Goal: Information Seeking & Learning: Learn about a topic

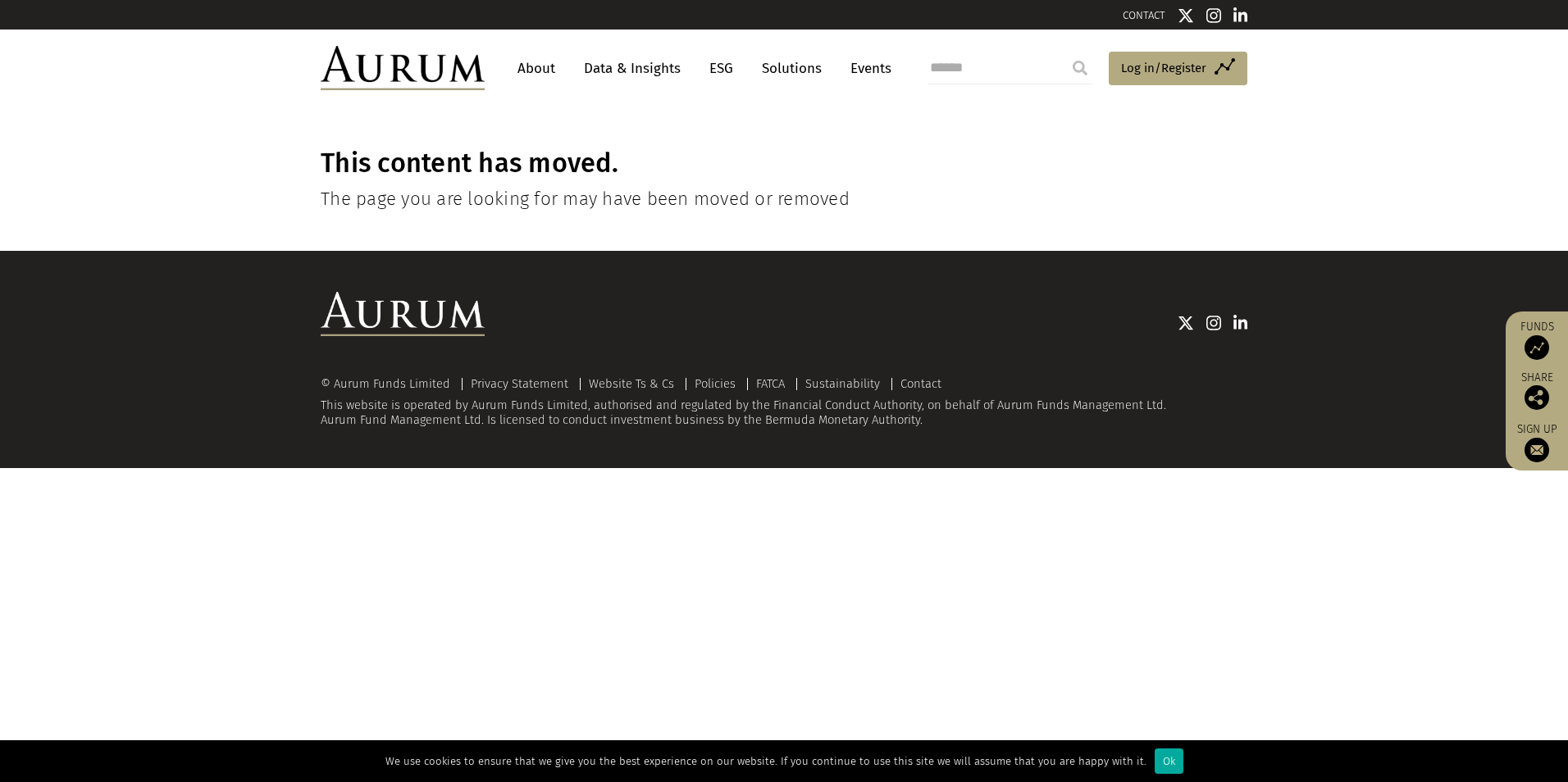
click at [639, 72] on link "Data & Insights" at bounding box center [632, 68] width 113 height 31
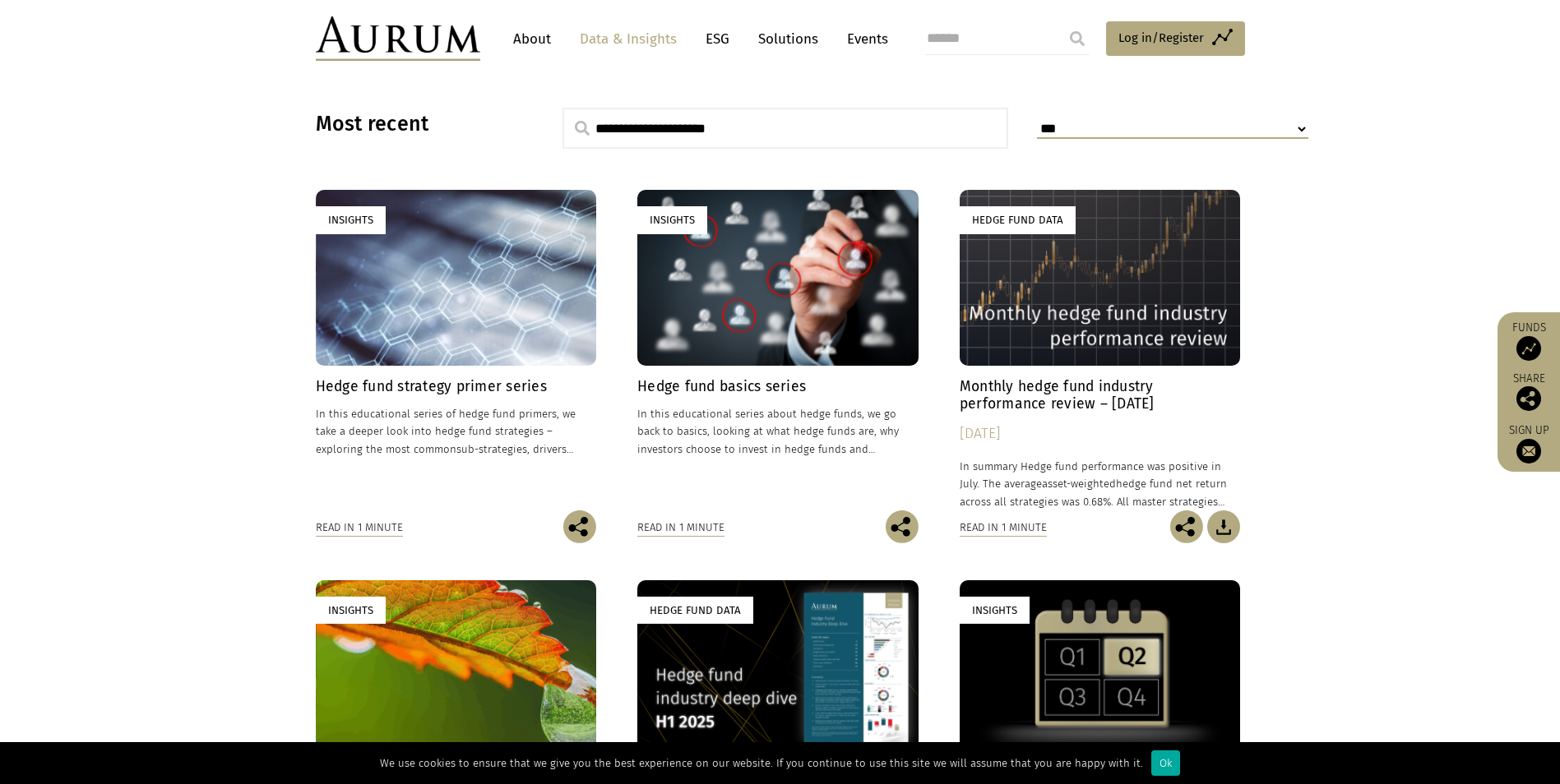
scroll to position [411, 0]
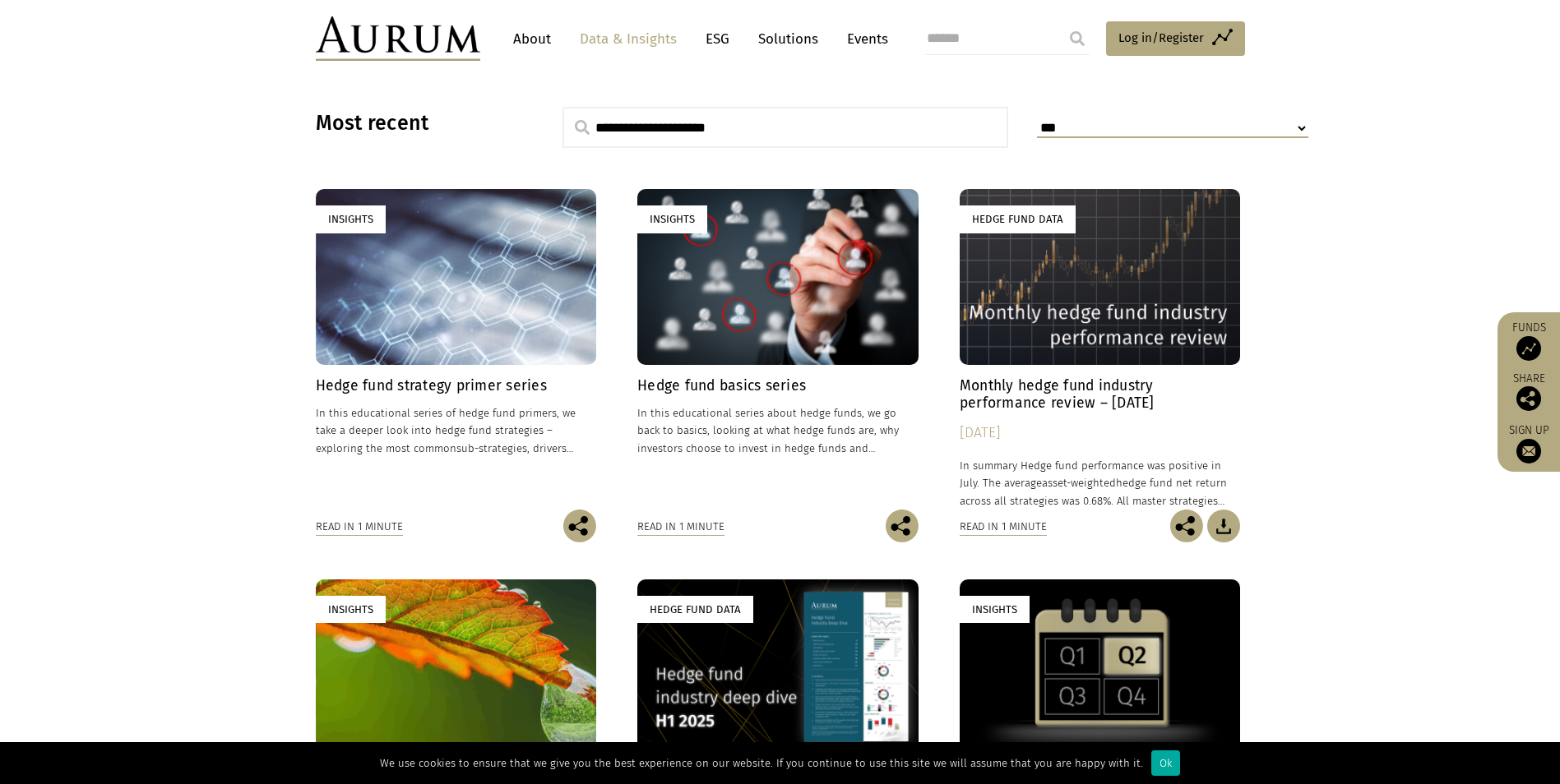
click at [451, 396] on div "Hedge fund strategy primer series In this educational series of hedge fund prim…" at bounding box center [457, 444] width 282 height 132
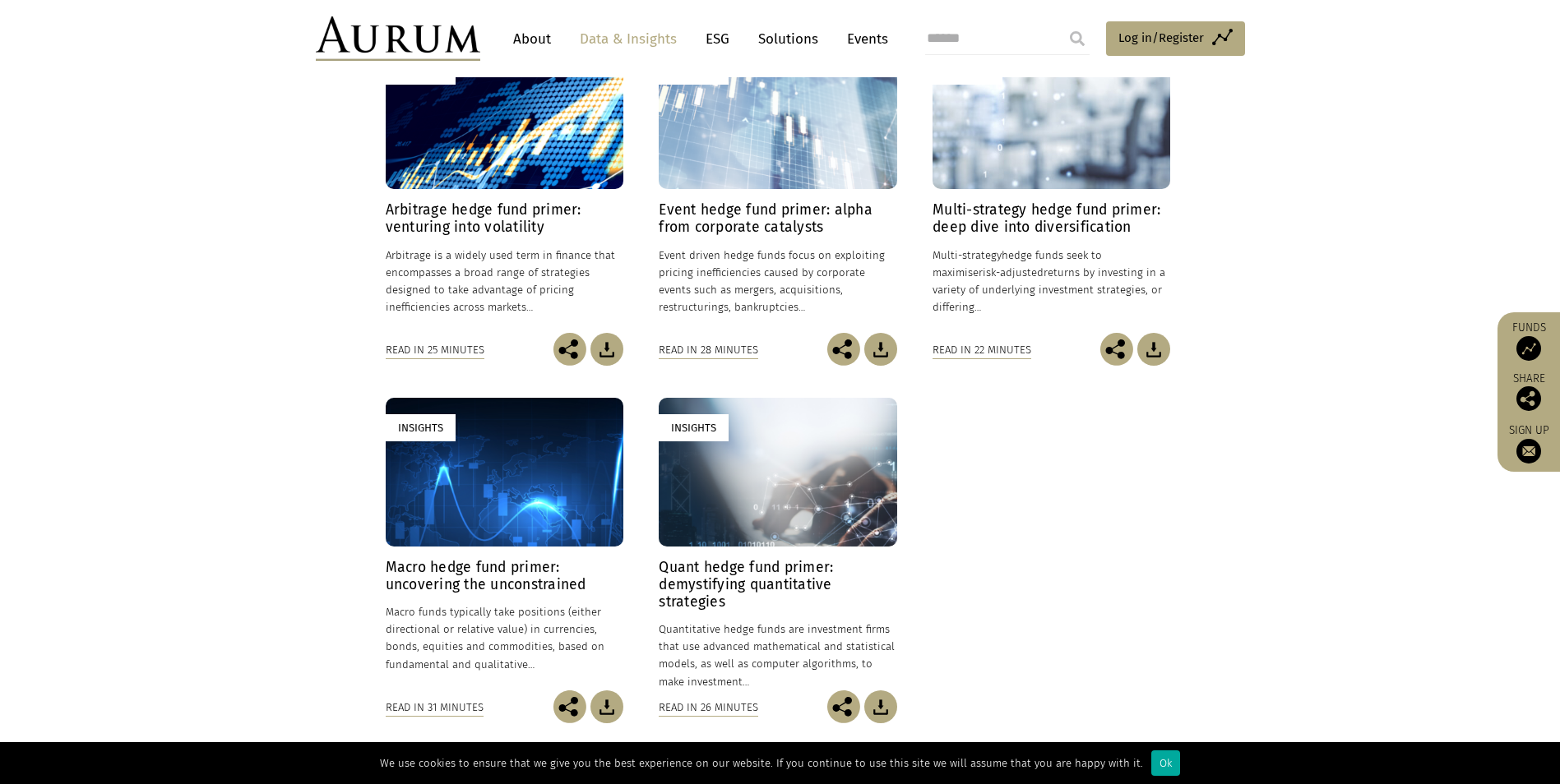
scroll to position [493, 0]
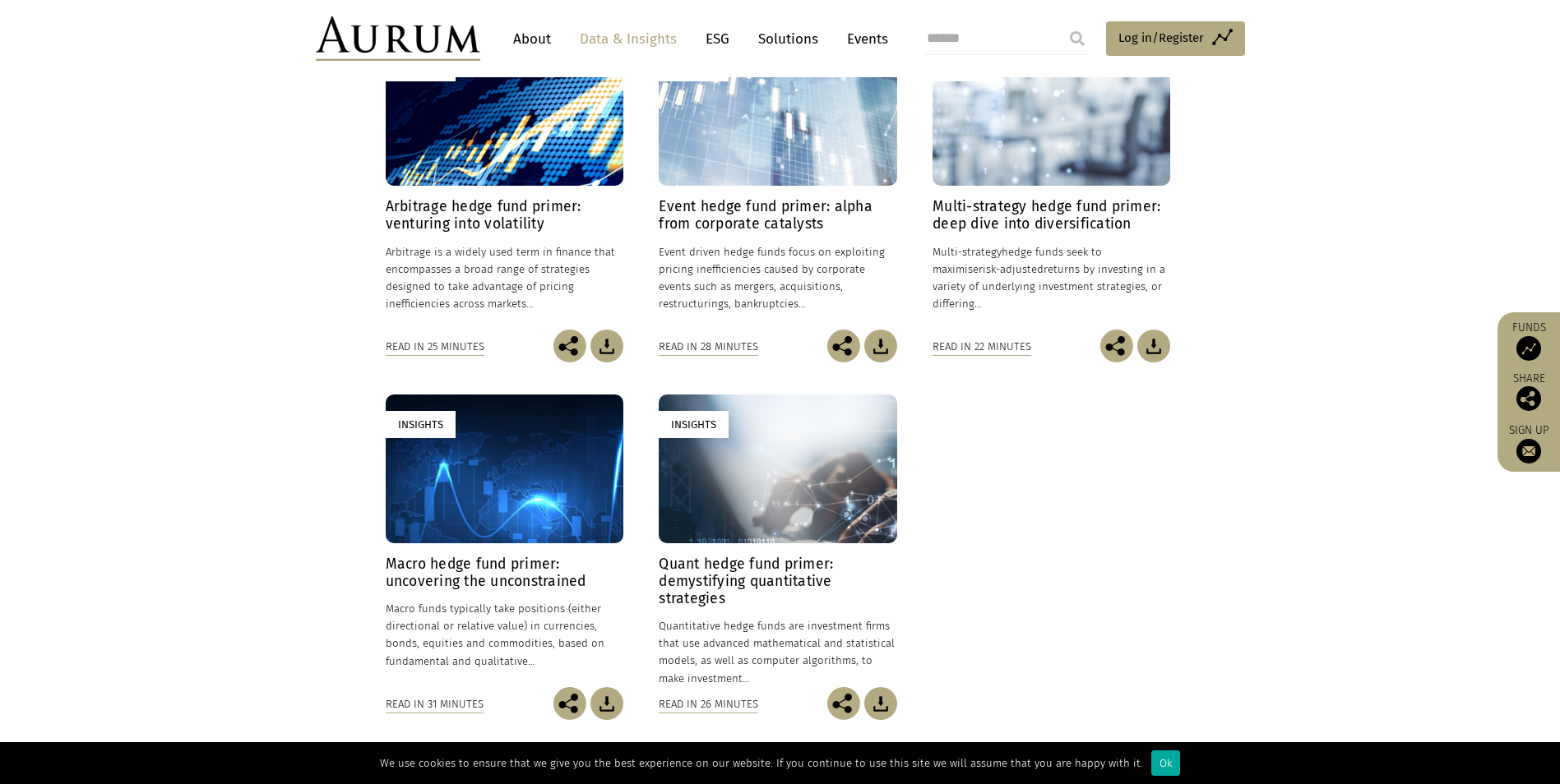
click at [490, 578] on h4 "Macro hedge fund primer: uncovering the unconstrained" at bounding box center [504, 572] width 238 height 34
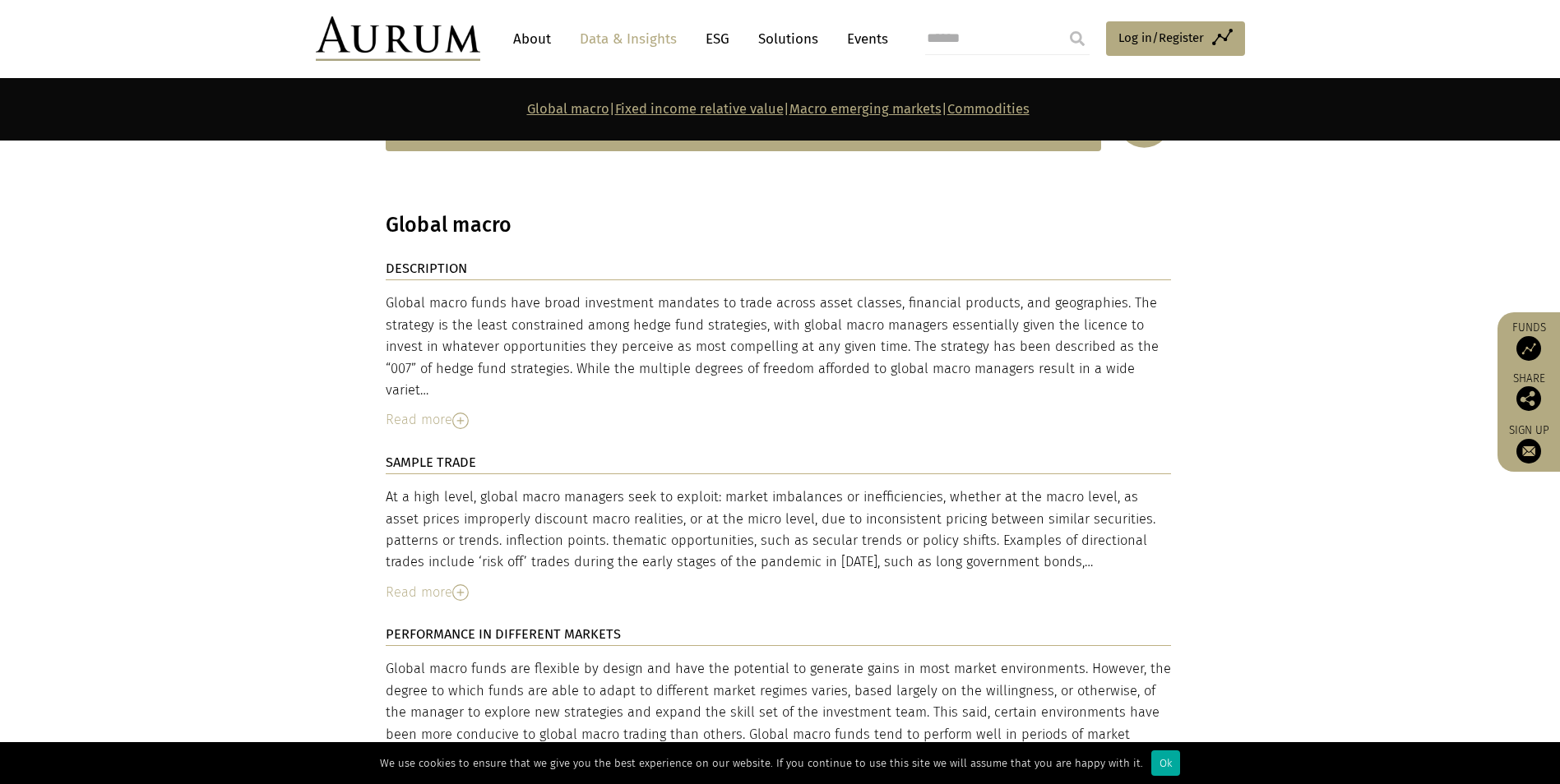
scroll to position [2713, 0]
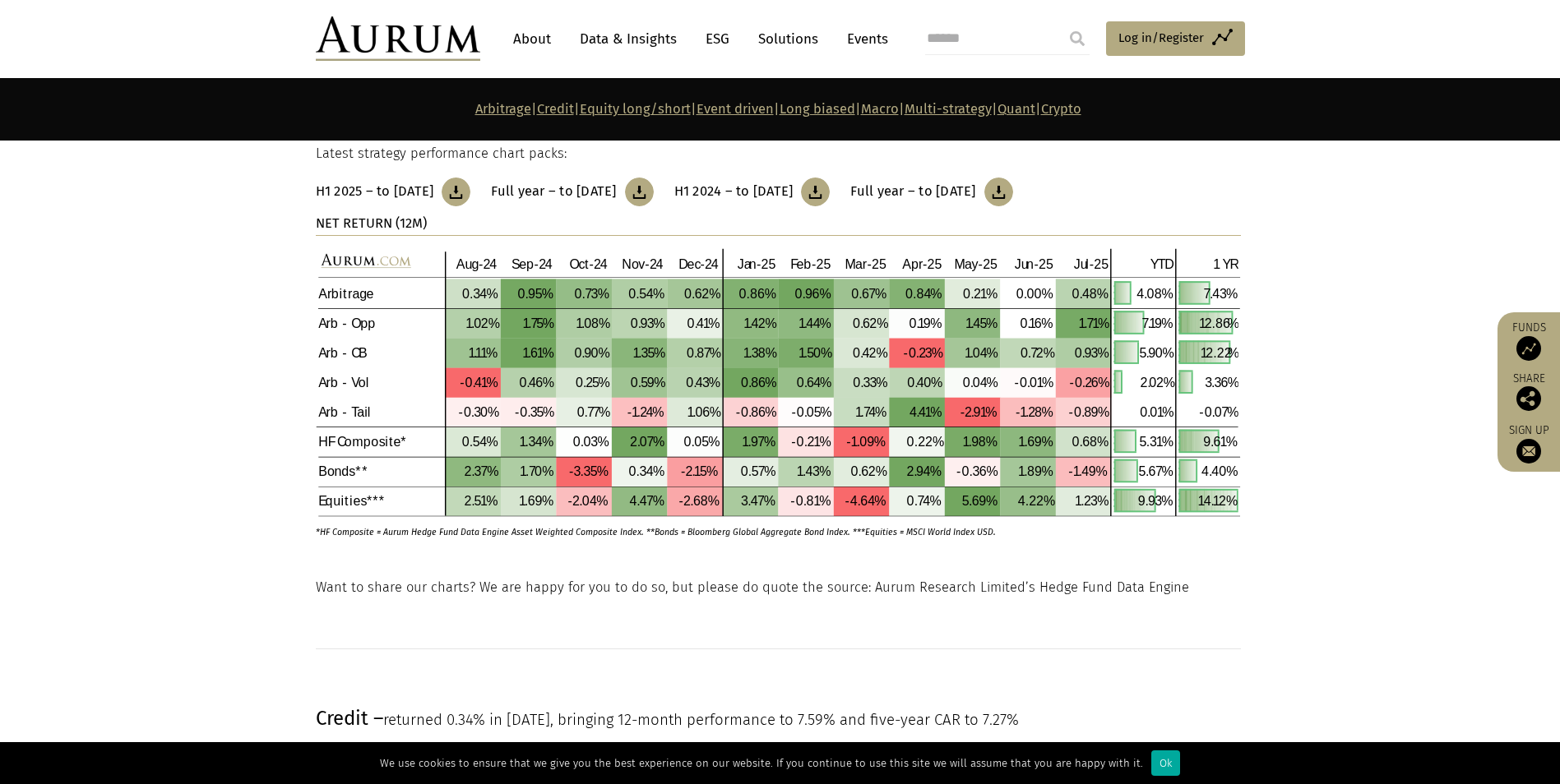
scroll to position [164, 0]
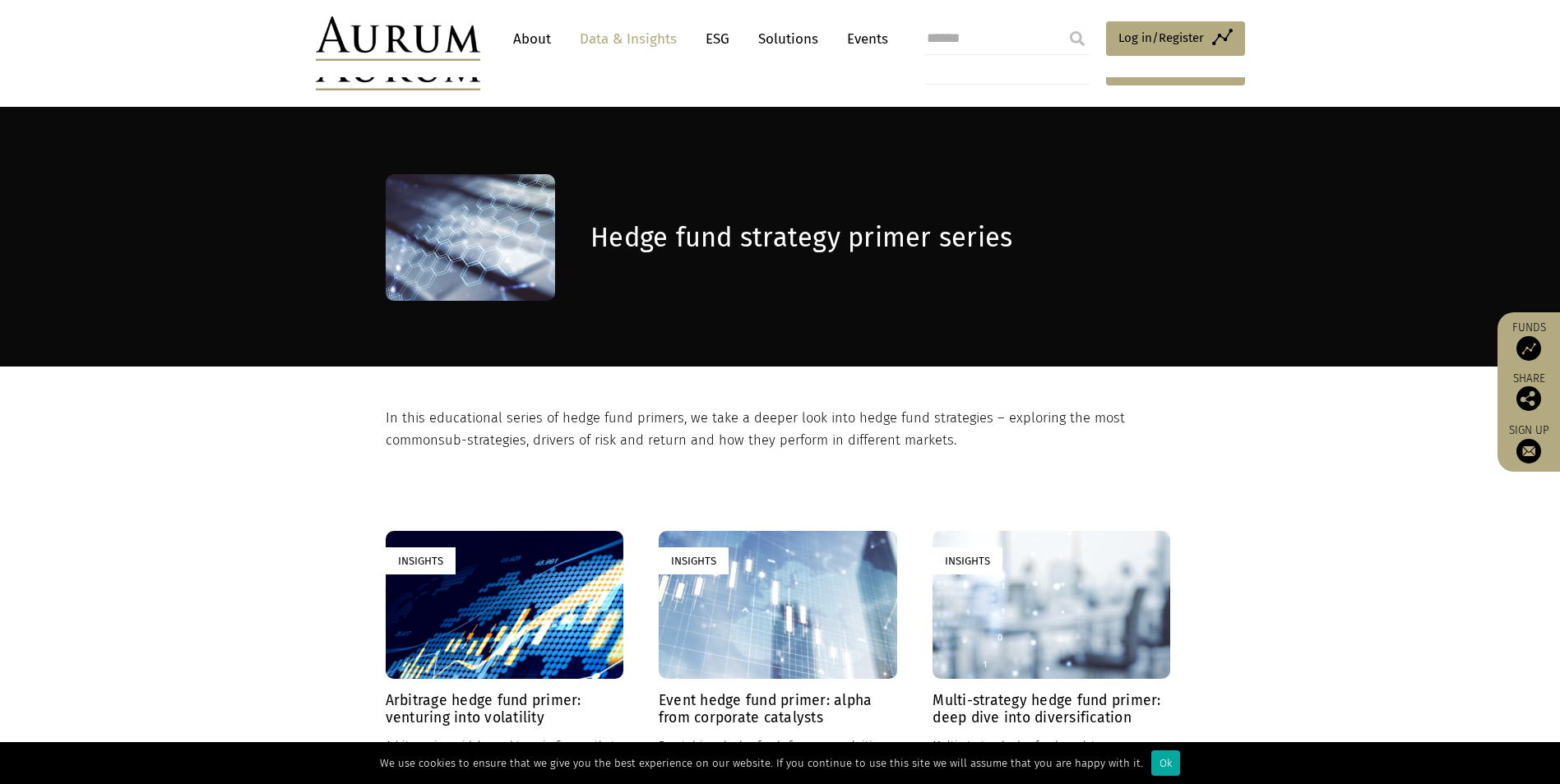
scroll to position [493, 0]
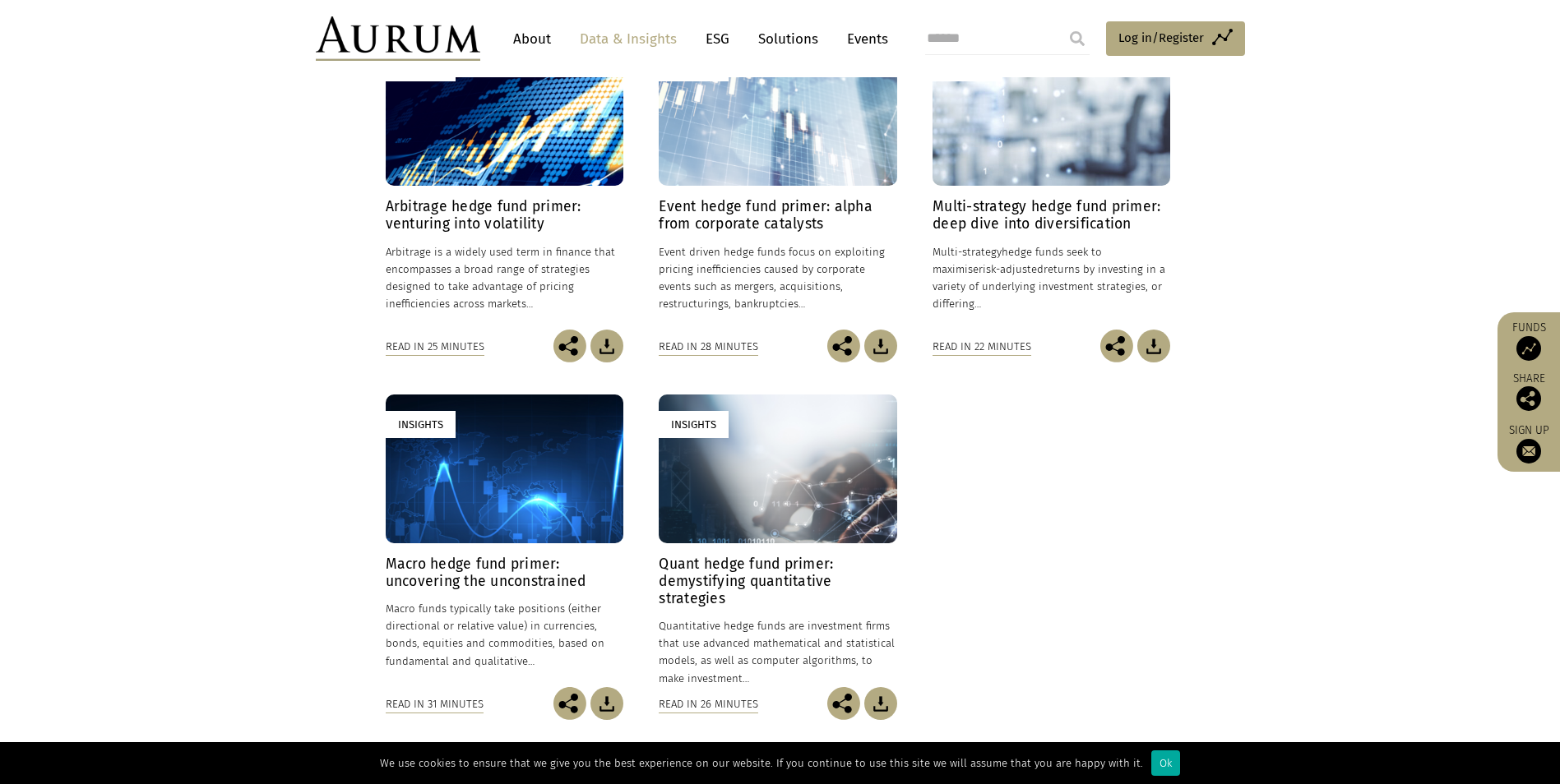
click at [1047, 219] on h4 "Multi-strategy hedge fund primer: deep dive into diversification" at bounding box center [1051, 214] width 238 height 34
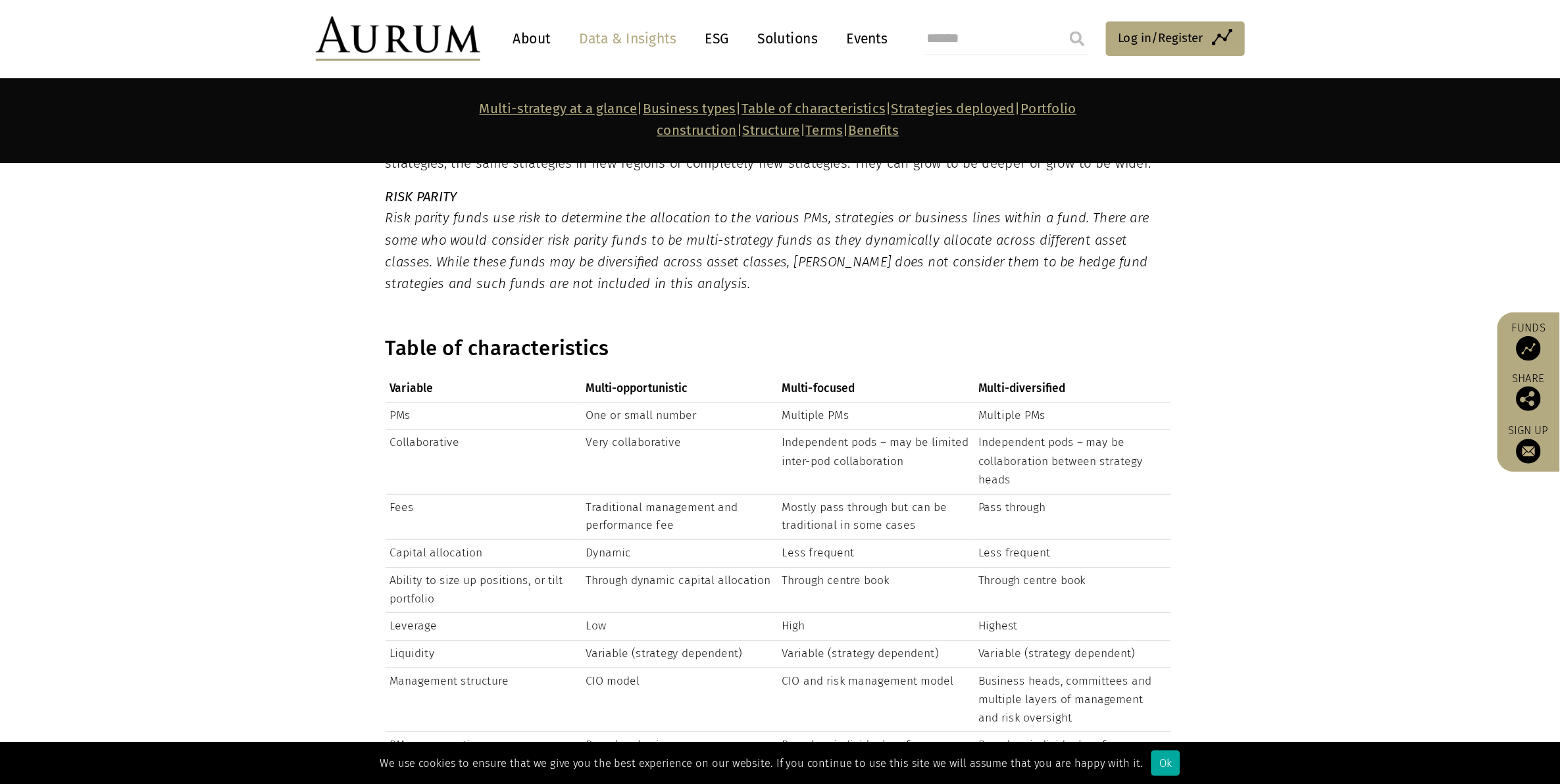
scroll to position [3026, 0]
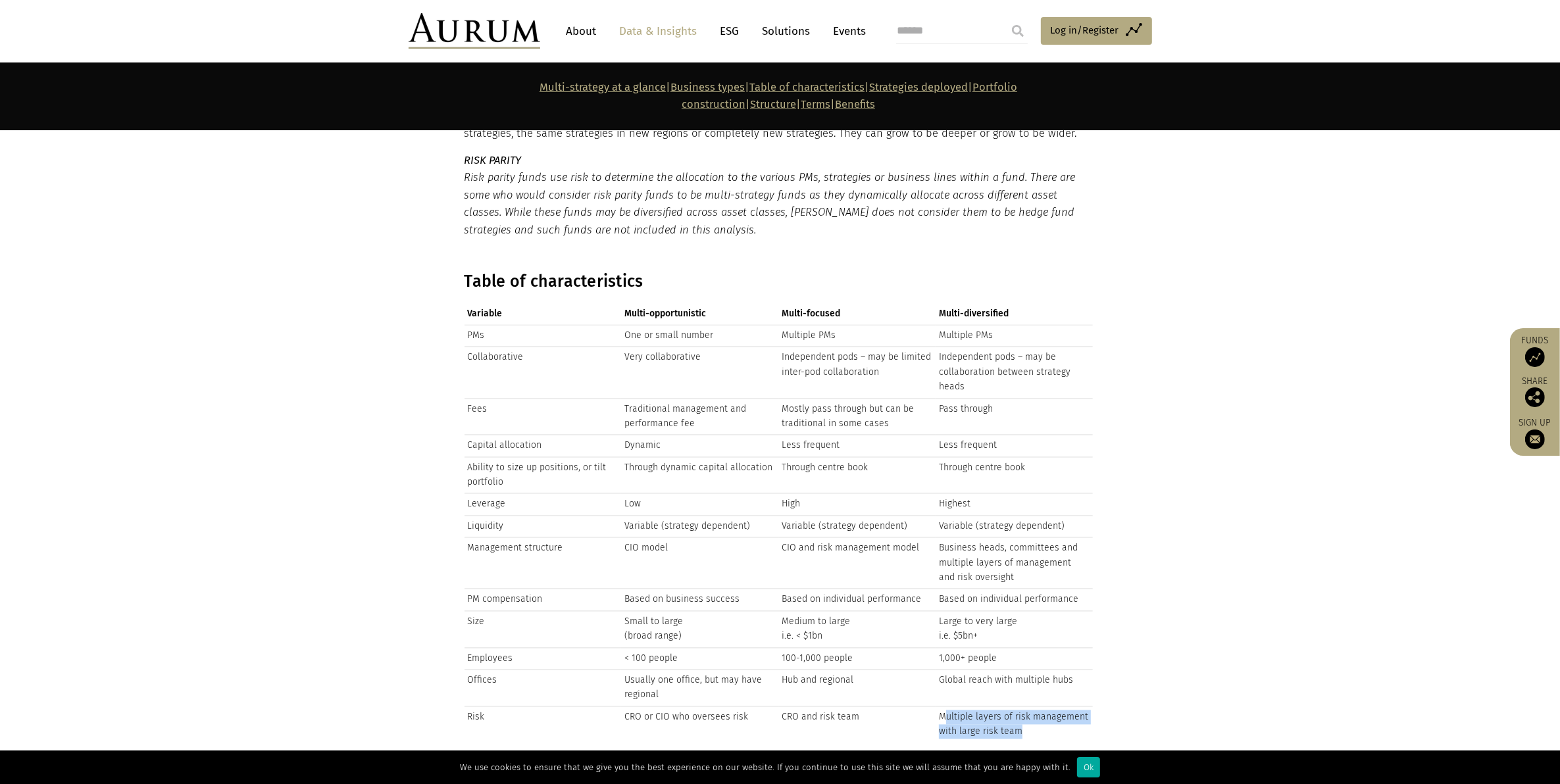
drag, startPoint x: 945, startPoint y: 662, endPoint x: 1048, endPoint y: 679, distance: 104.4
click at [1048, 627] on td "Multiple layers of risk management with large risk team" at bounding box center [1014, 724] width 157 height 36
click at [718, 627] on td "CRO or CIO who oversees risk" at bounding box center [699, 724] width 157 height 36
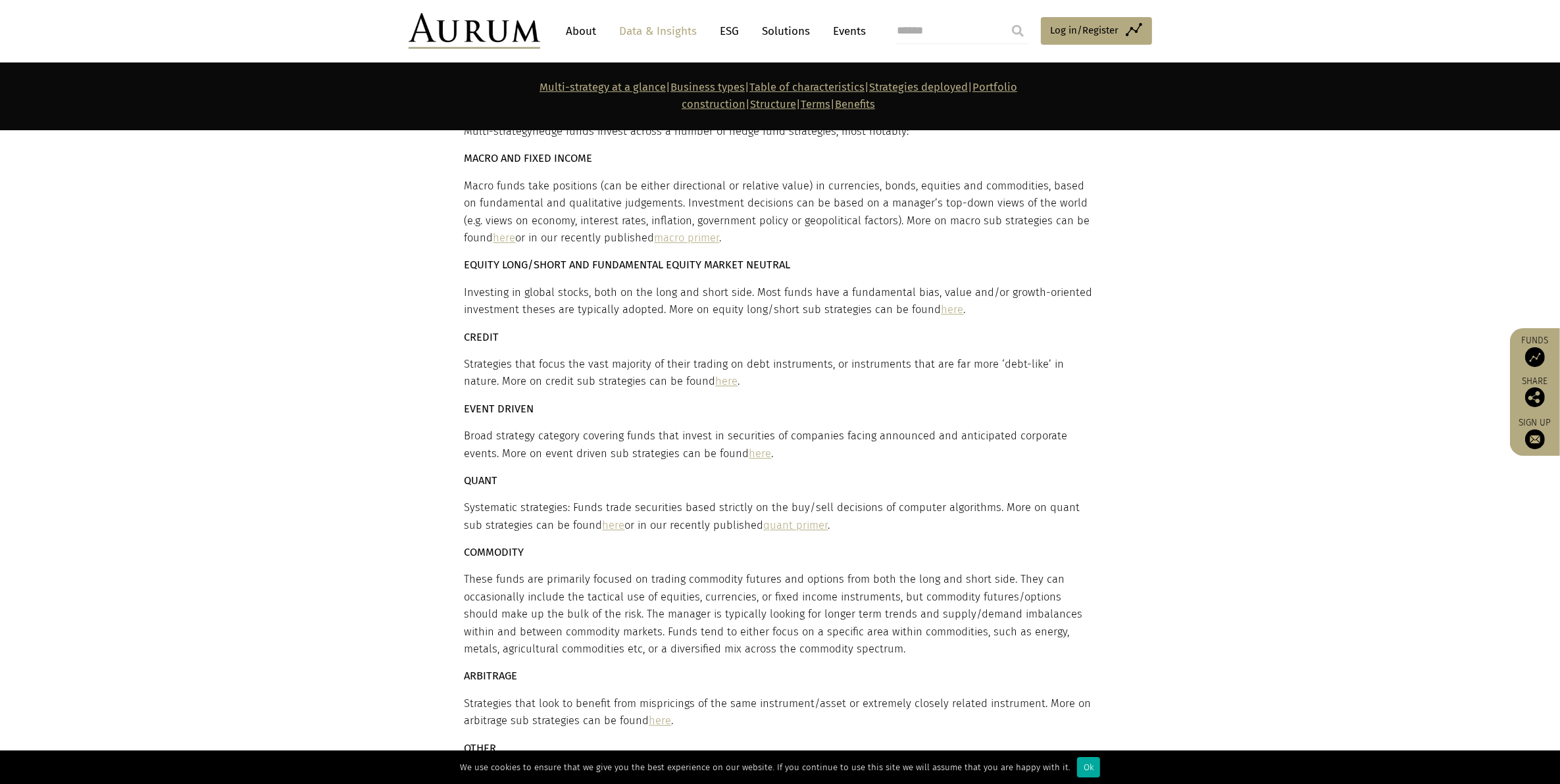
scroll to position [3766, 0]
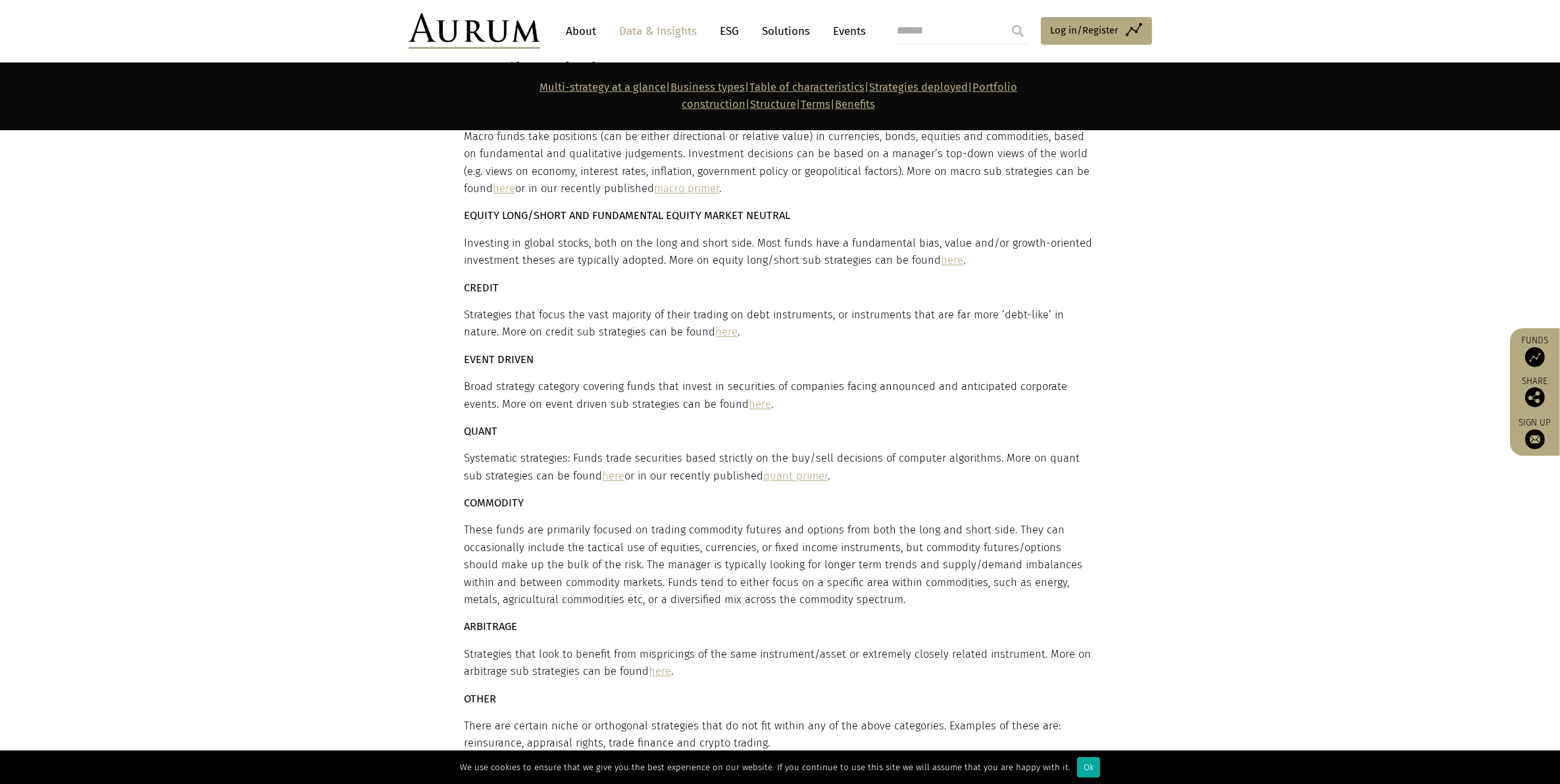
drag, startPoint x: 592, startPoint y: 424, endPoint x: 768, endPoint y: 416, distance: 176.2
click at [768, 470] on link "quant primer" at bounding box center [796, 476] width 64 height 13
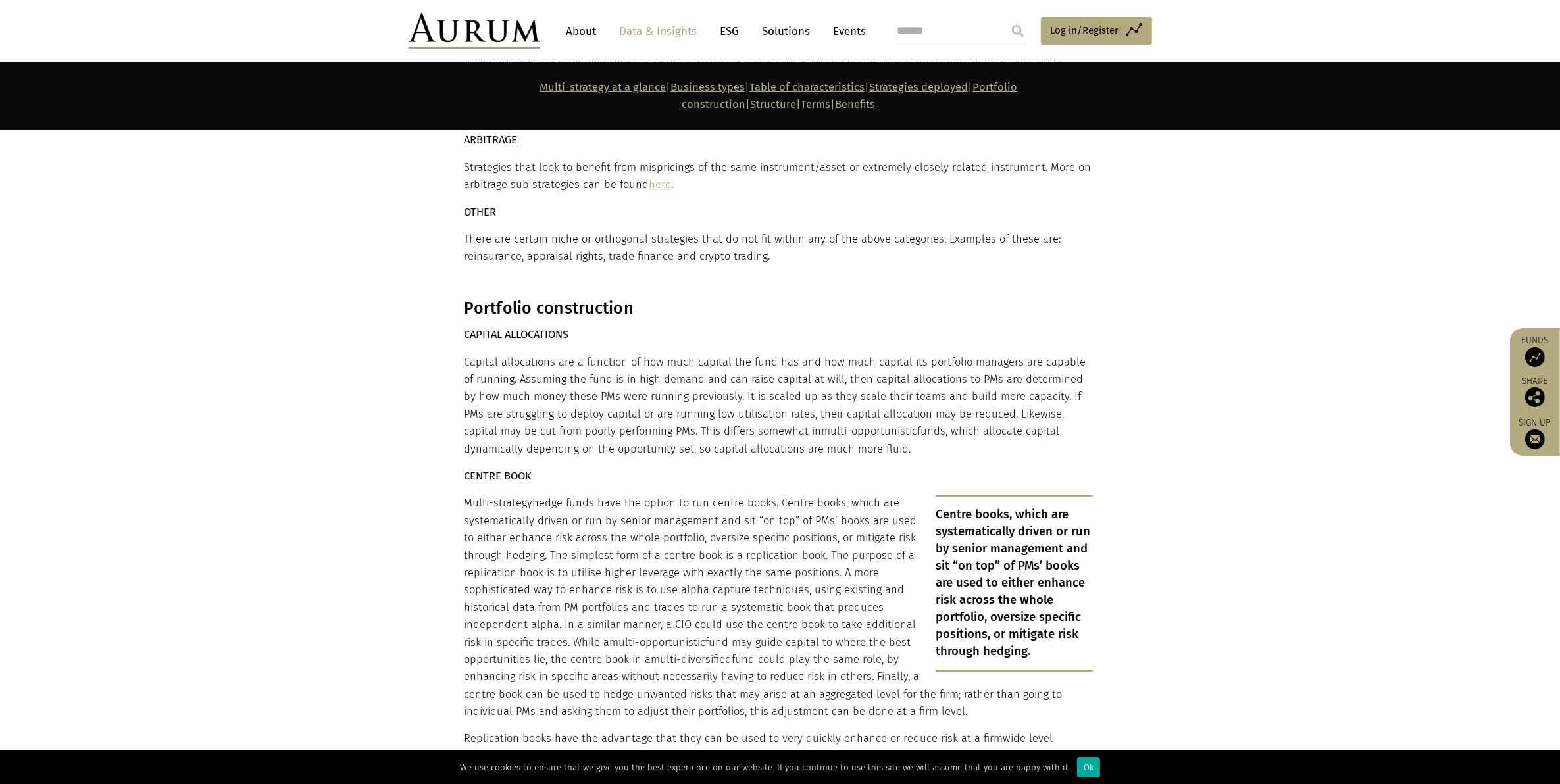
scroll to position [4259, 0]
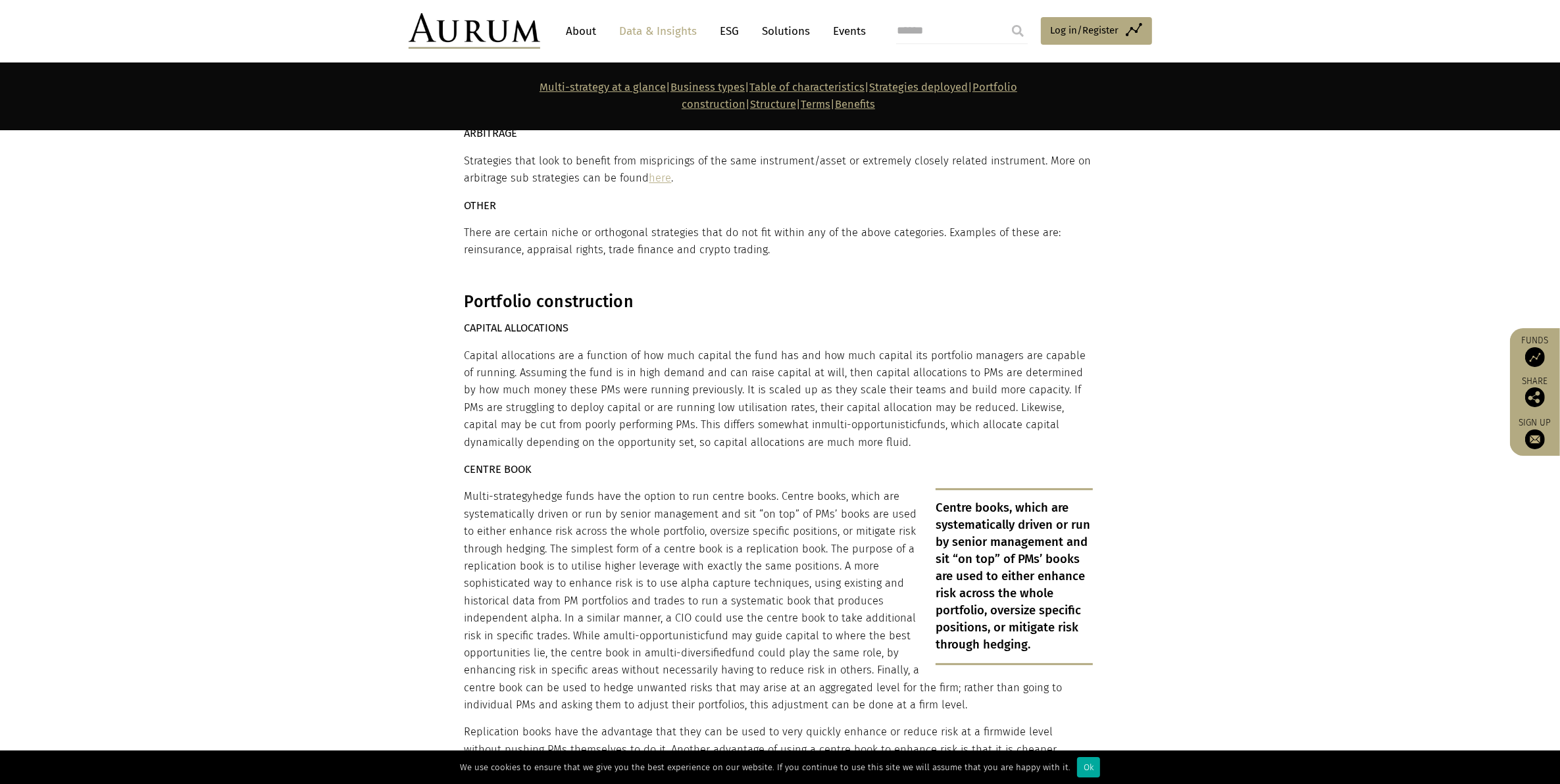
drag, startPoint x: 625, startPoint y: 372, endPoint x: 853, endPoint y: 390, distance: 228.7
click at [853, 390] on p "Capital allocations are a function of how much capital the fund has and how muc…" at bounding box center [779, 399] width 628 height 104
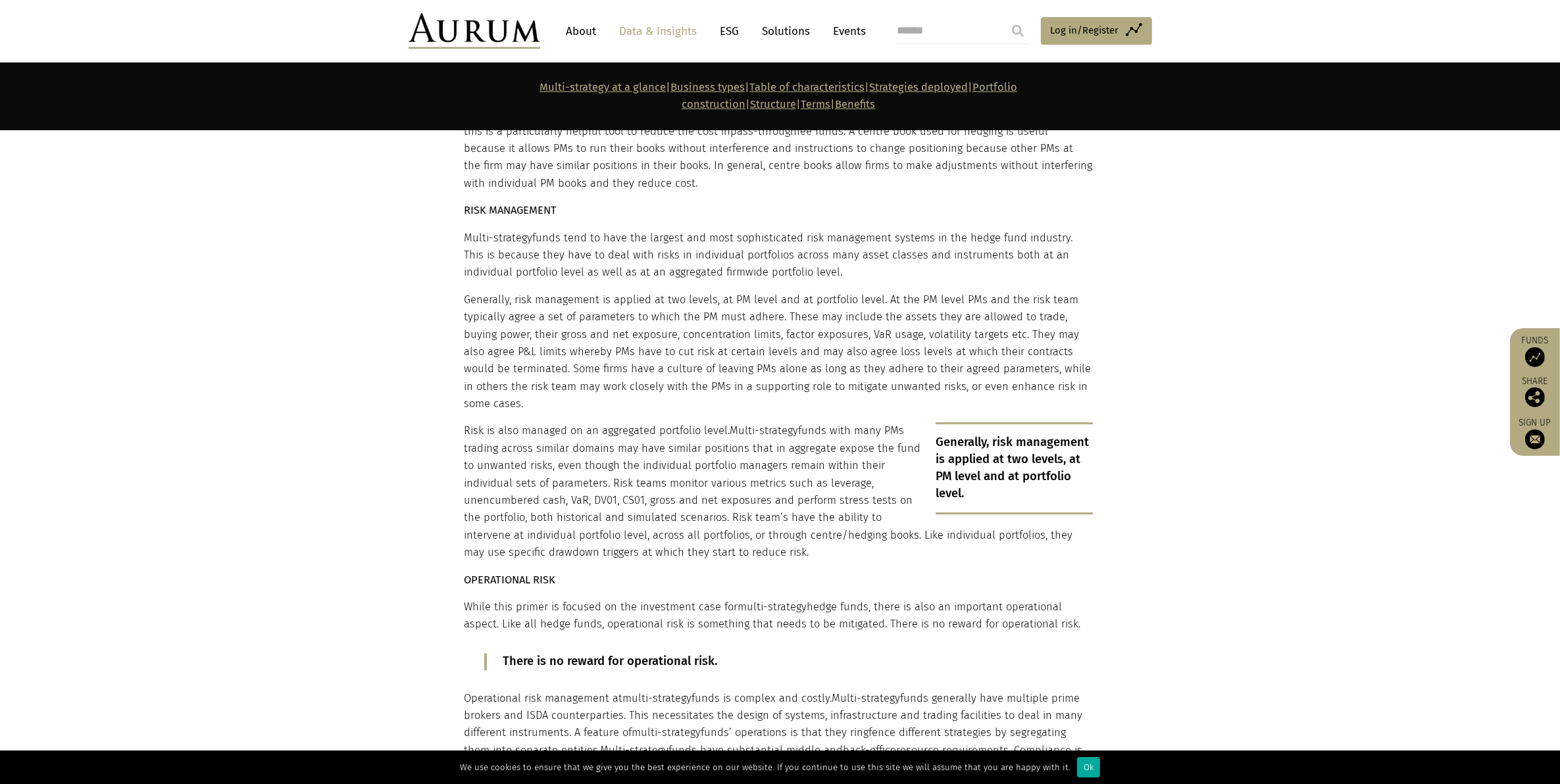
scroll to position [4917, 0]
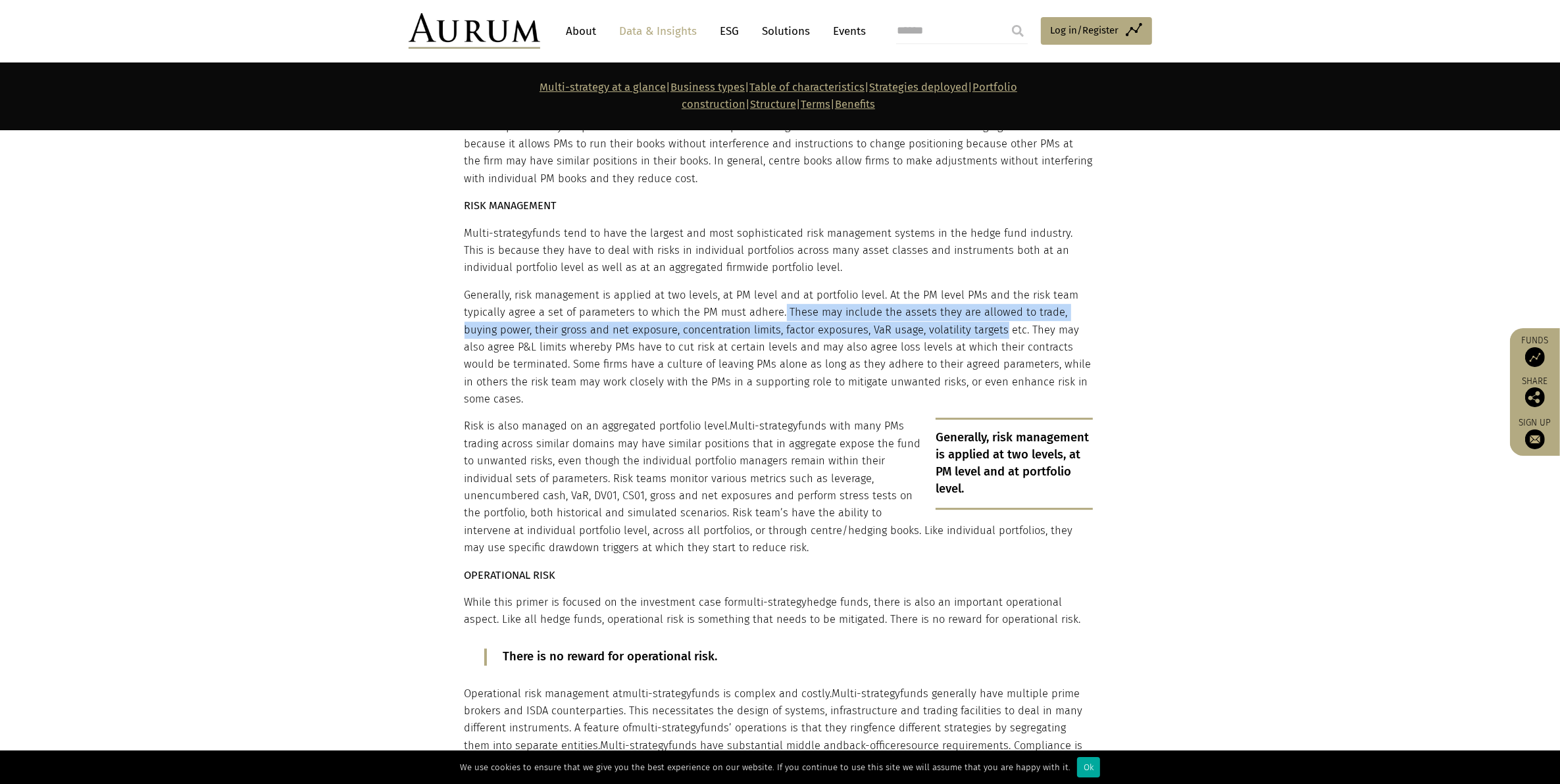
drag, startPoint x: 961, startPoint y: 276, endPoint x: 776, endPoint y: 262, distance: 185.5
click at [776, 286] on p "Generally, risk management is applied at two levels, at PM level and at portfol…" at bounding box center [779, 347] width 628 height 122
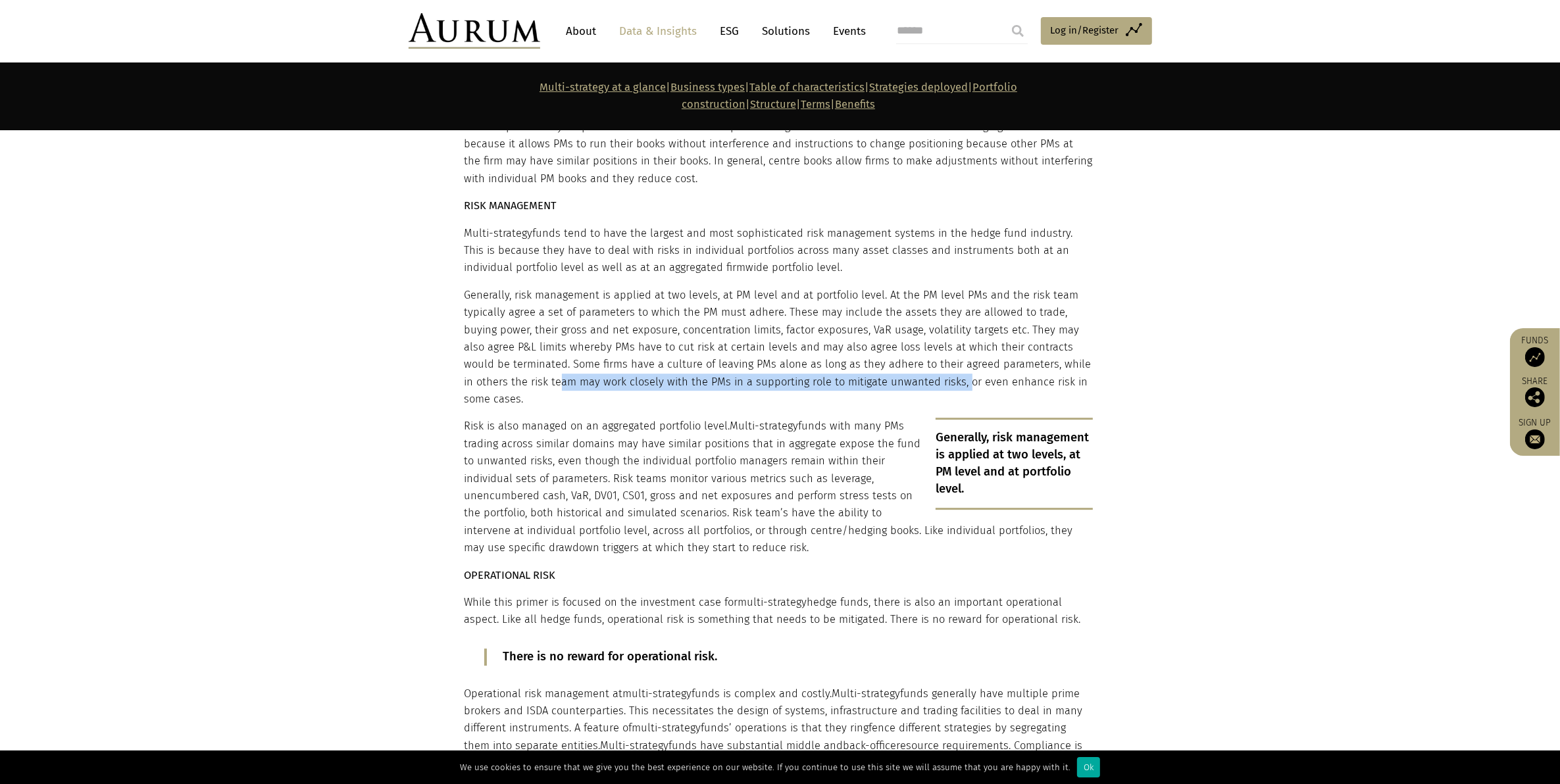
drag, startPoint x: 510, startPoint y: 327, endPoint x: 915, endPoint y: 331, distance: 405.0
click at [915, 331] on p "Generally, risk management is applied at two levels, at PM level and at portfol…" at bounding box center [779, 347] width 628 height 122
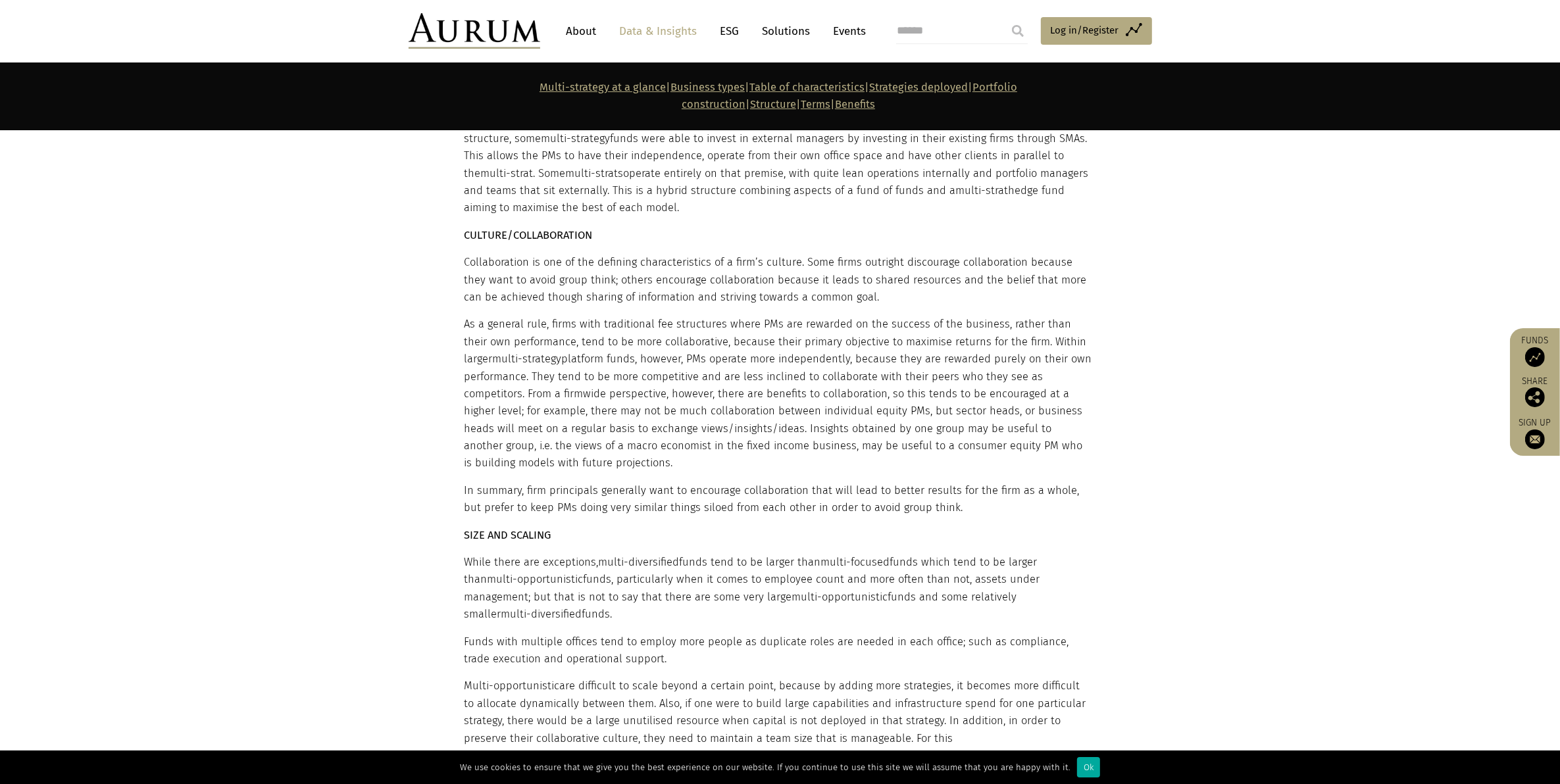
scroll to position [5903, 0]
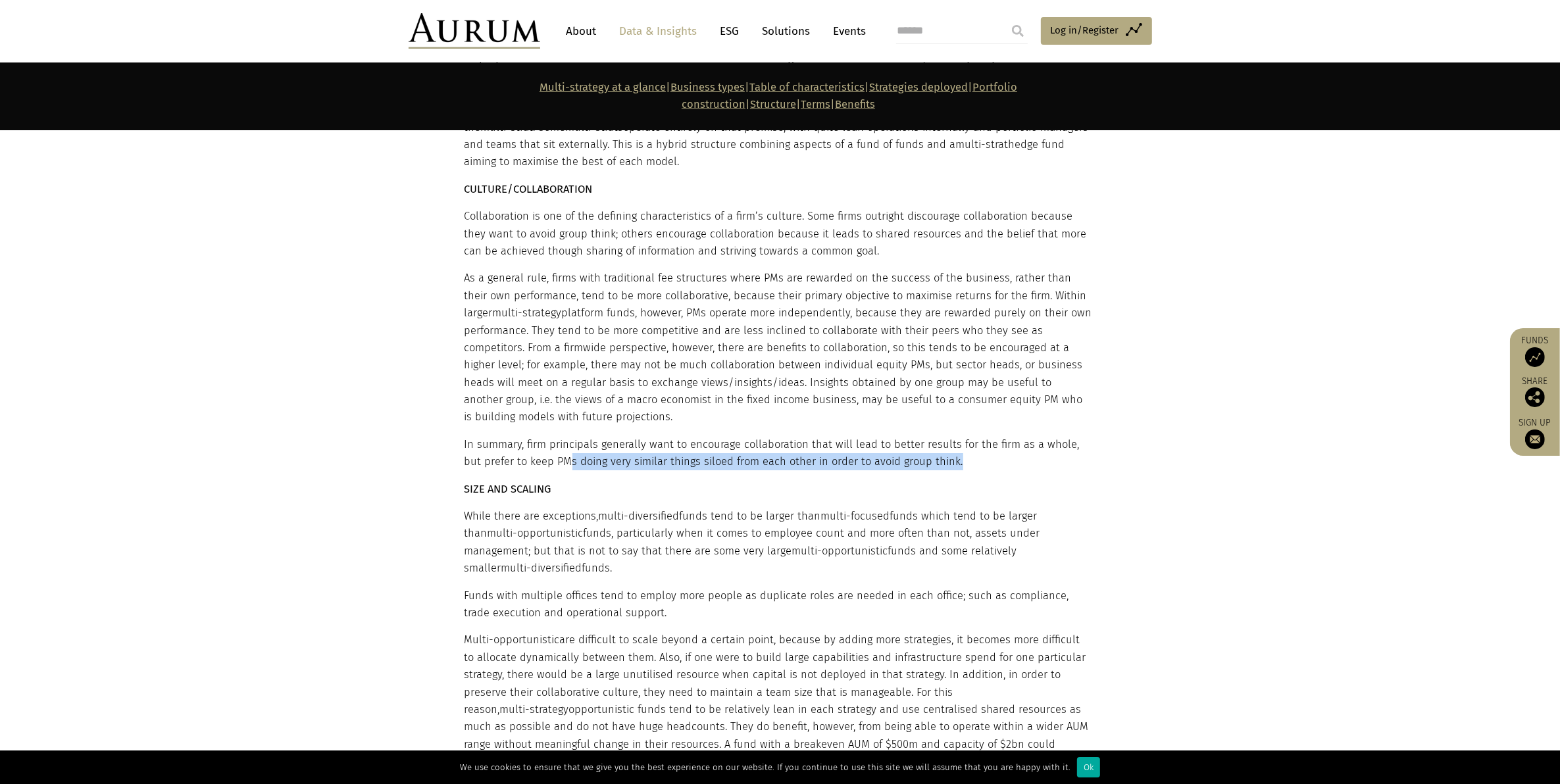
drag, startPoint x: 551, startPoint y: 392, endPoint x: 939, endPoint y: 398, distance: 388.0
click at [939, 436] on p "In summary, firm principals generally want to encourage collaboration that will…" at bounding box center [779, 454] width 628 height 35
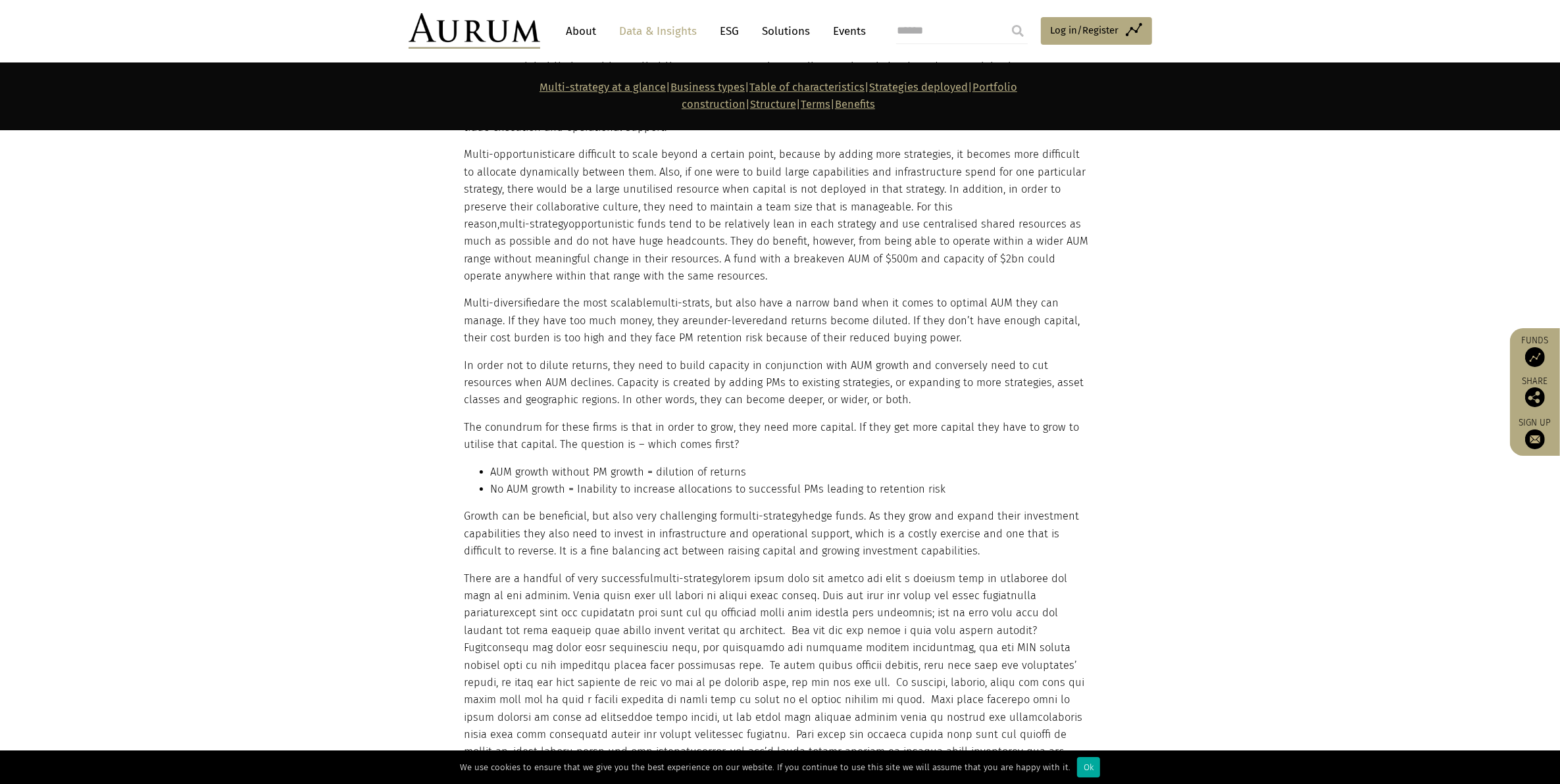
scroll to position [6397, 0]
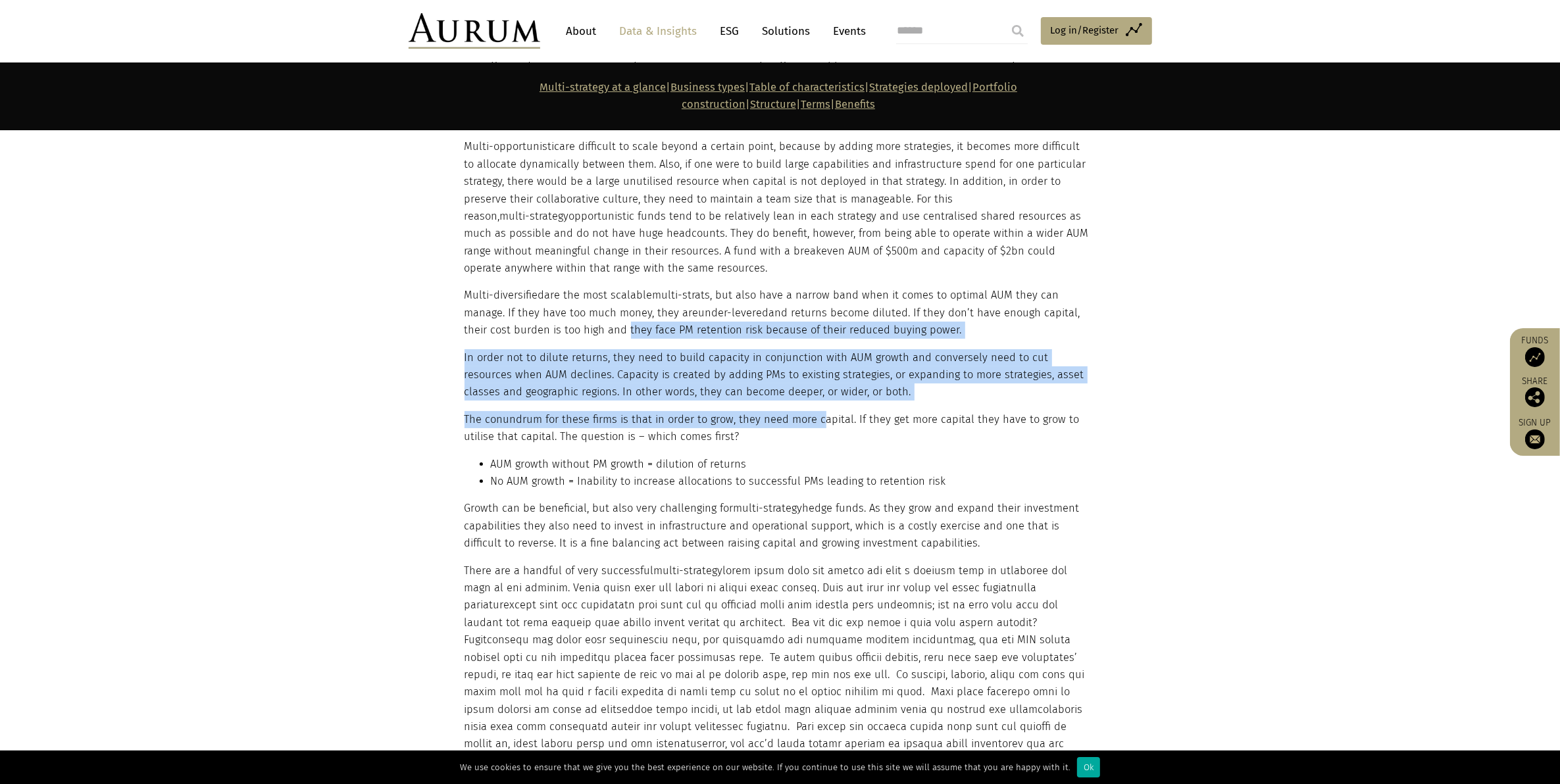
drag, startPoint x: 574, startPoint y: 264, endPoint x: 819, endPoint y: 330, distance: 253.7
click at [819, 330] on div "Structure MANAGEMENT STRUCTURE Variation in management structures tends to be a…" at bounding box center [779, 392] width 628 height 2134
click at [639, 339] on div "Structure MANAGEMENT STRUCTURE Variation in management structures tends to be a…" at bounding box center [779, 392] width 628 height 2134
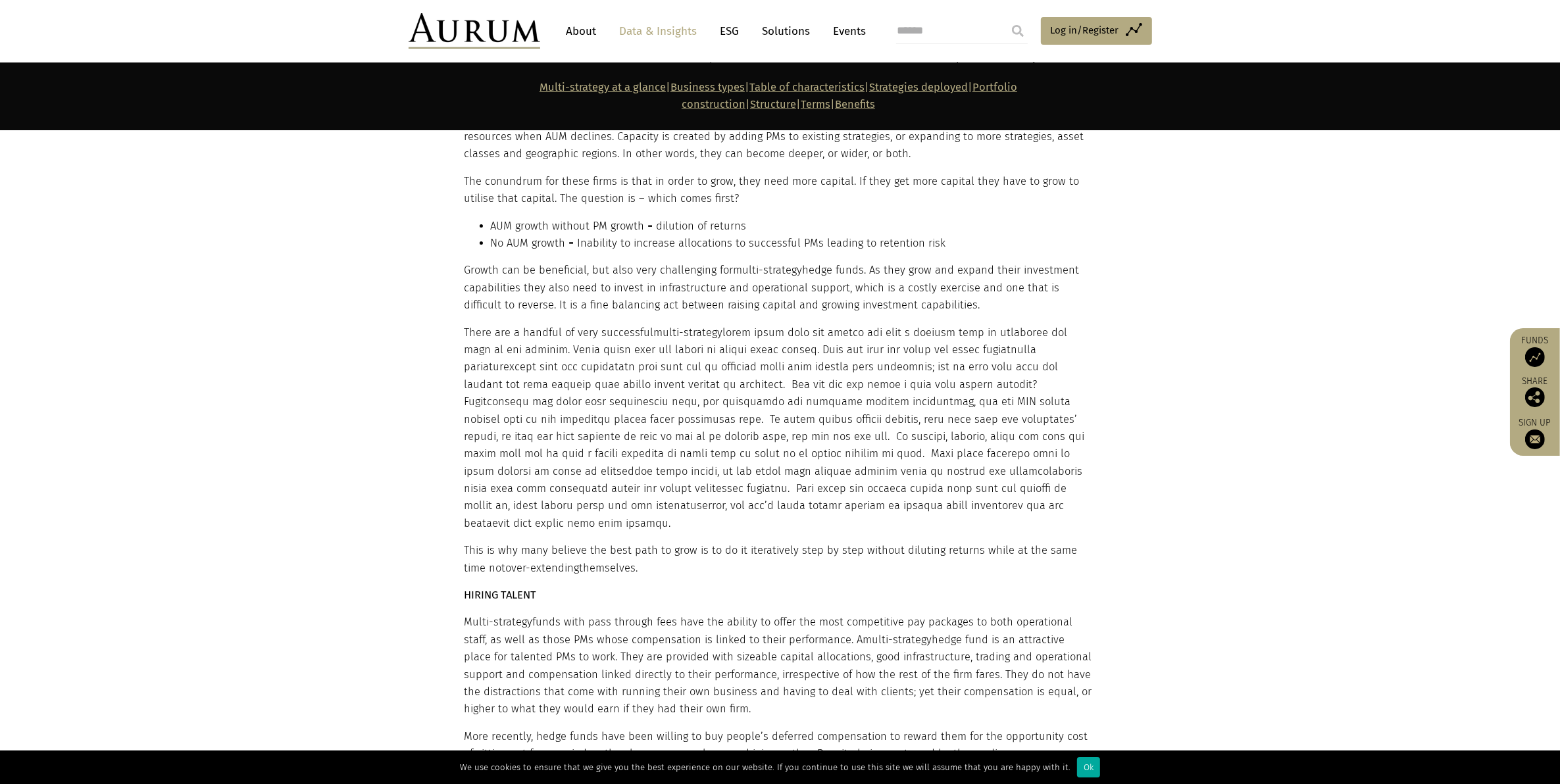
scroll to position [6643, 0]
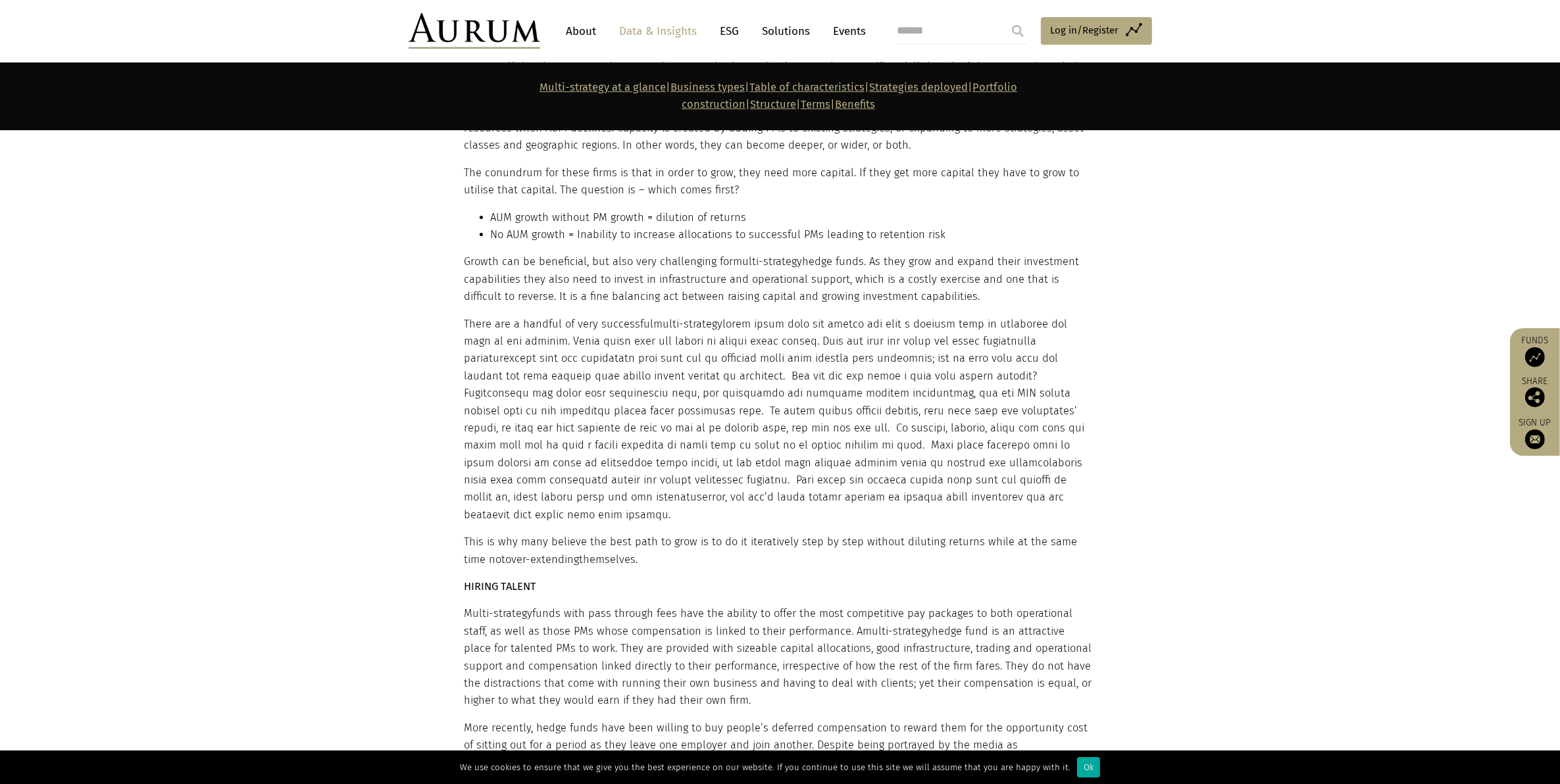
drag, startPoint x: 490, startPoint y: 410, endPoint x: 833, endPoint y: 472, distance: 348.6
click at [833, 472] on div "Structure MANAGEMENT STRUCTURE Variation in management structures tends to be a…" at bounding box center [779, 145] width 628 height 2134
drag, startPoint x: 833, startPoint y: 472, endPoint x: 748, endPoint y: 500, distance: 89.5
click at [748, 578] on p "HIRING TALENT" at bounding box center [779, 586] width 628 height 17
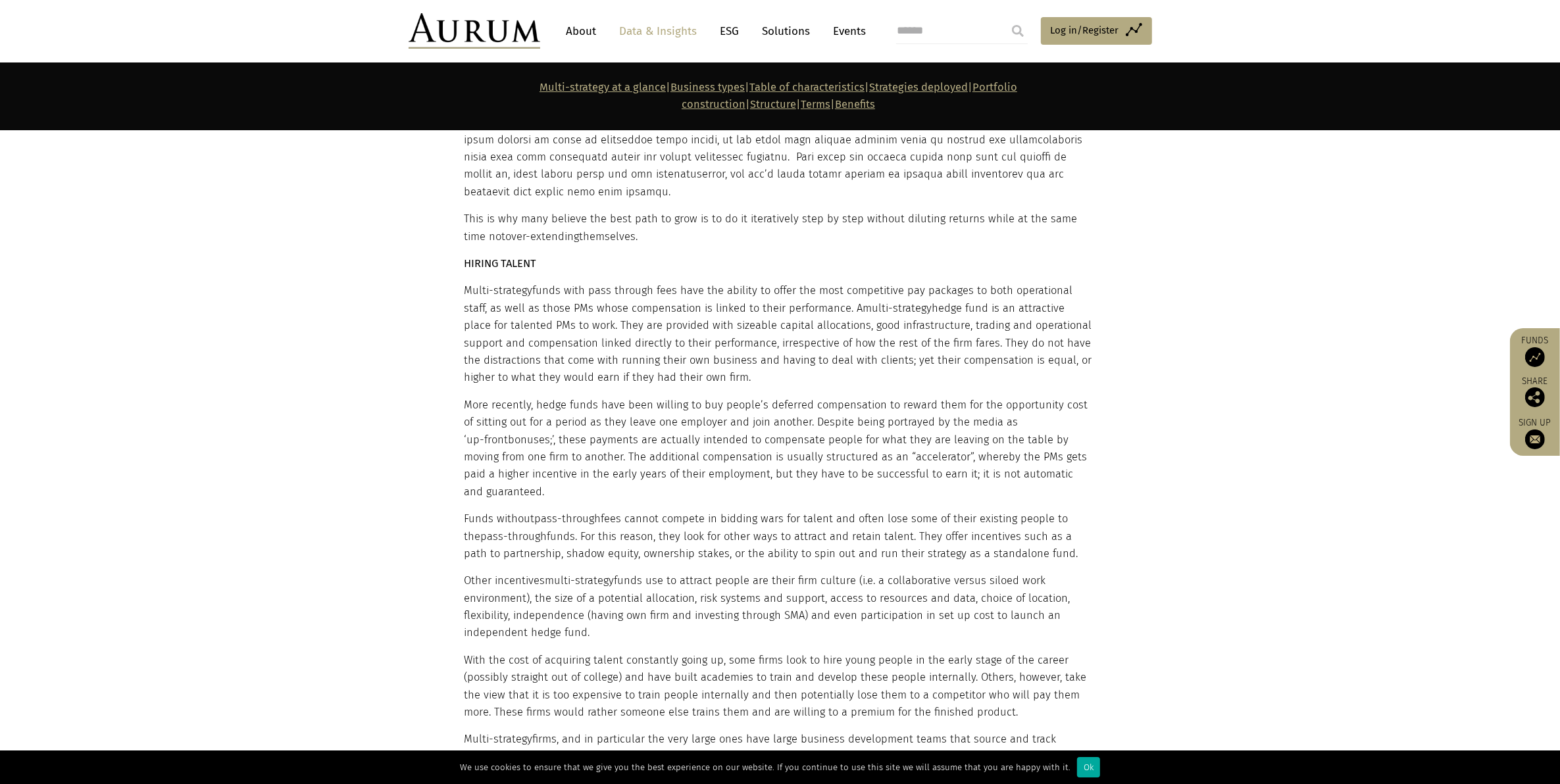
scroll to position [6972, 0]
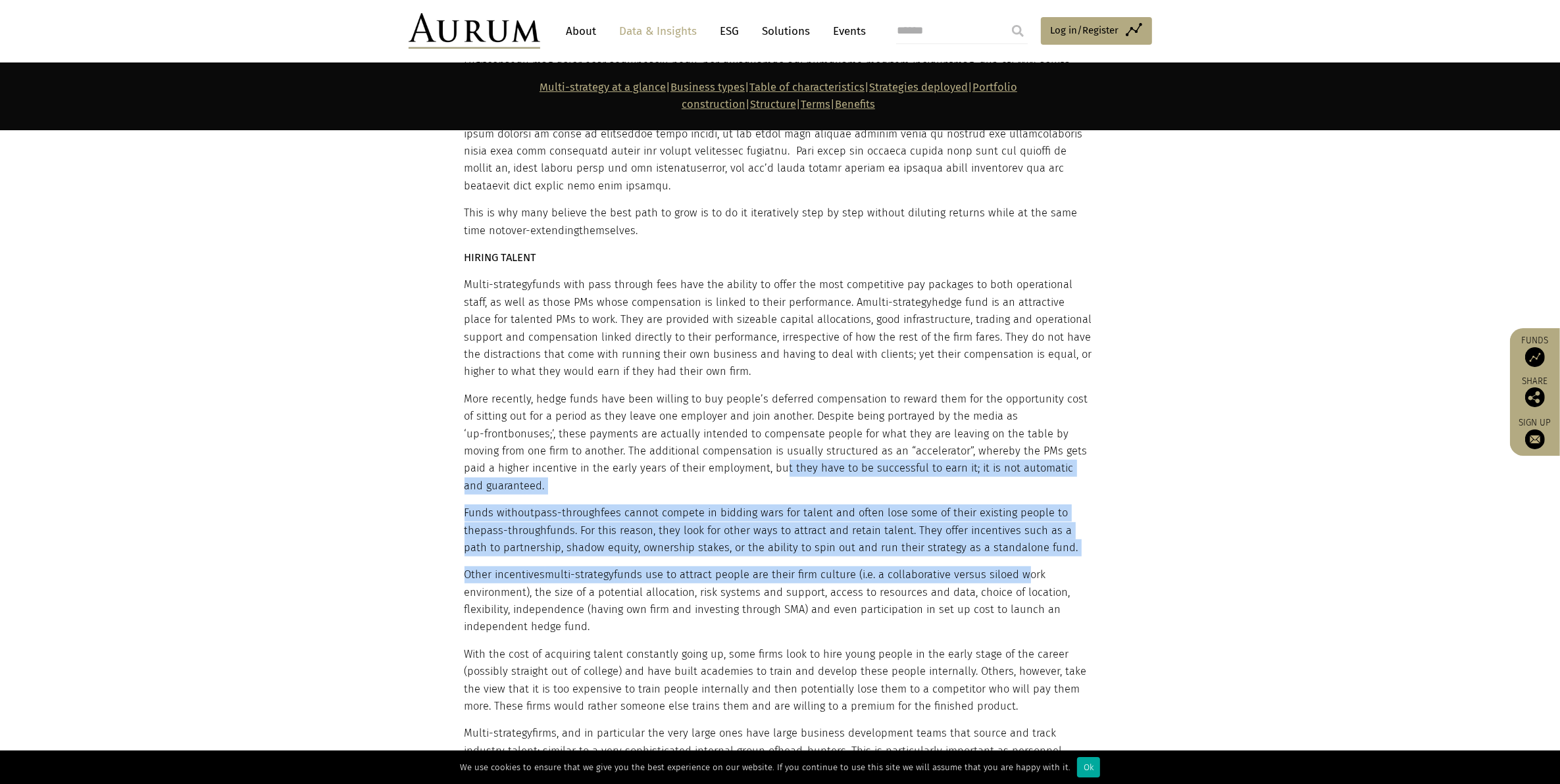
drag, startPoint x: 651, startPoint y: 383, endPoint x: 1017, endPoint y: 456, distance: 373.2
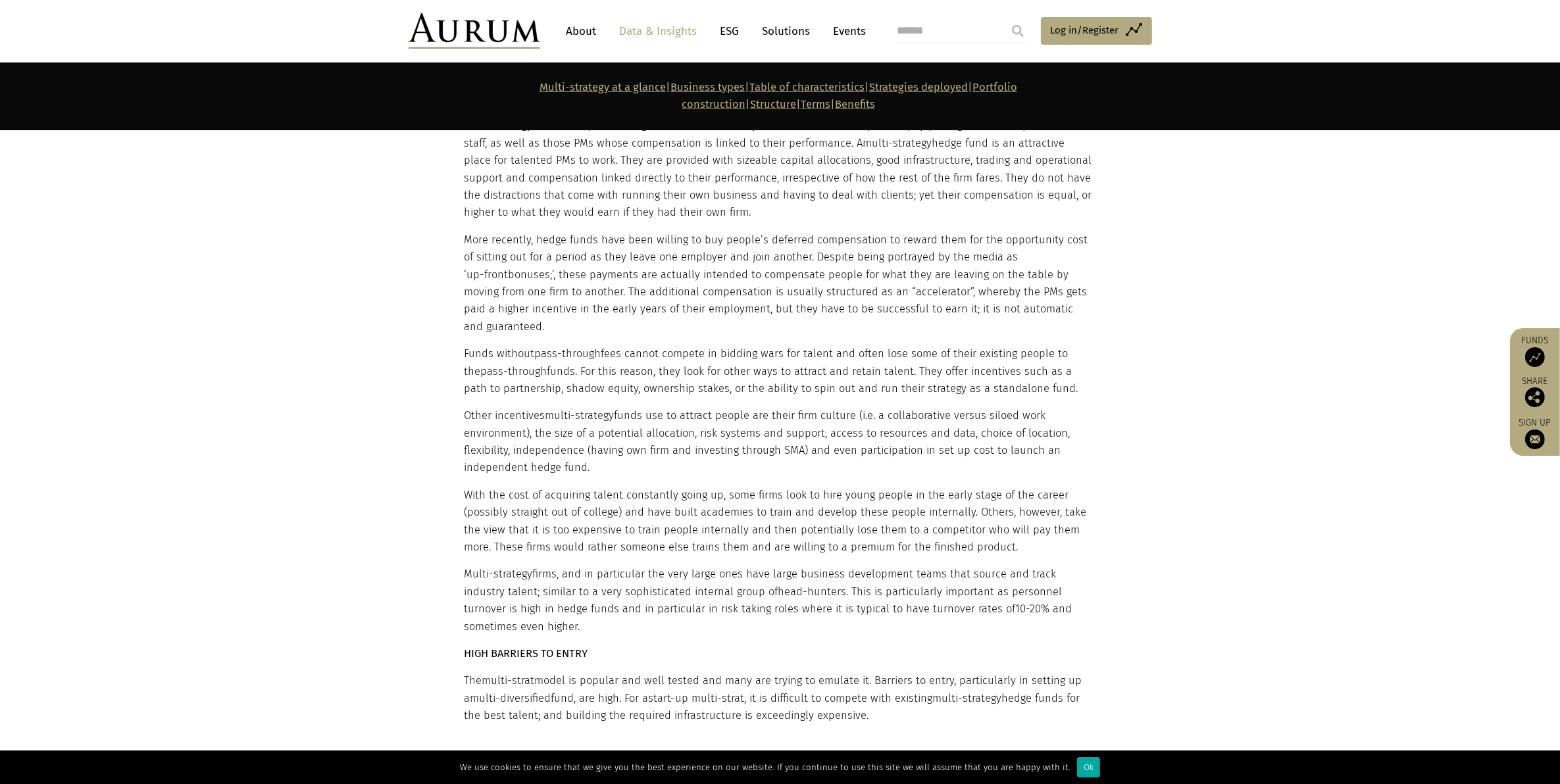
scroll to position [7137, 0]
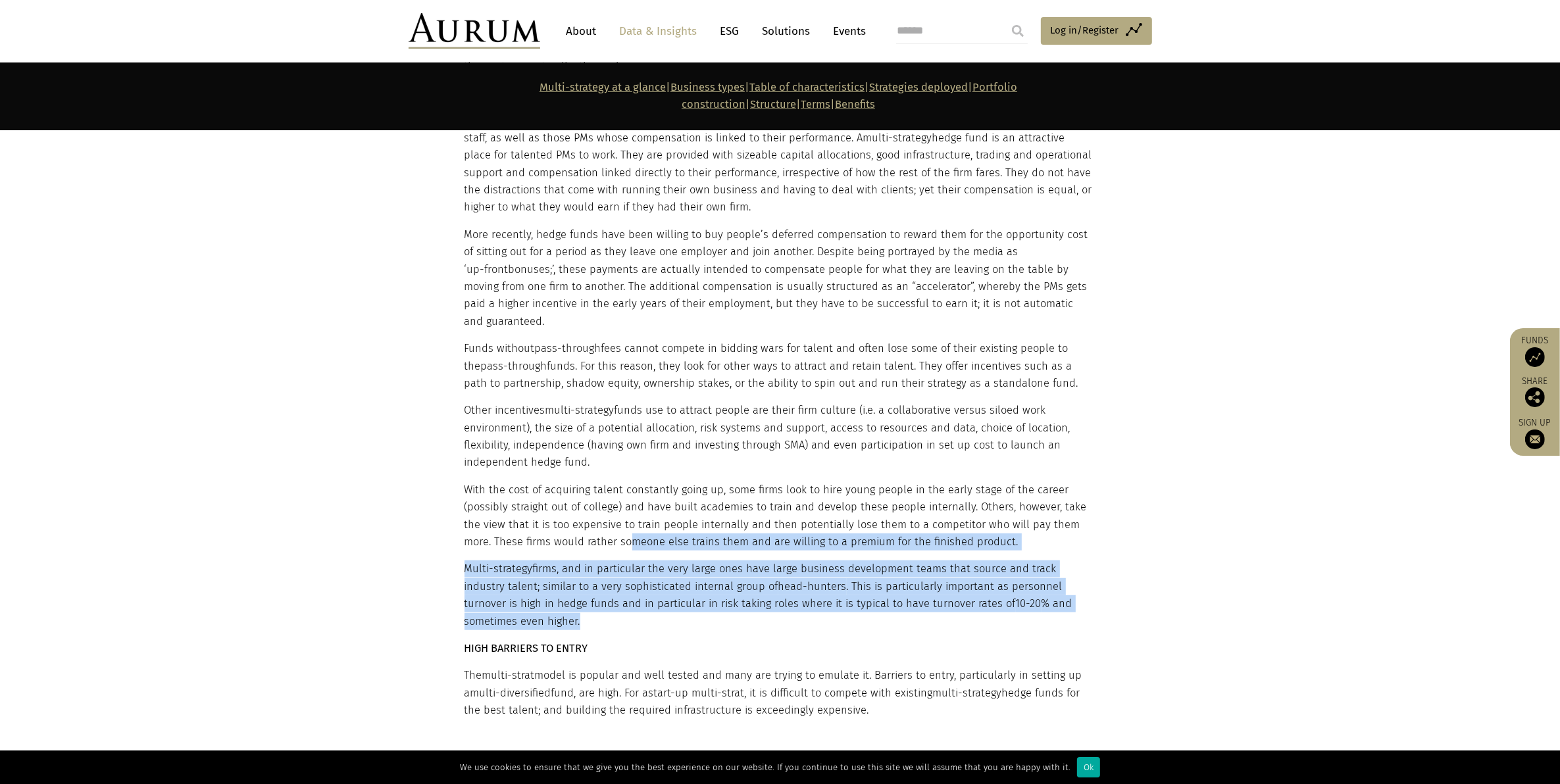
drag, startPoint x: 603, startPoint y: 439, endPoint x: 752, endPoint y: 510, distance: 165.1
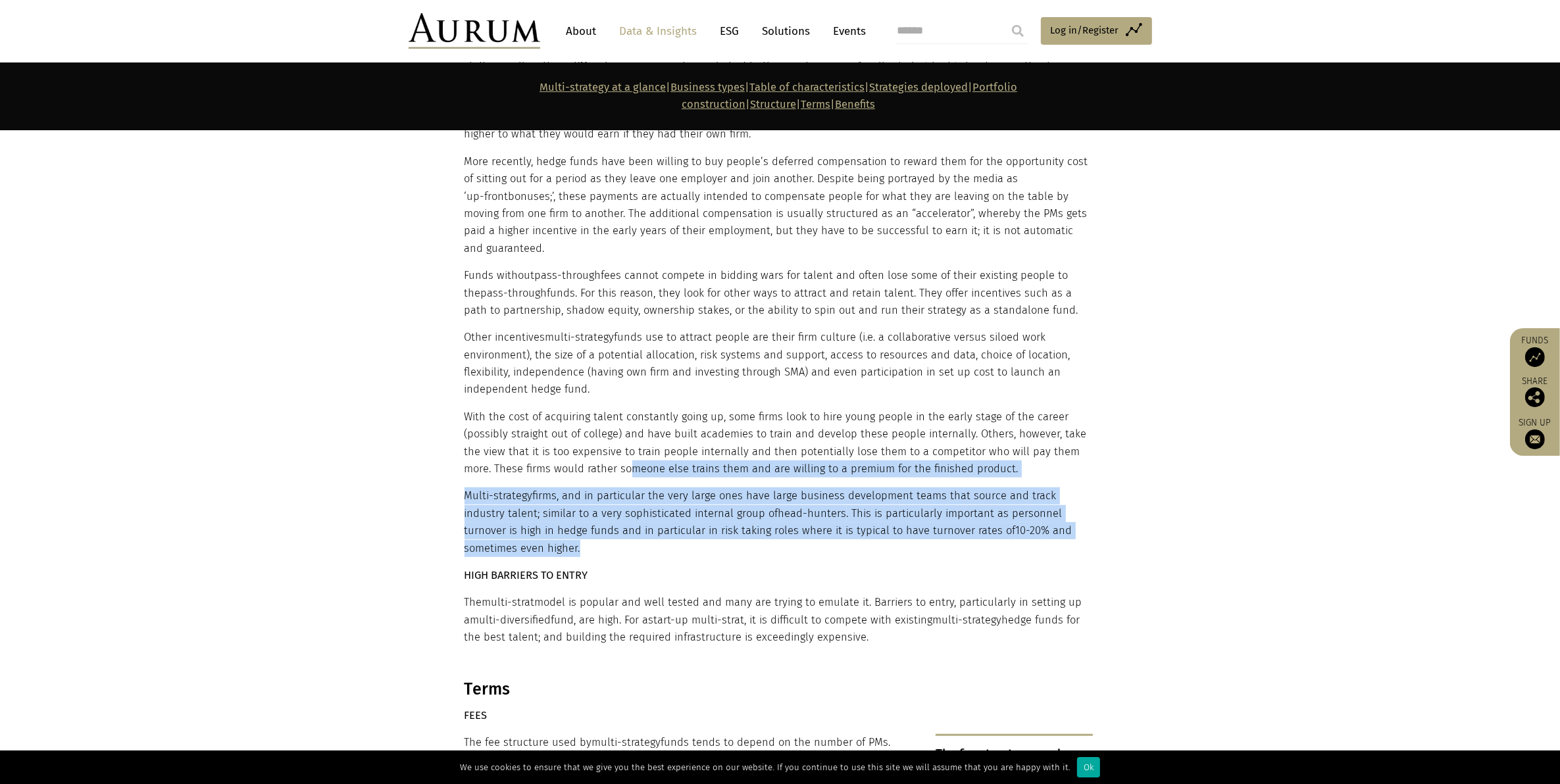
scroll to position [7219, 0]
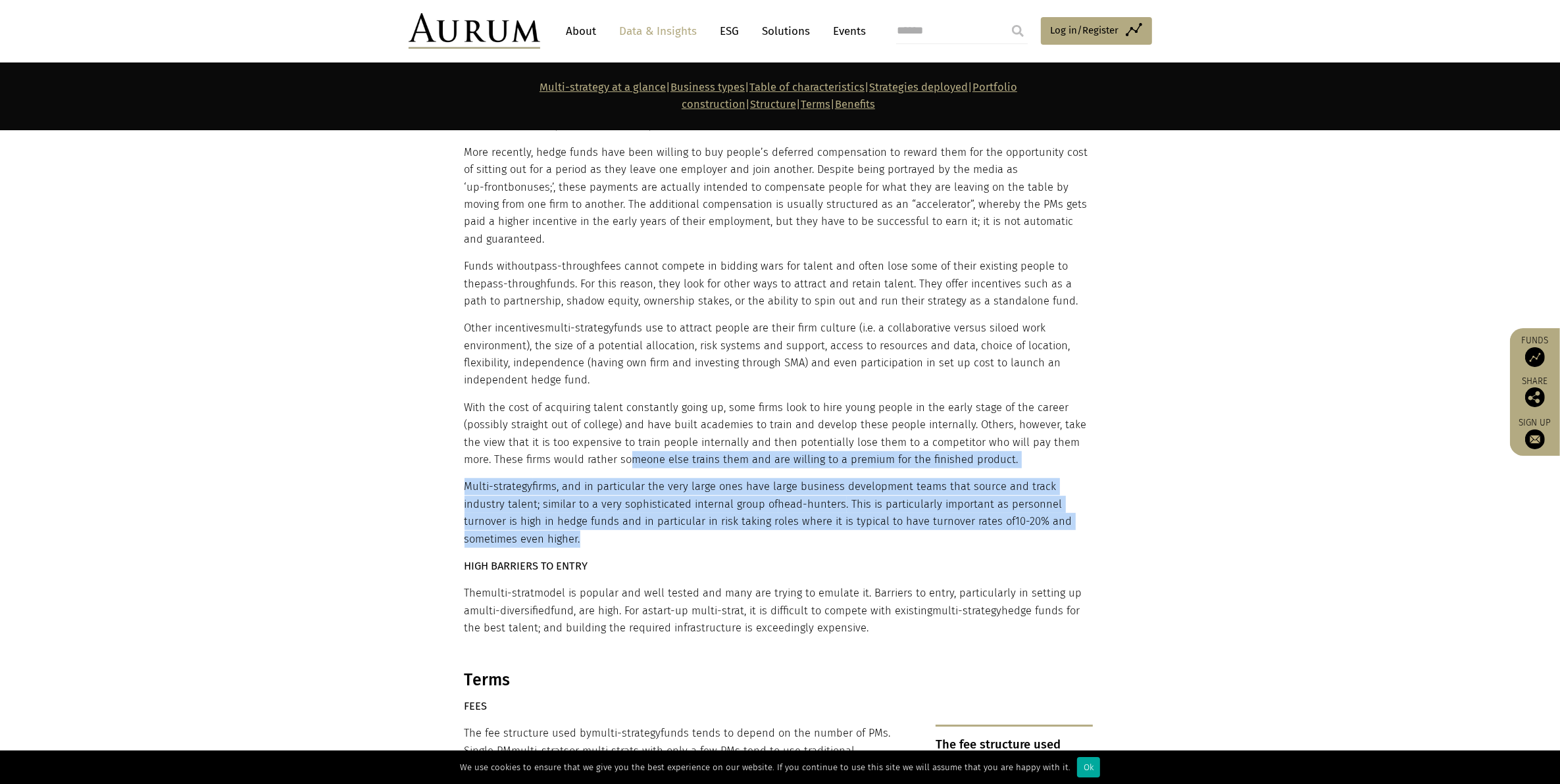
click at [609, 478] on p "Multi-strategy firms, and in particular the very large ones have large business…" at bounding box center [779, 512] width 628 height 69
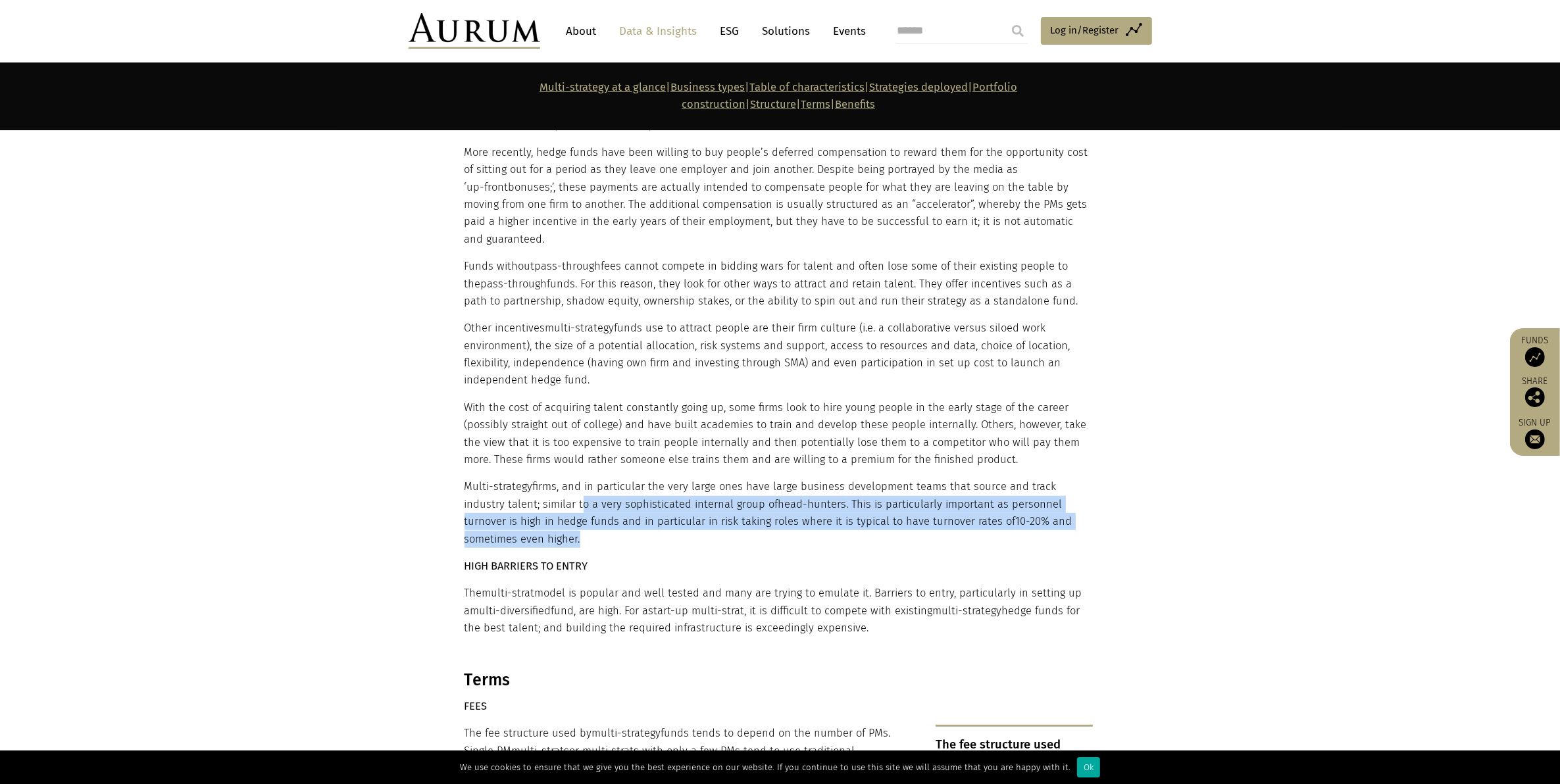
drag, startPoint x: 533, startPoint y: 403, endPoint x: 535, endPoint y: 430, distance: 27.1
click at [535, 478] on p "Multi-strategy firms, and in particular the very large ones have large business…" at bounding box center [779, 512] width 628 height 69
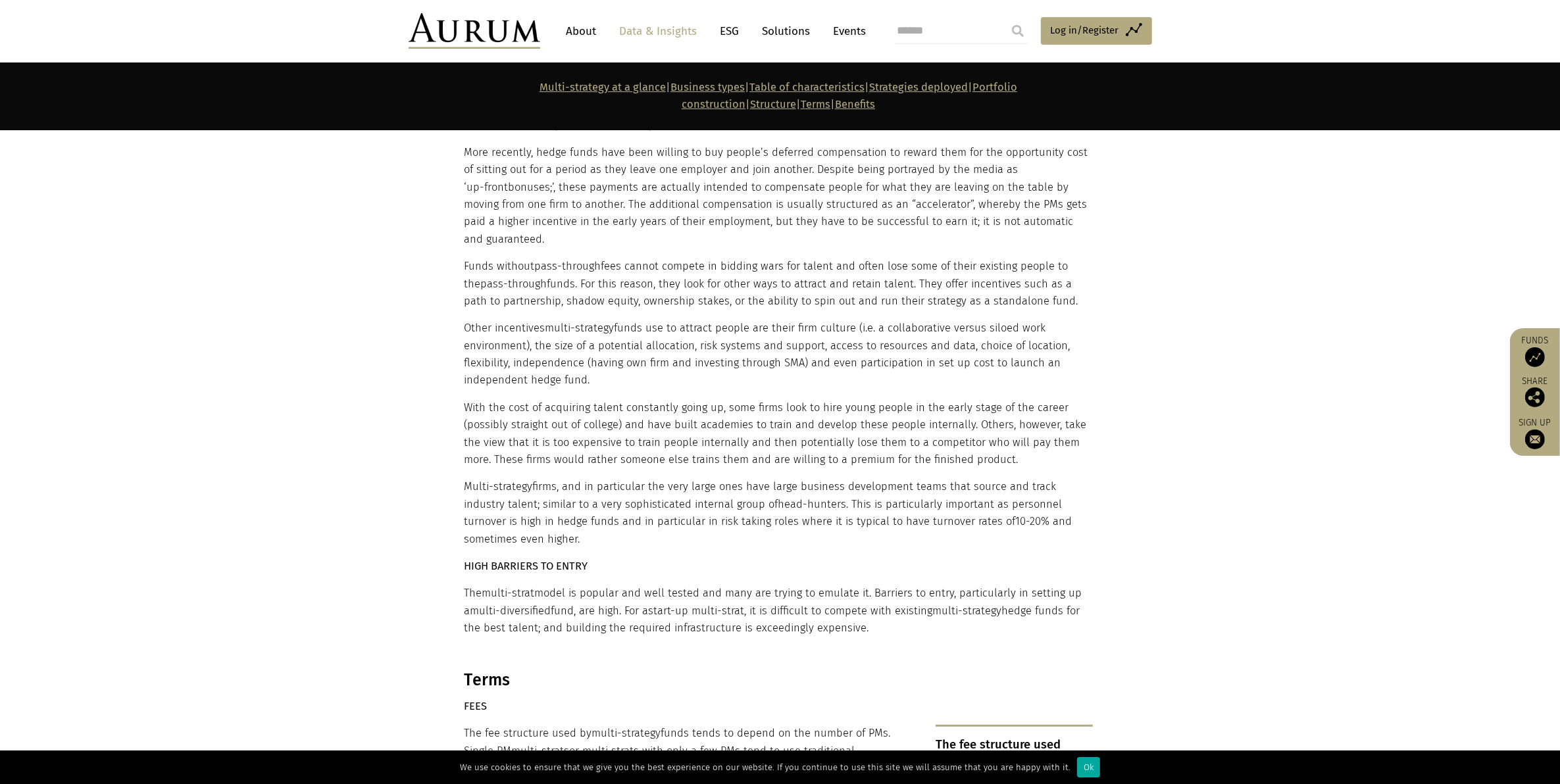
drag, startPoint x: 535, startPoint y: 430, endPoint x: 508, endPoint y: 452, distance: 34.8
click at [508, 558] on p "HIGH BARRIERS TO ENTRY" at bounding box center [779, 566] width 628 height 17
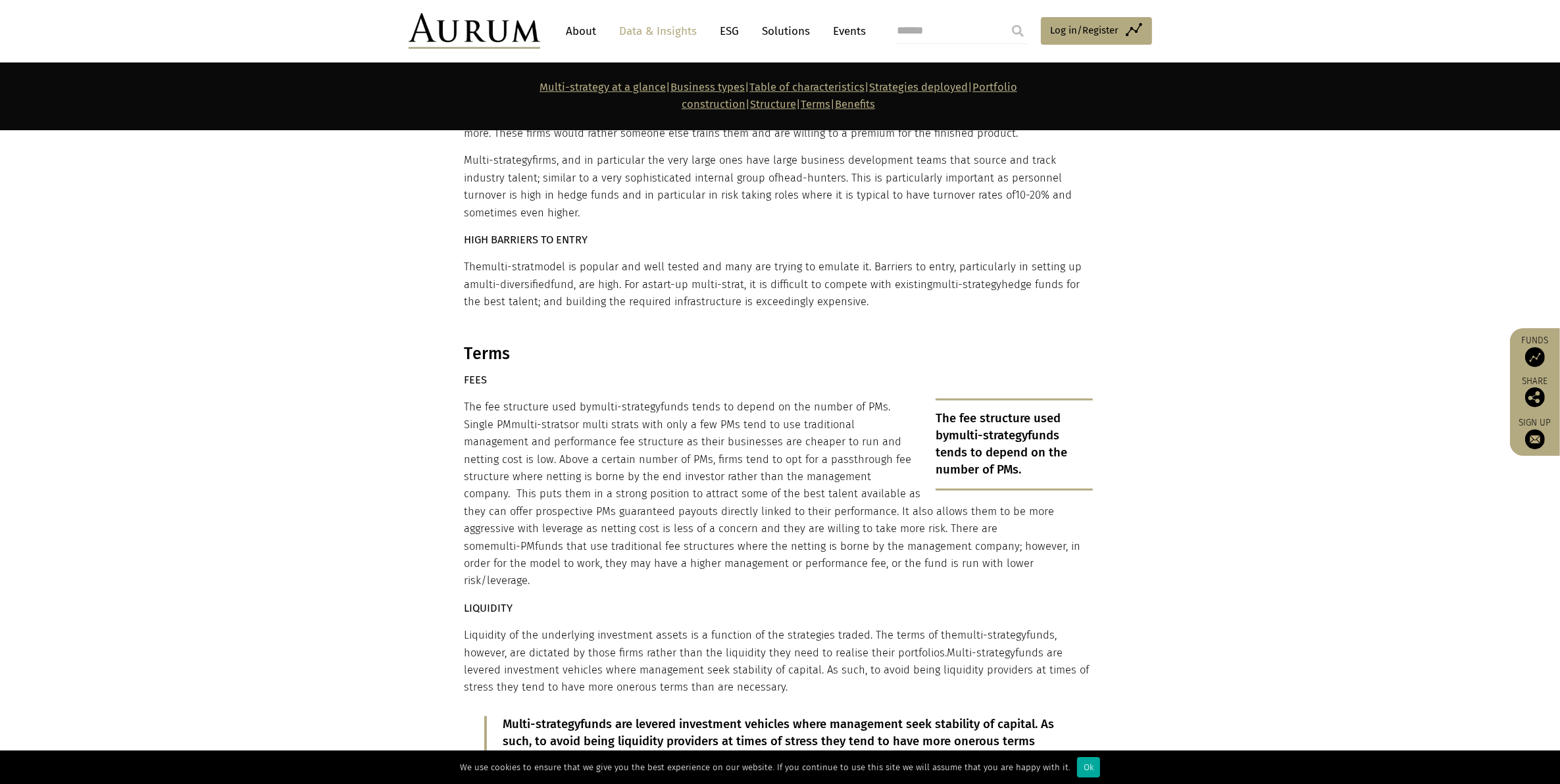
scroll to position [7548, 0]
drag, startPoint x: 754, startPoint y: 423, endPoint x: 865, endPoint y: 453, distance: 115.0
click at [865, 453] on p "The fee structure used by multi-strategy funds tends to depend on the number of…" at bounding box center [779, 492] width 628 height 191
click at [748, 439] on p "The fee structure used by multi-strategy funds tends to depend on the number of…" at bounding box center [779, 492] width 628 height 191
drag, startPoint x: 754, startPoint y: 439, endPoint x: 848, endPoint y: 461, distance: 96.5
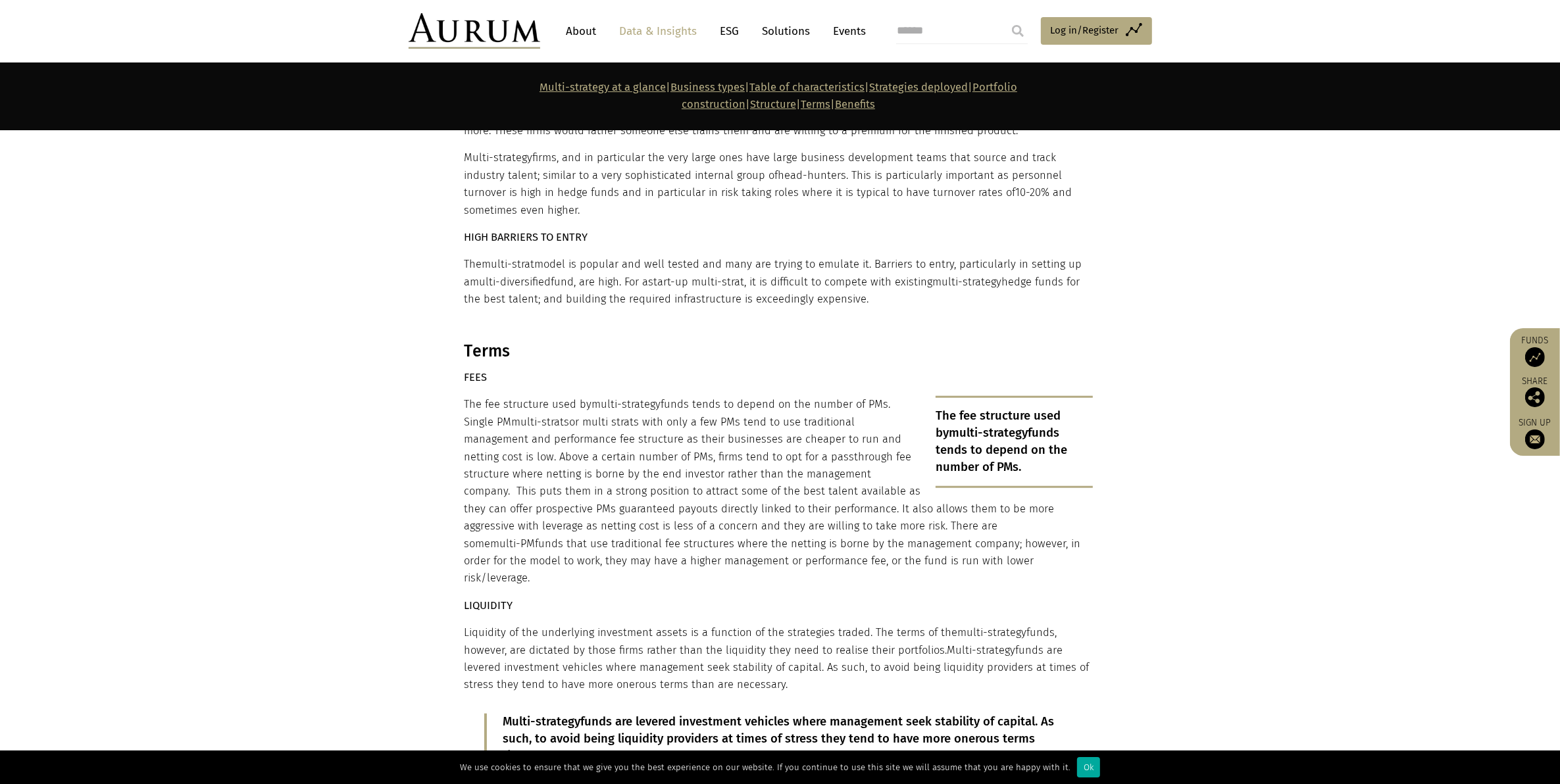
click at [848, 461] on p "The fee structure used by multi-strategy funds tends to depend on the number of…" at bounding box center [779, 492] width 628 height 191
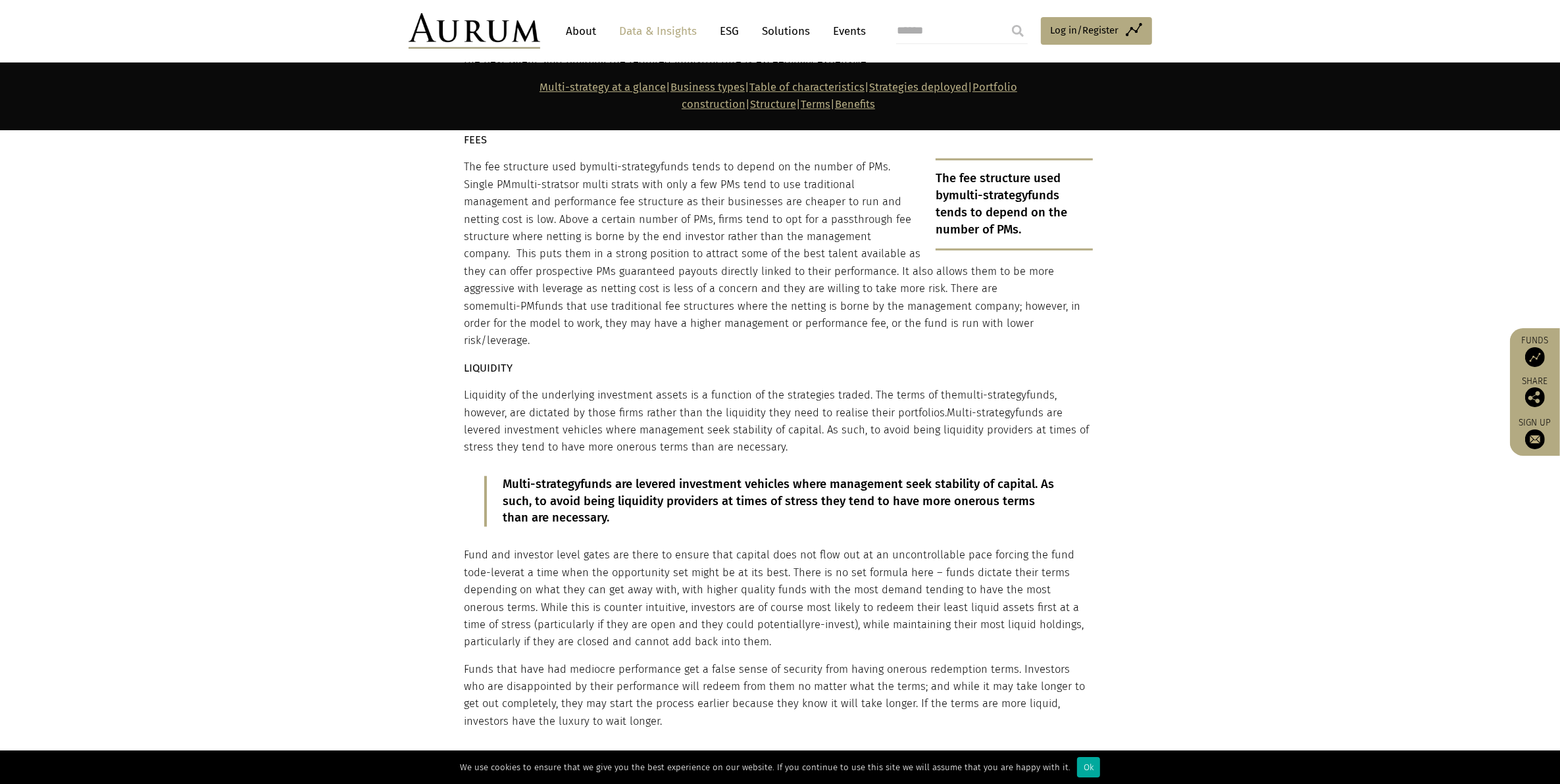
scroll to position [7794, 0]
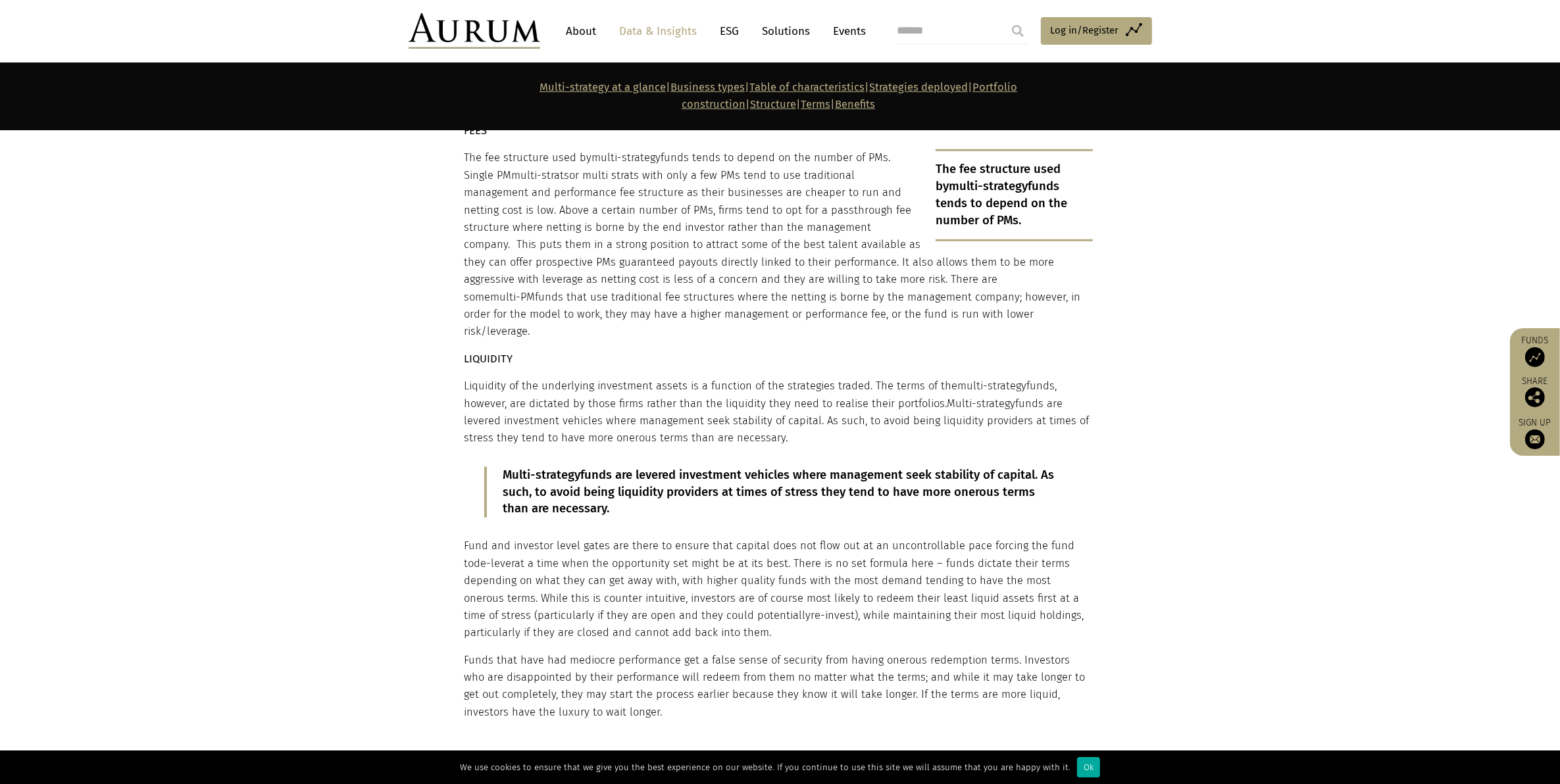
click at [797, 537] on p "Fund and investor level gates are there to ensure that capital does not flow ou…" at bounding box center [779, 589] width 628 height 104
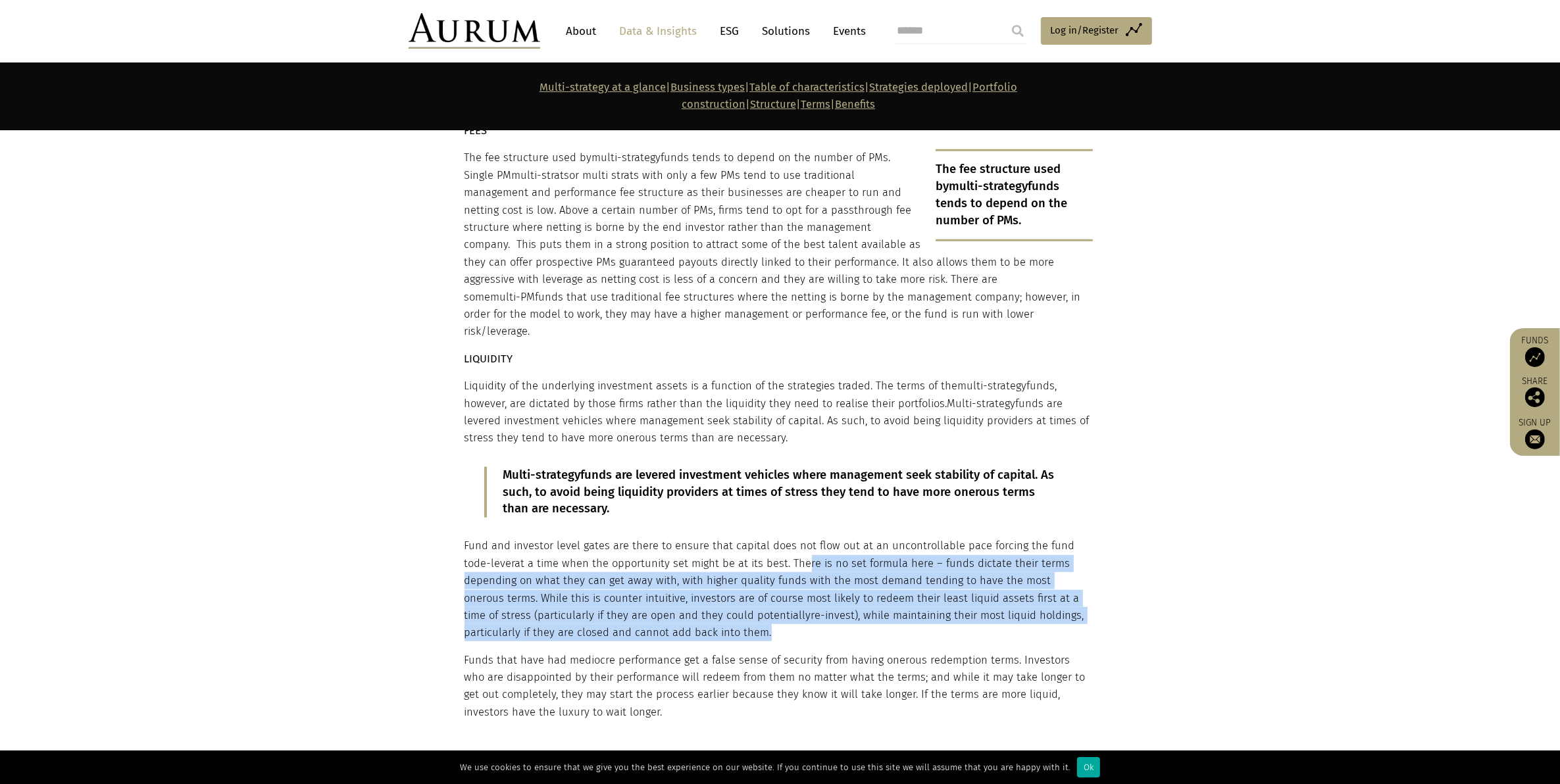
drag, startPoint x: 792, startPoint y: 445, endPoint x: 728, endPoint y: 511, distance: 91.9
click at [728, 537] on p "Fund and investor level gates are there to ensure that capital does not flow ou…" at bounding box center [779, 589] width 628 height 104
drag, startPoint x: 728, startPoint y: 511, endPoint x: 614, endPoint y: 504, distance: 114.2
click at [614, 537] on p "Fund and investor level gates are there to ensure that capital does not flow ou…" at bounding box center [779, 589] width 628 height 104
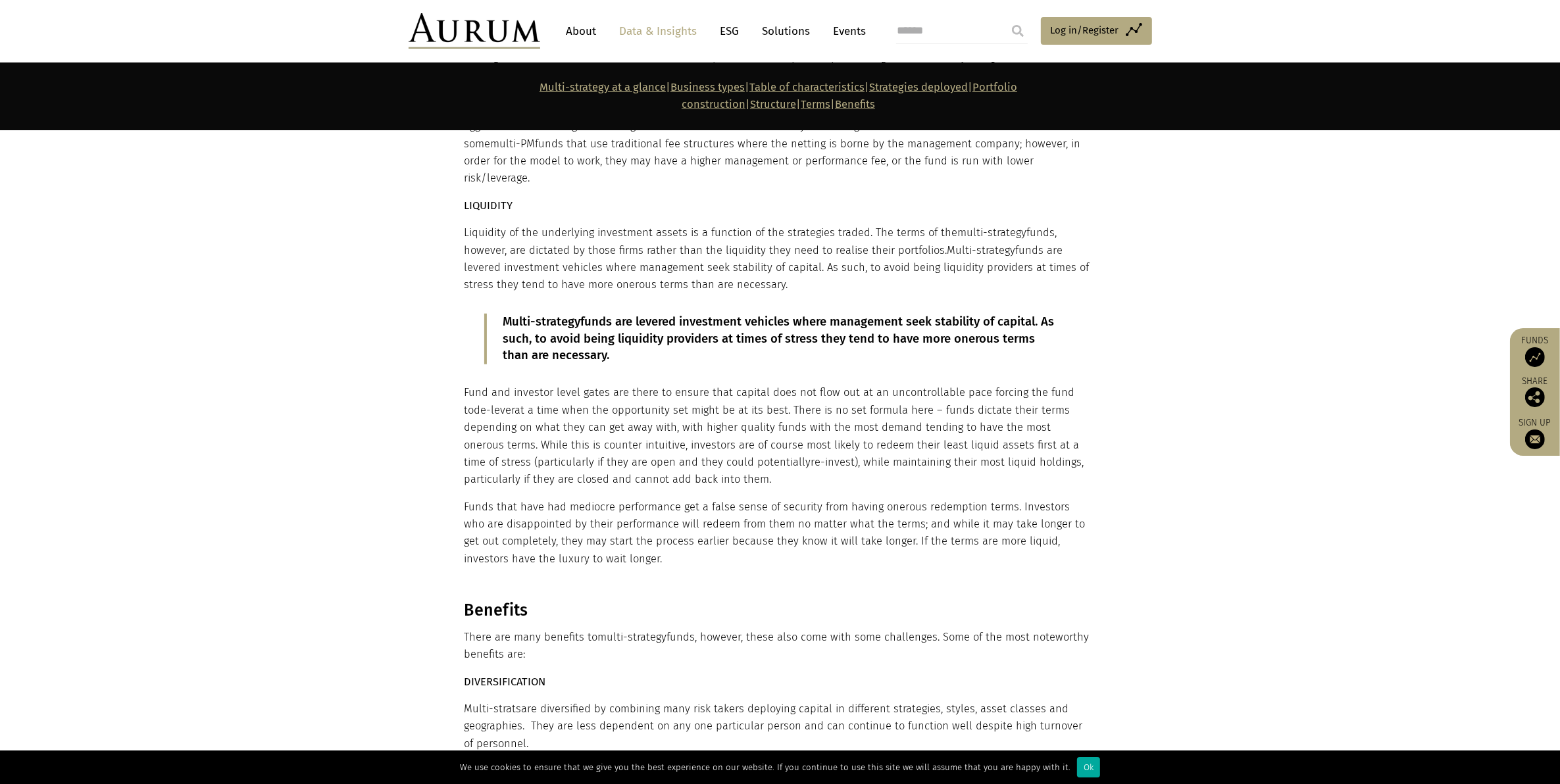
scroll to position [7959, 0]
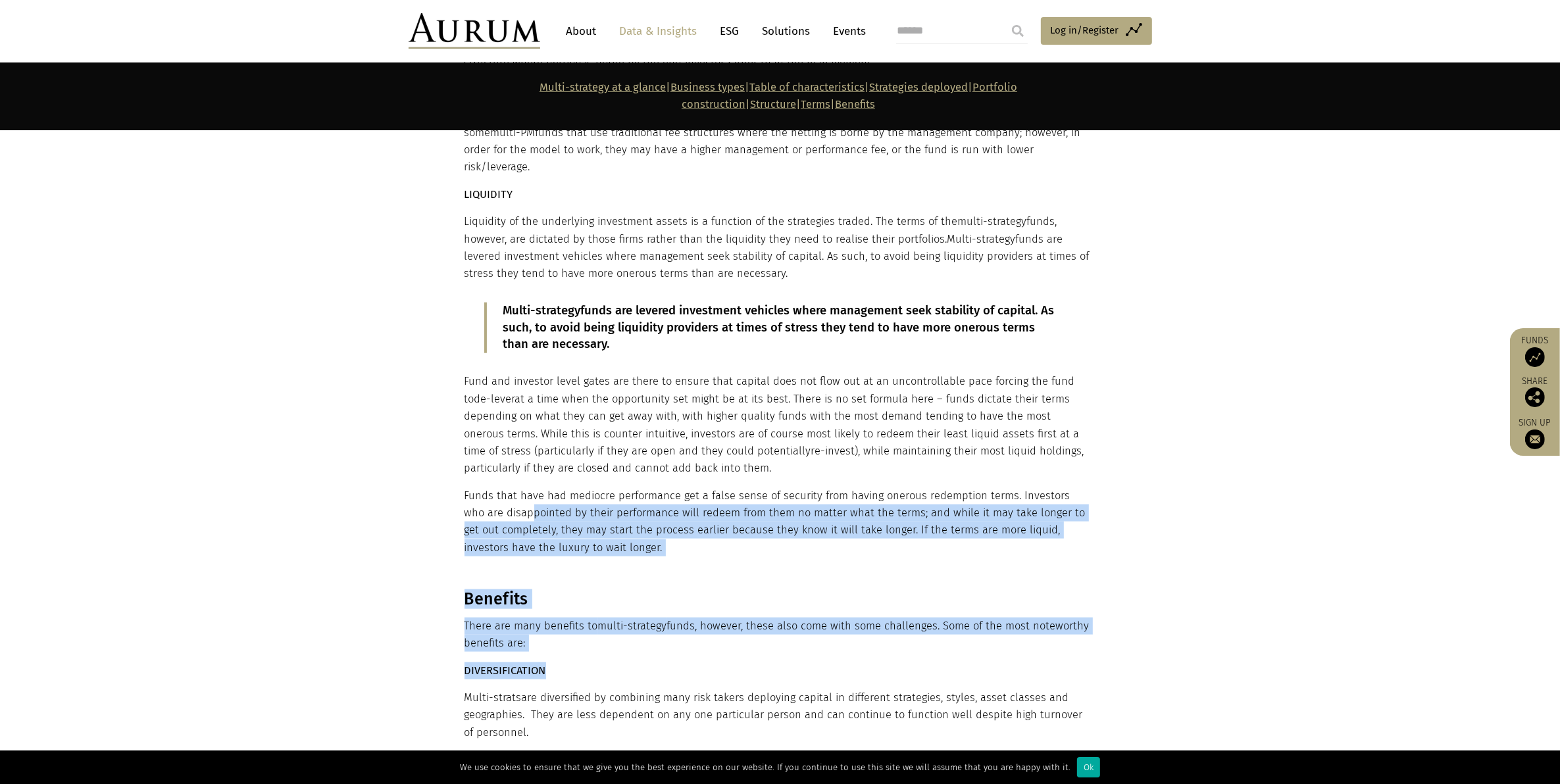
drag, startPoint x: 511, startPoint y: 393, endPoint x: 604, endPoint y: 553, distance: 185.1
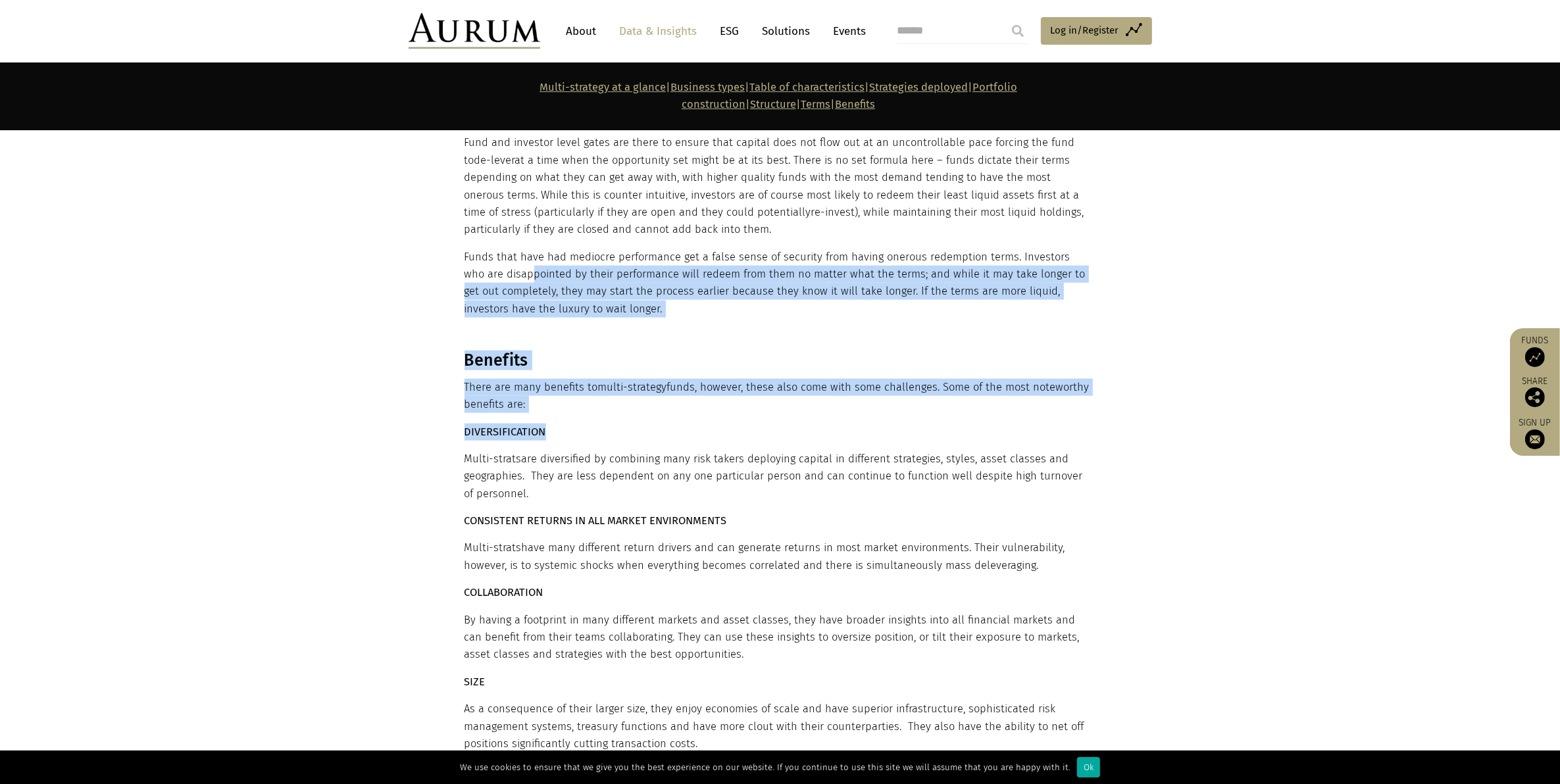
scroll to position [8206, 0]
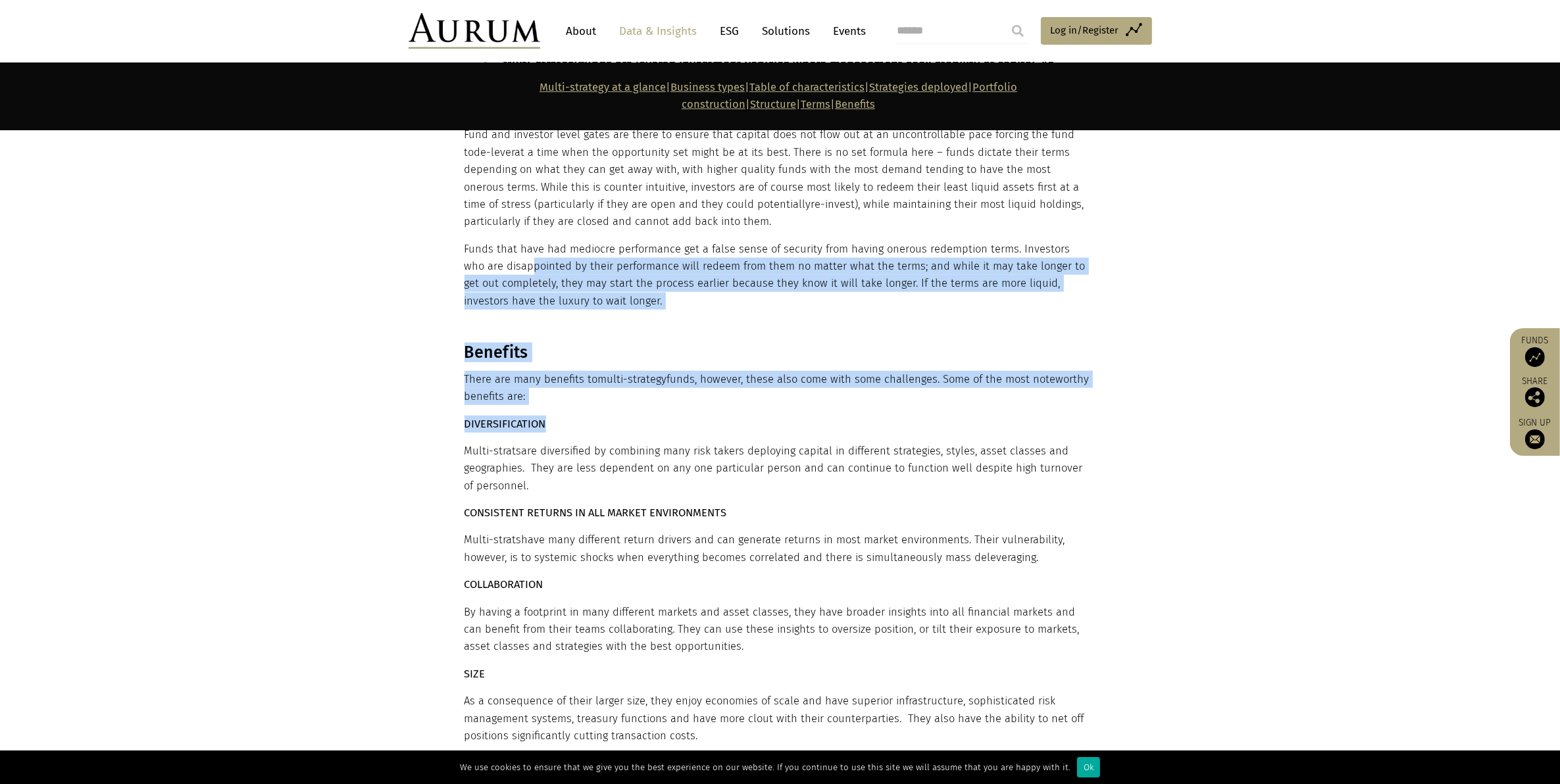
click at [636, 342] on div "Benefits There are many benefits to multi-strategy funds, however, these also c…" at bounding box center [779, 677] width 628 height 670
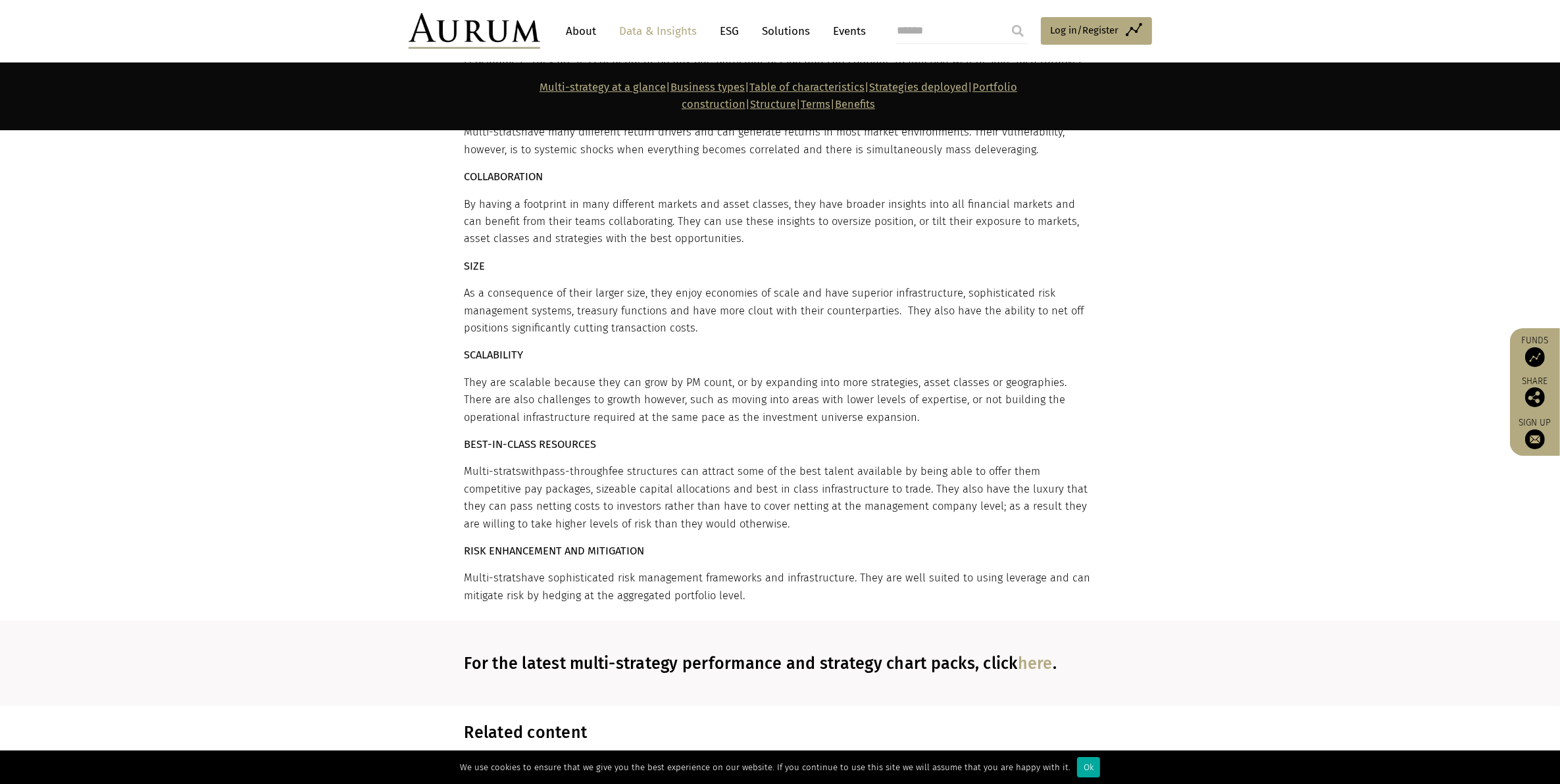
scroll to position [8617, 0]
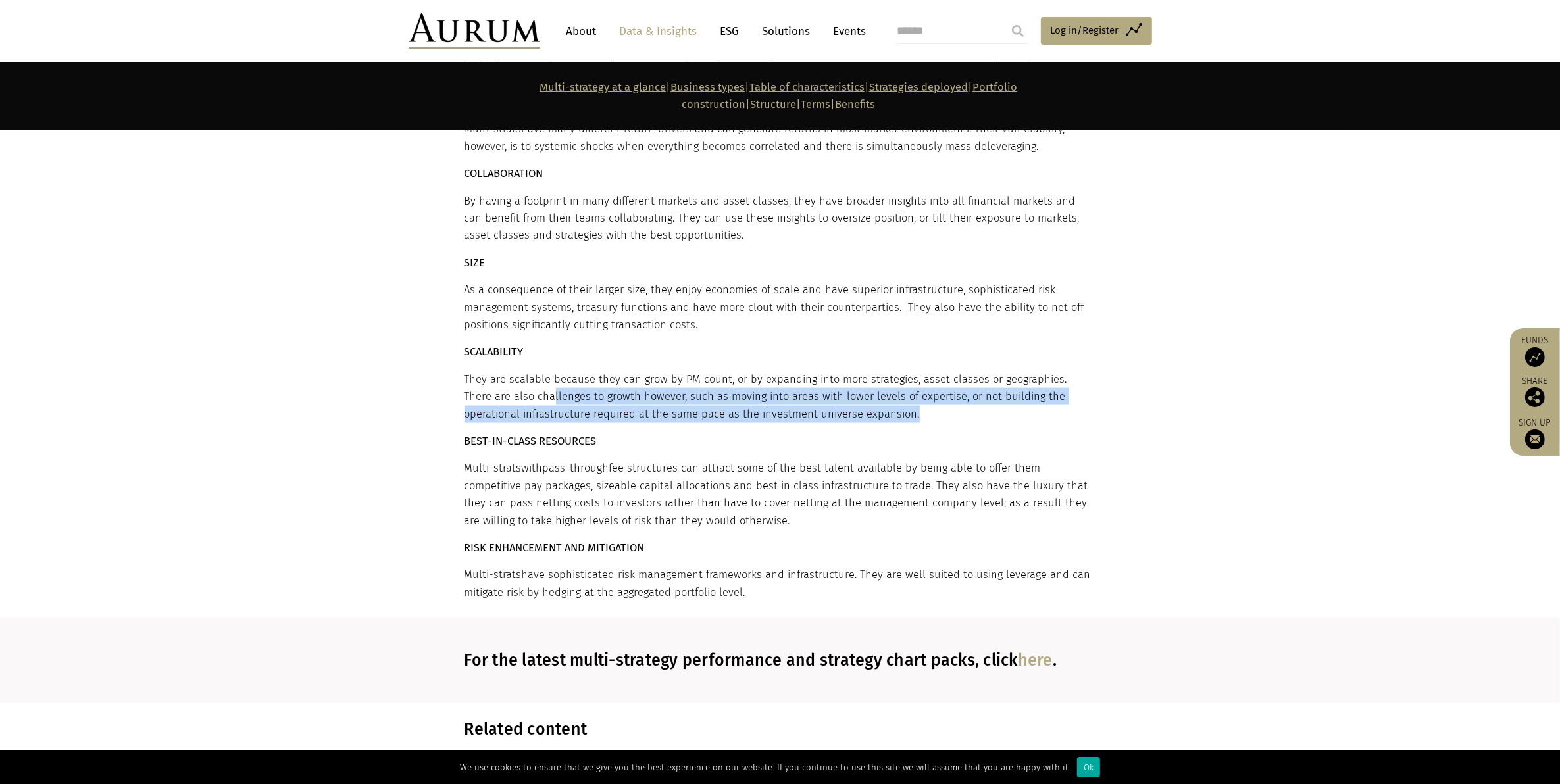
drag, startPoint x: 524, startPoint y: 280, endPoint x: 889, endPoint y: 297, distance: 365.4
click at [889, 371] on p "They are scalable because they can grow by PM count, or by expanding into more …" at bounding box center [779, 397] width 628 height 52
drag, startPoint x: 889, startPoint y: 297, endPoint x: 870, endPoint y: 286, distance: 22.0
click at [870, 371] on p "They are scalable because they can grow by PM count, or by expanding into more …" at bounding box center [779, 397] width 628 height 52
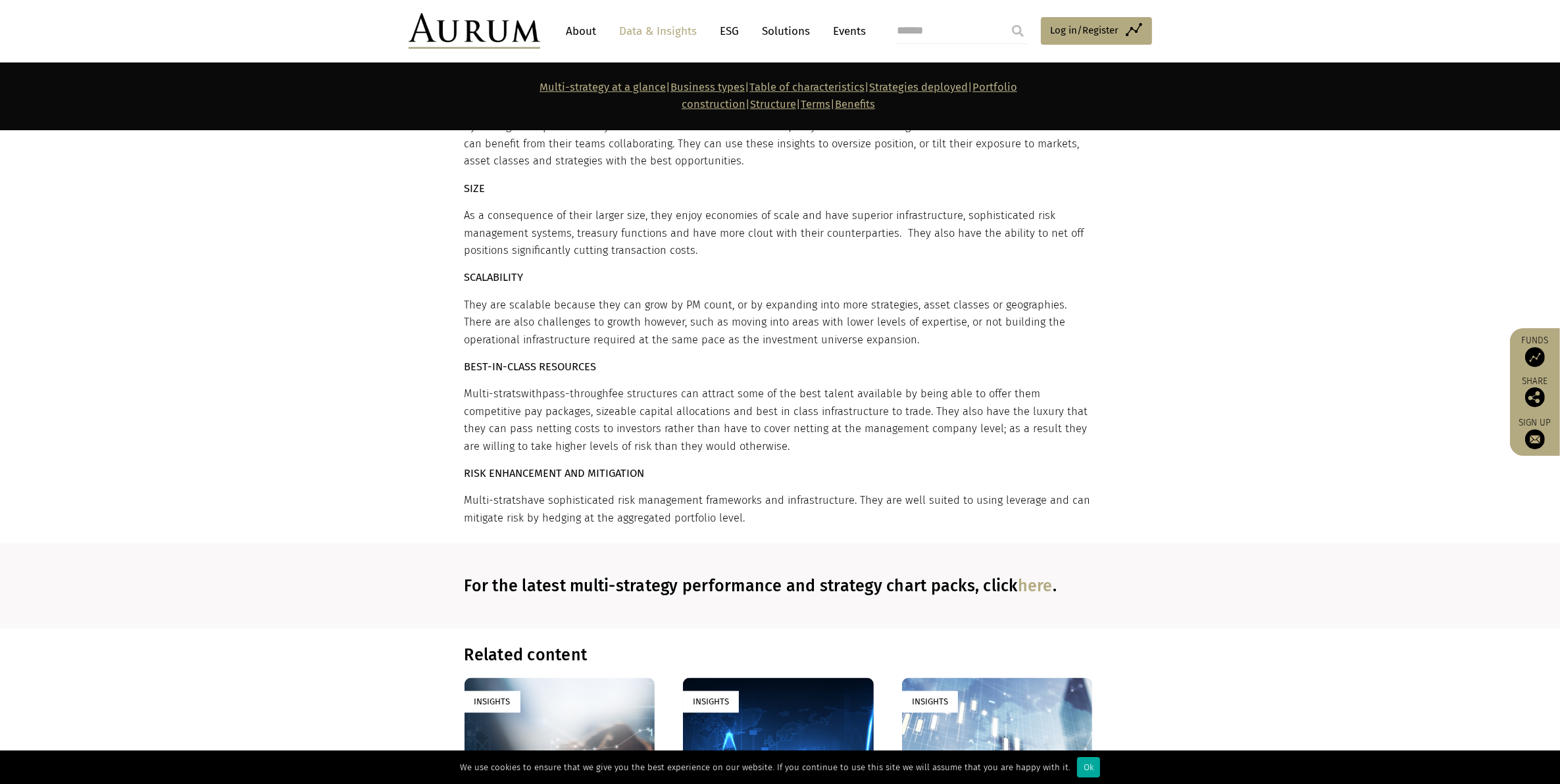
scroll to position [8699, 0]
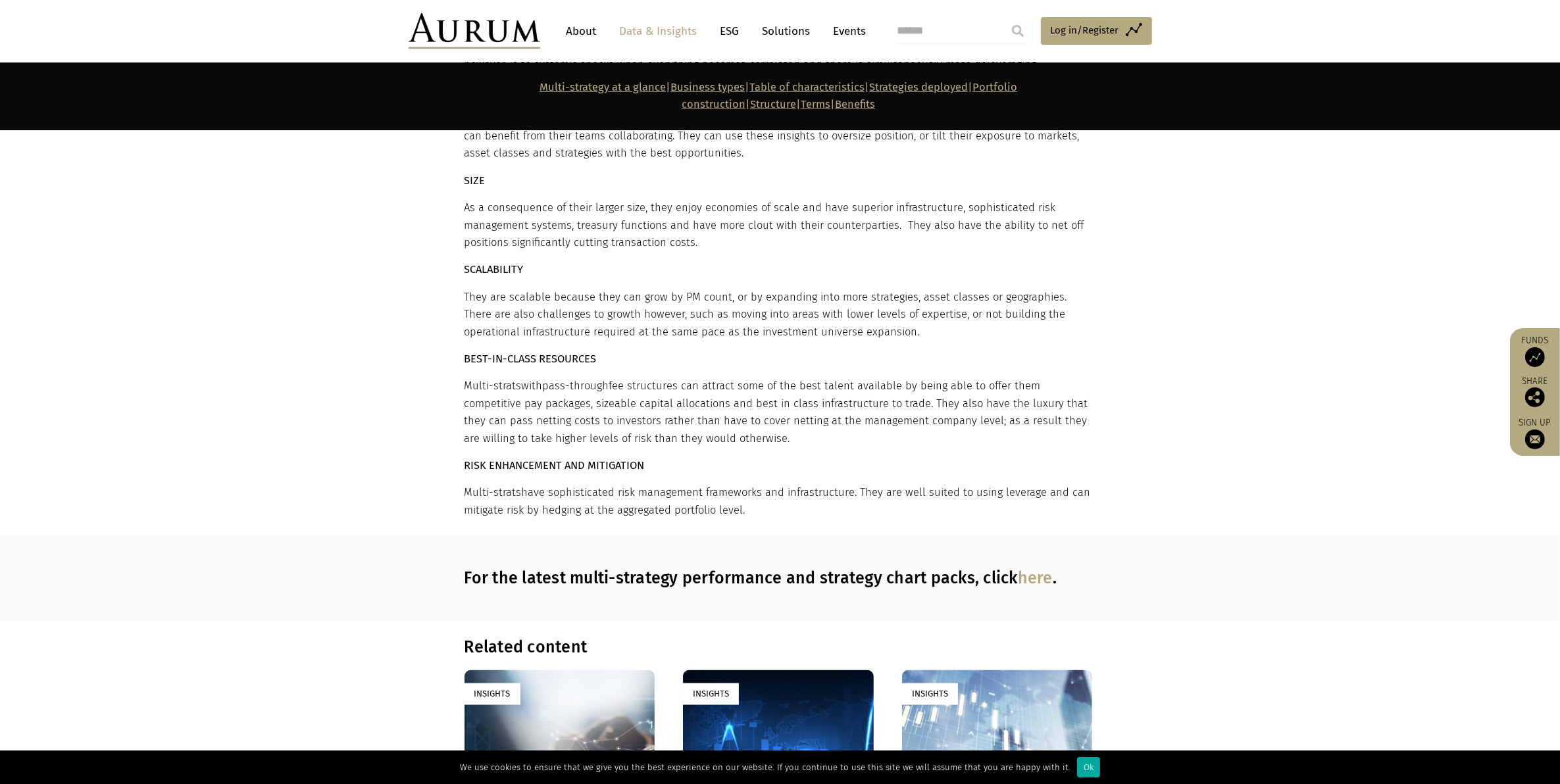
drag, startPoint x: 536, startPoint y: 280, endPoint x: 694, endPoint y: 318, distance: 162.5
click at [694, 377] on p "Multi-strats with pass-through fee structures can attract some of the best tale…" at bounding box center [779, 412] width 628 height 69
drag, startPoint x: 694, startPoint y: 318, endPoint x: 731, endPoint y: 322, distance: 37.2
click at [731, 377] on p "Multi-strats with pass-through fee structures can attract some of the best tale…" at bounding box center [779, 412] width 628 height 69
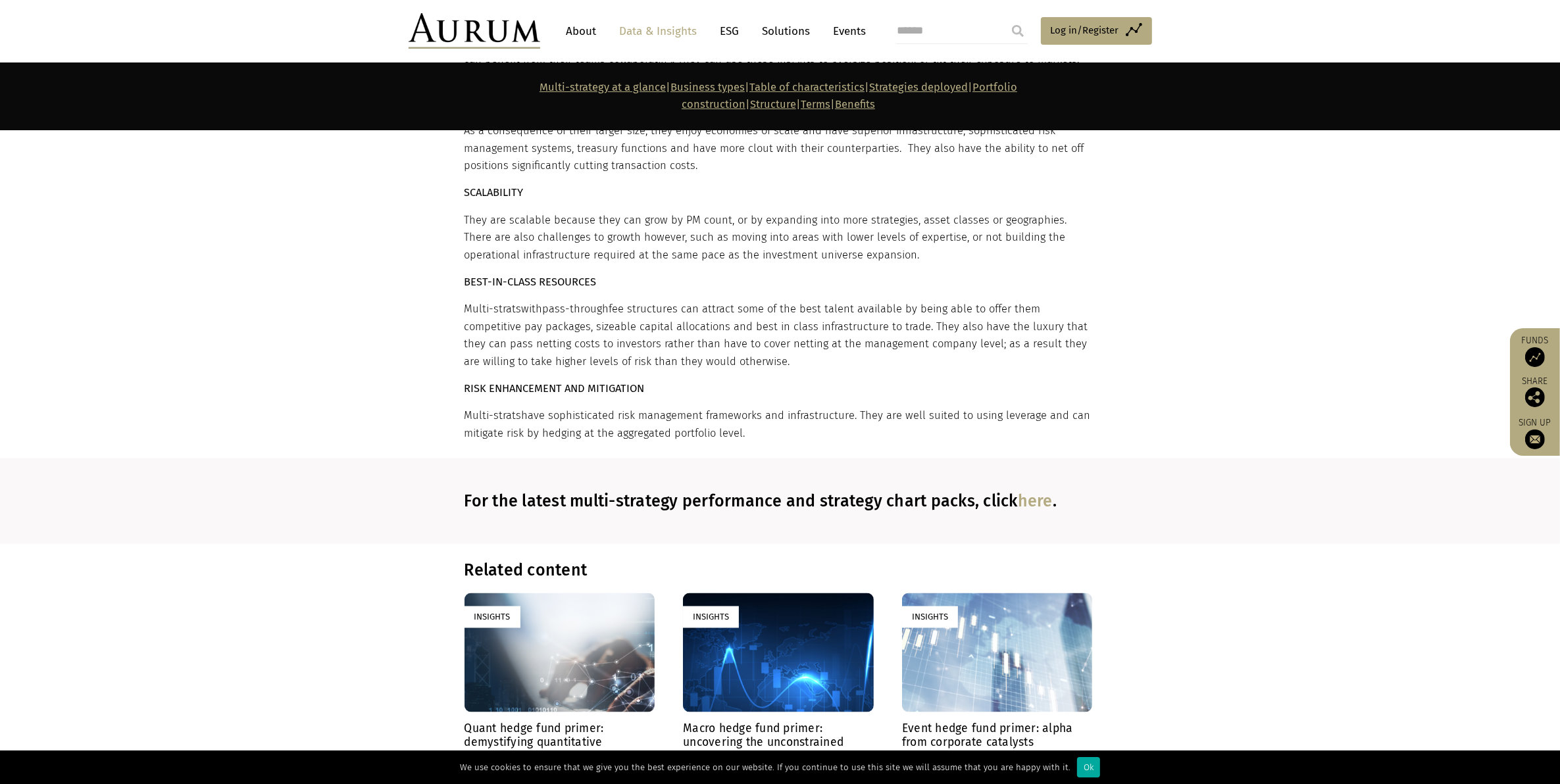
scroll to position [8781, 0]
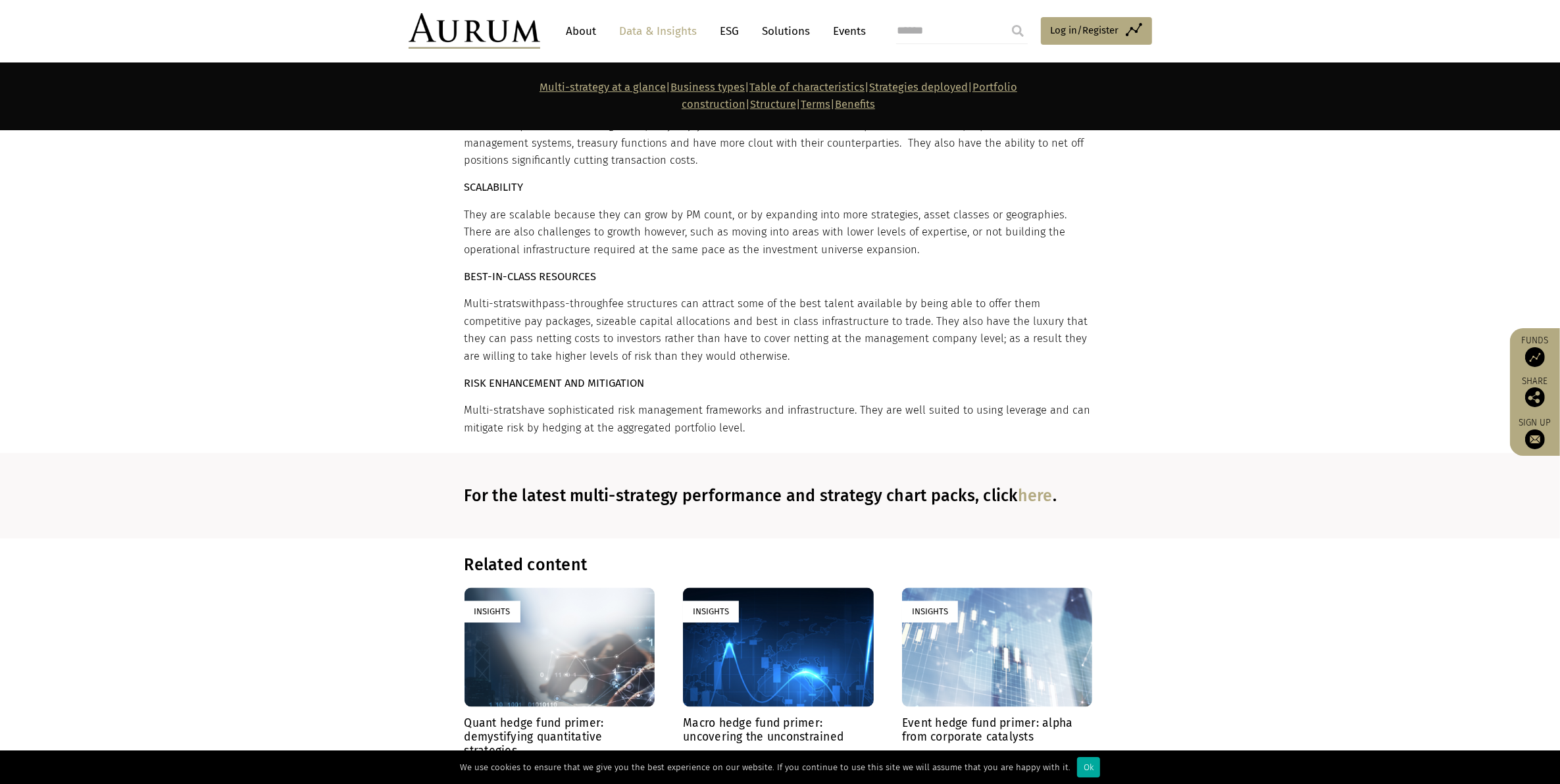
drag, startPoint x: 539, startPoint y: 290, endPoint x: 759, endPoint y: 317, distance: 221.7
click at [759, 317] on section "Benefits There are many benefits to multi-strategy funds, however, these also c…" at bounding box center [780, 102] width 1560 height 703
drag, startPoint x: 759, startPoint y: 317, endPoint x: 730, endPoint y: 321, distance: 29.3
click at [730, 321] on section "Benefits There are many benefits to multi-strategy funds, however, these also c…" at bounding box center [780, 102] width 1560 height 703
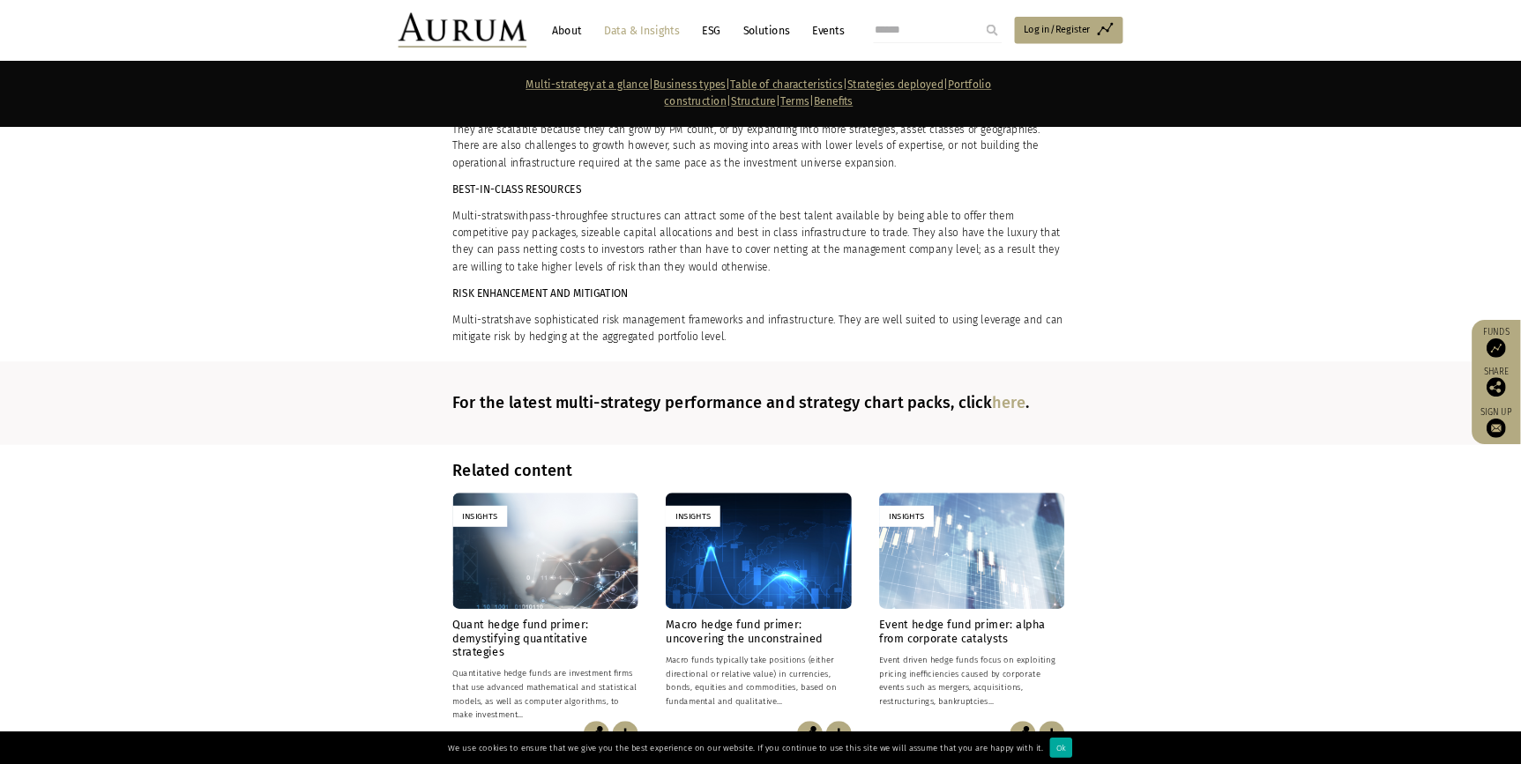
scroll to position [11881, 0]
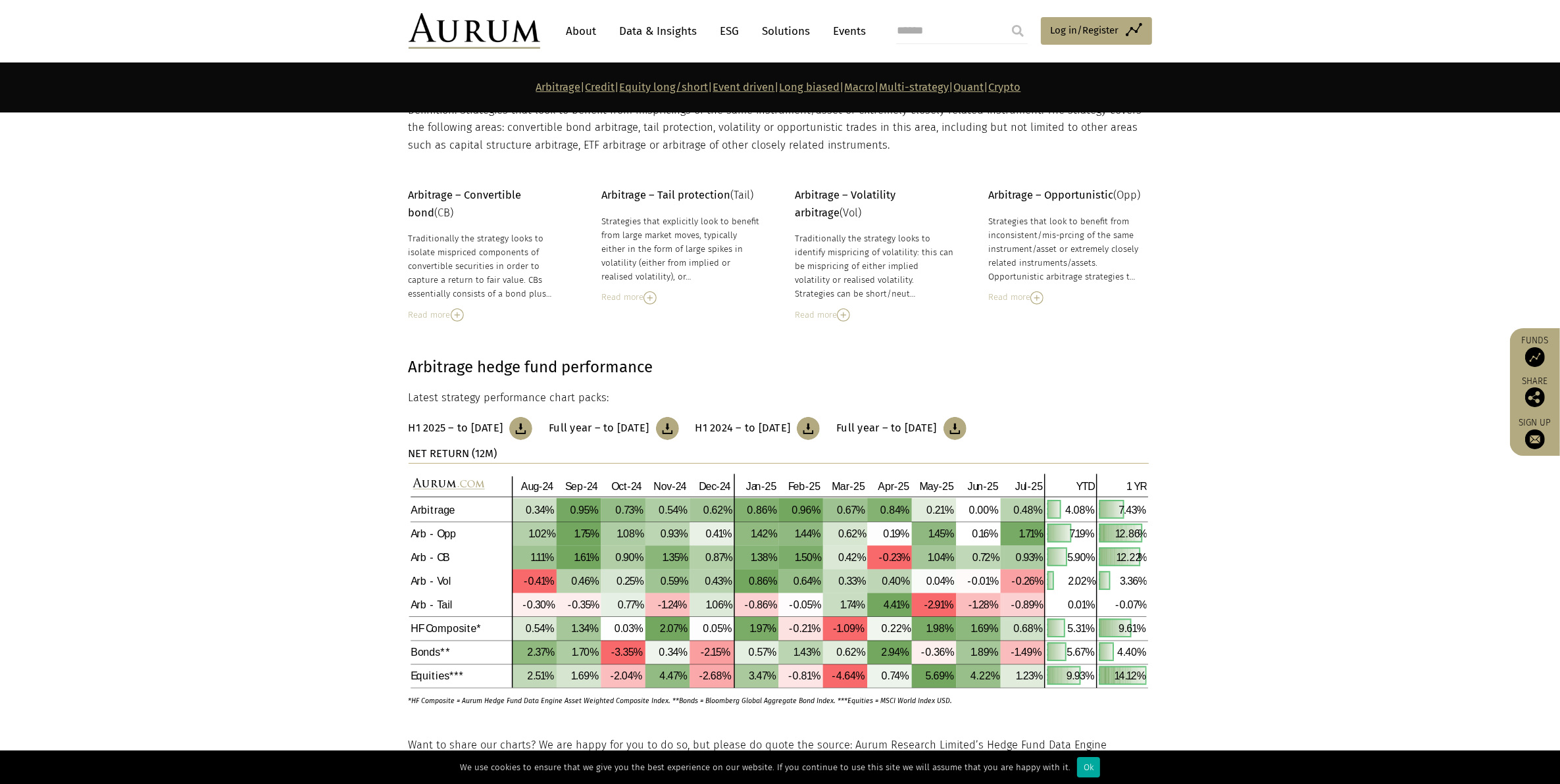
scroll to position [164, 0]
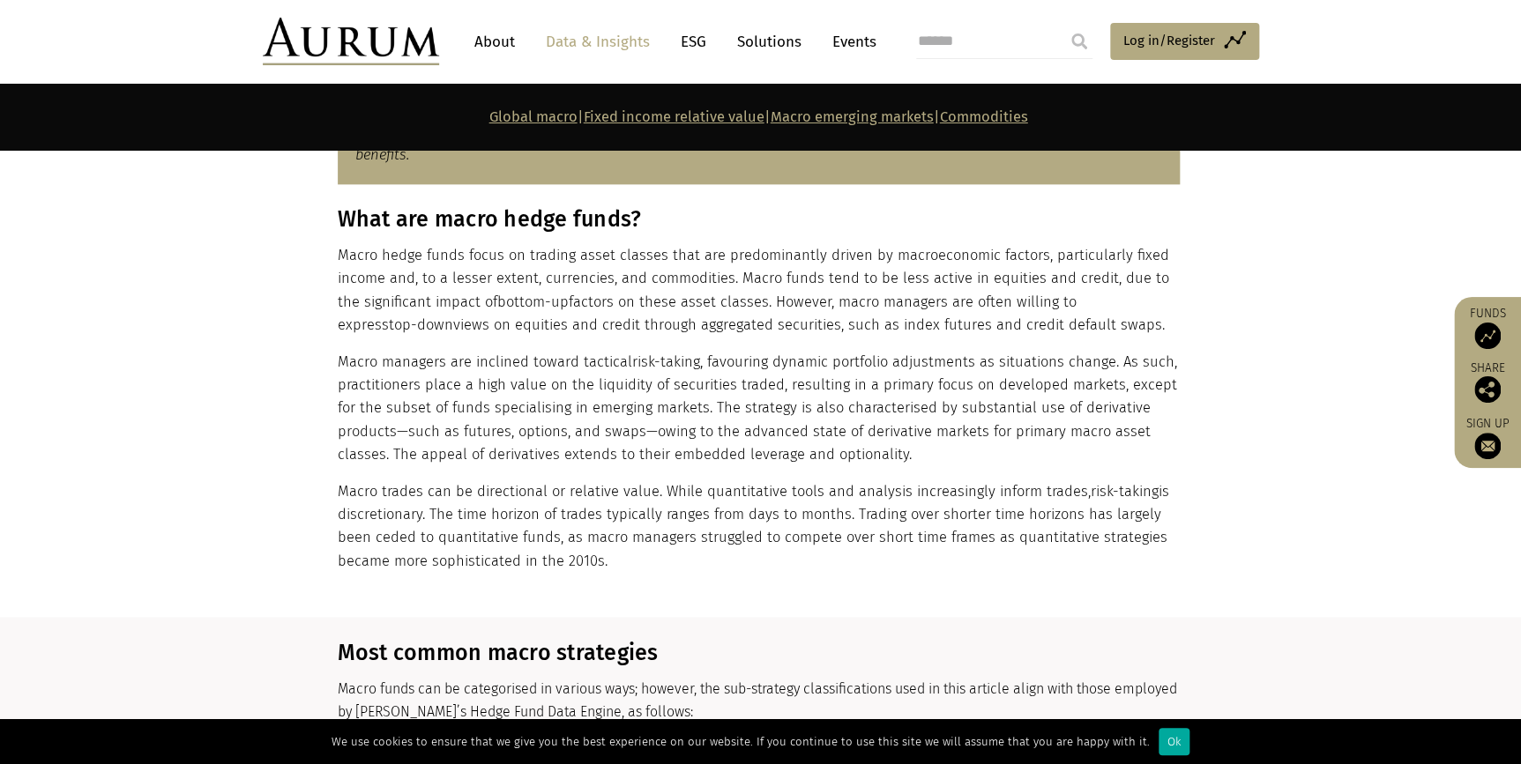
scroll to position [1033, 0]
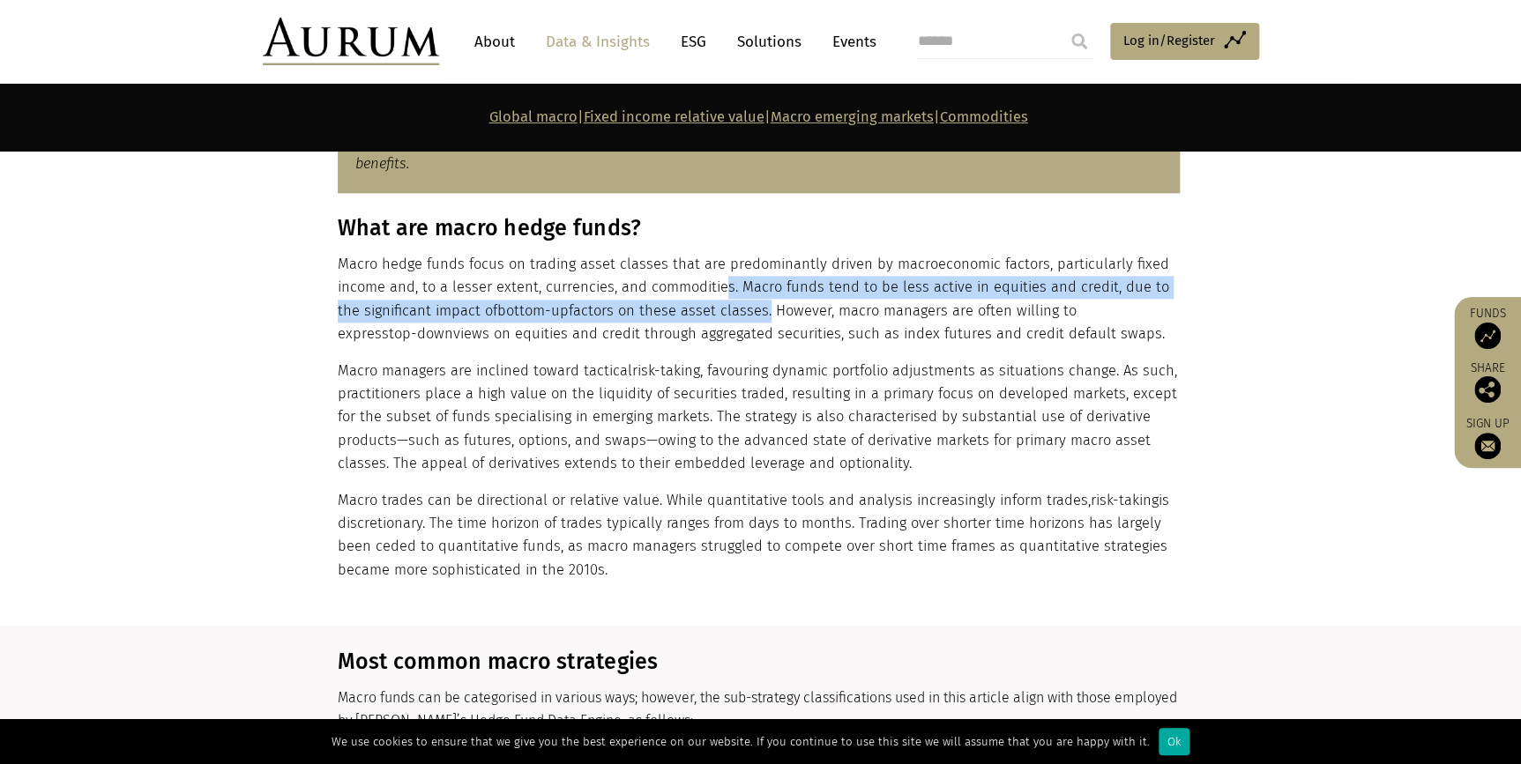
drag, startPoint x: 736, startPoint y: 317, endPoint x: 722, endPoint y: 293, distance: 28.4
click at [722, 293] on p "Macro hedge funds focus on trading asset classes that are predominantly driven …" at bounding box center [759, 299] width 842 height 93
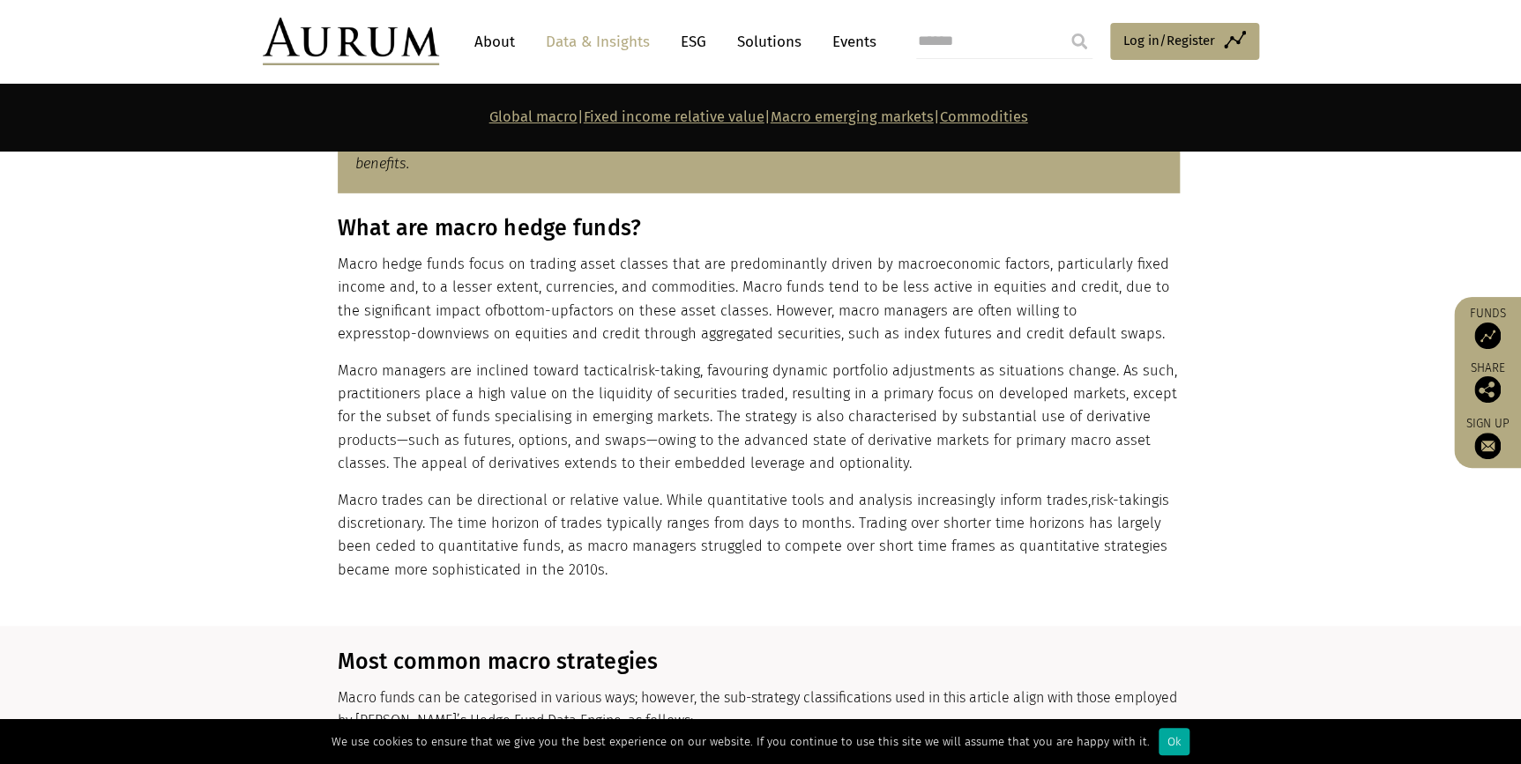
click at [436, 353] on div "What are macro hedge funds? Macro hedge funds focus on trading asset classes th…" at bounding box center [759, 398] width 842 height 367
drag, startPoint x: 1047, startPoint y: 339, endPoint x: 336, endPoint y: 267, distance: 714.3
click at [338, 267] on p "Macro hedge funds focus on trading asset classes that are predominantly driven …" at bounding box center [759, 299] width 842 height 93
click at [520, 395] on p "Macro managers are inclined toward tactical risk-taking , favouring dynamic por…" at bounding box center [759, 418] width 842 height 116
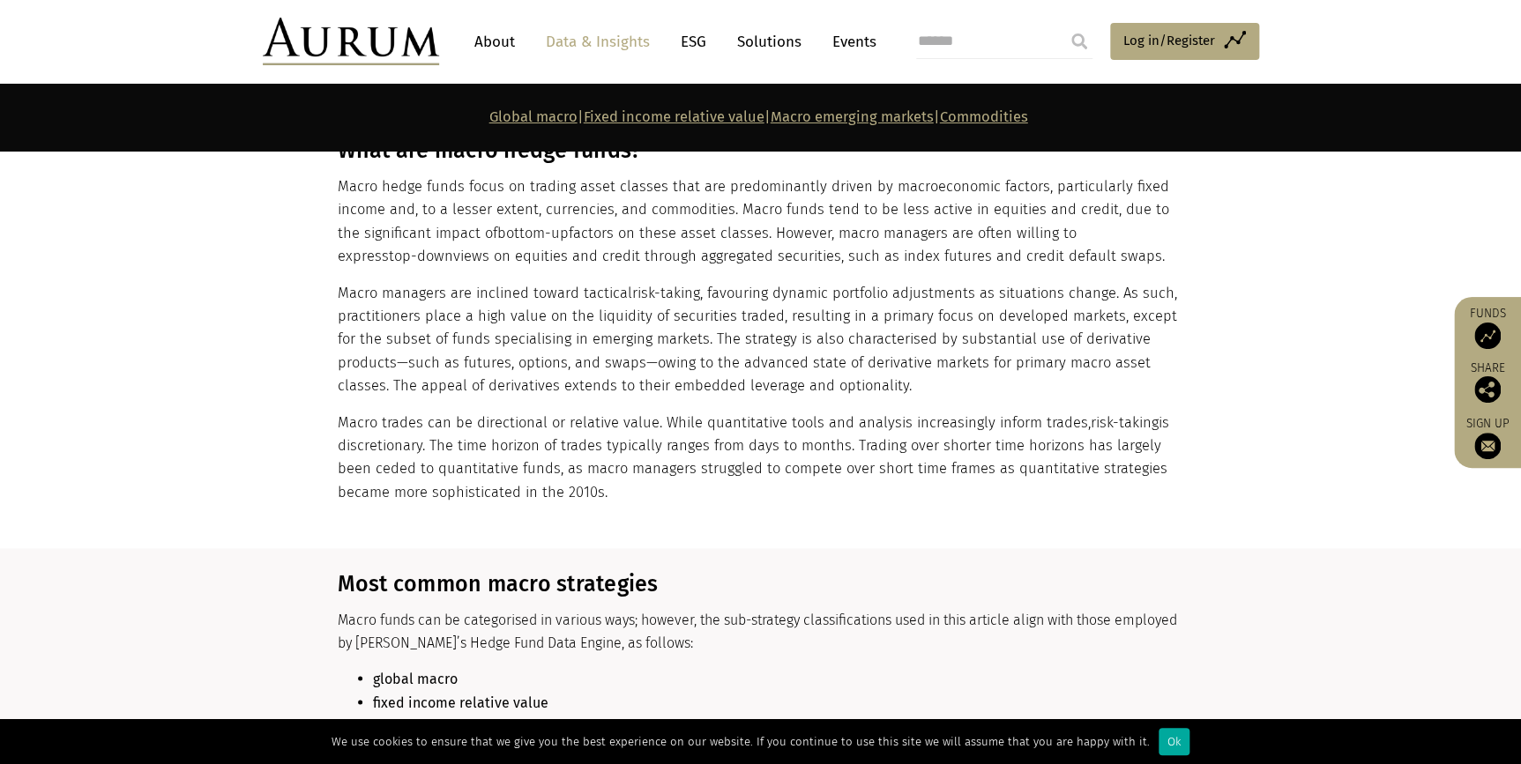
scroll to position [1113, 0]
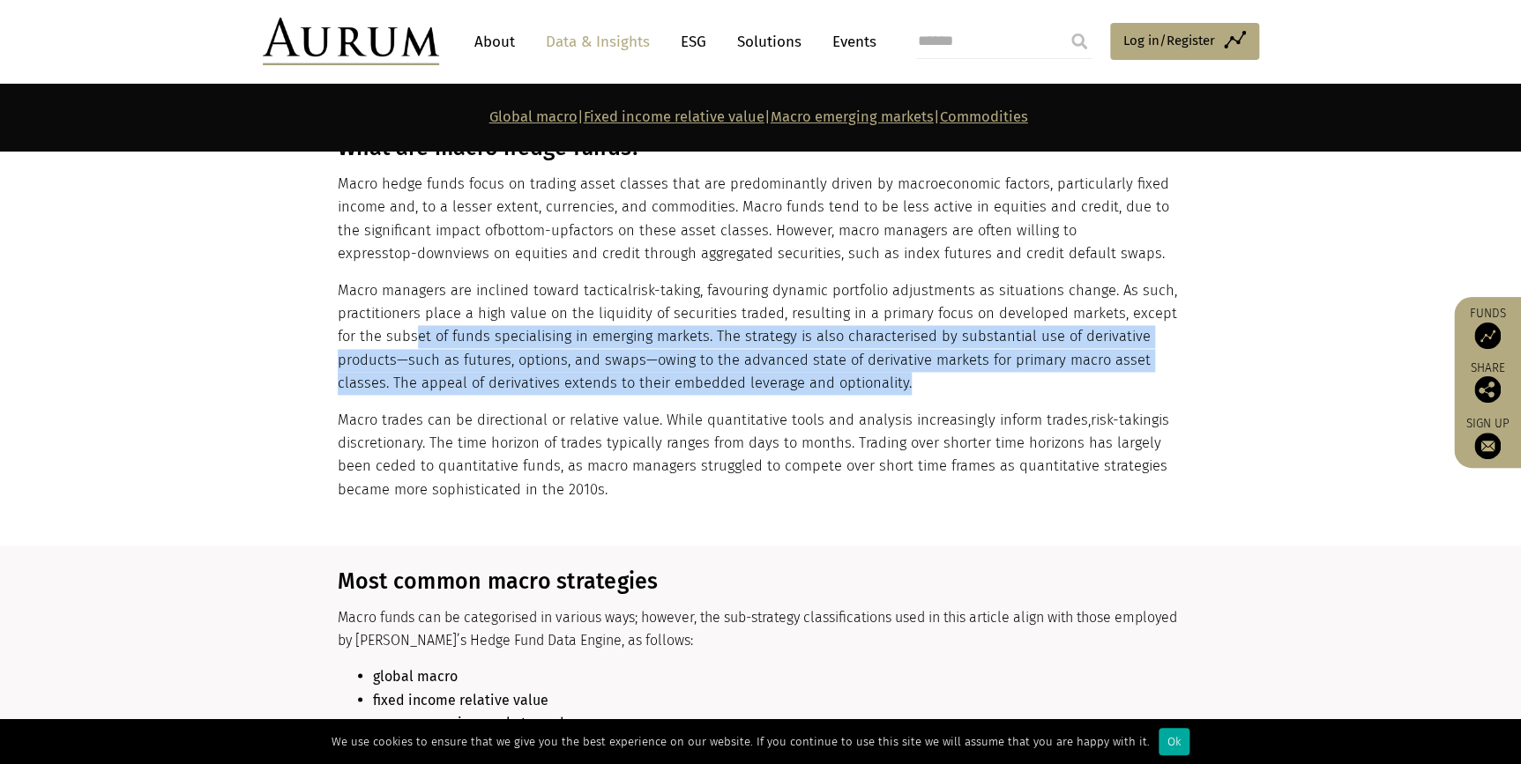
drag, startPoint x: 416, startPoint y: 336, endPoint x: 897, endPoint y: 389, distance: 483.4
click at [897, 389] on p "Macro managers are inclined toward tactical risk-taking , favouring dynamic por…" at bounding box center [759, 338] width 842 height 116
click at [431, 371] on p "Macro managers are inclined toward tactical risk-taking , favouring dynamic por…" at bounding box center [759, 338] width 842 height 116
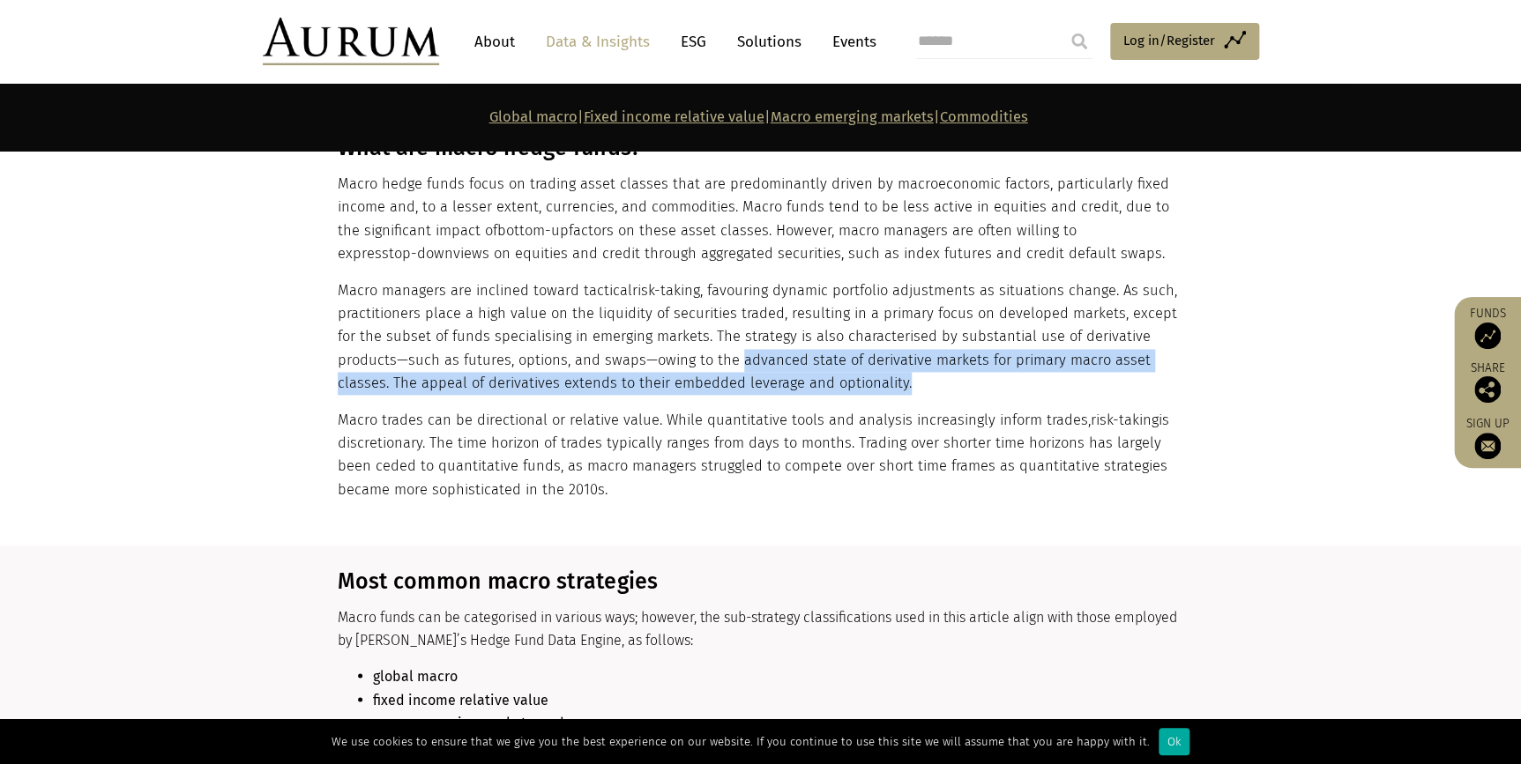
drag, startPoint x: 735, startPoint y: 364, endPoint x: 943, endPoint y: 394, distance: 210.2
click at [943, 394] on p "Macro managers are inclined toward tactical risk-taking , favouring dynamic por…" at bounding box center [759, 338] width 842 height 116
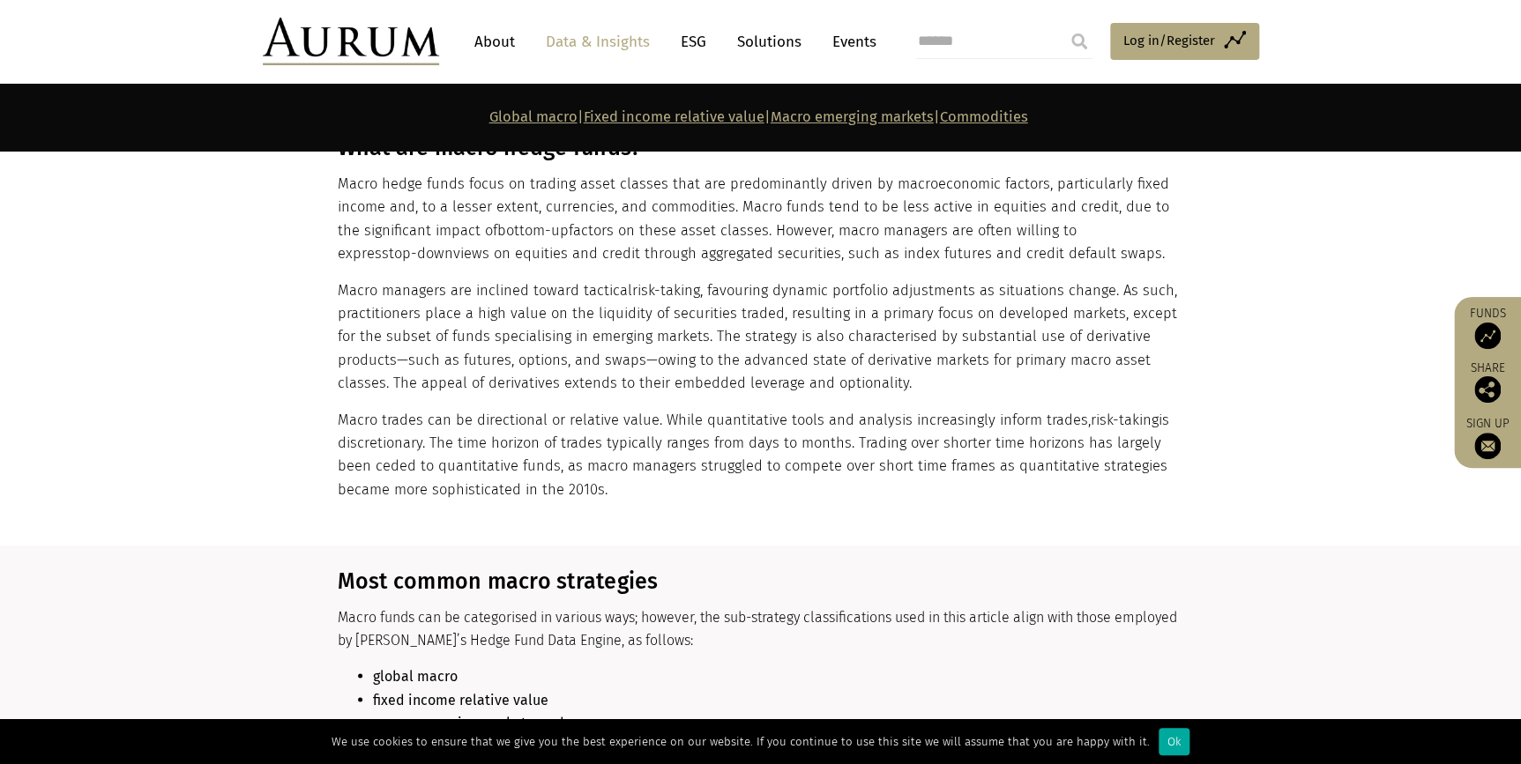
click at [582, 434] on p "Macro trades can be directional or relative value. While quantitative tools and…" at bounding box center [759, 455] width 842 height 93
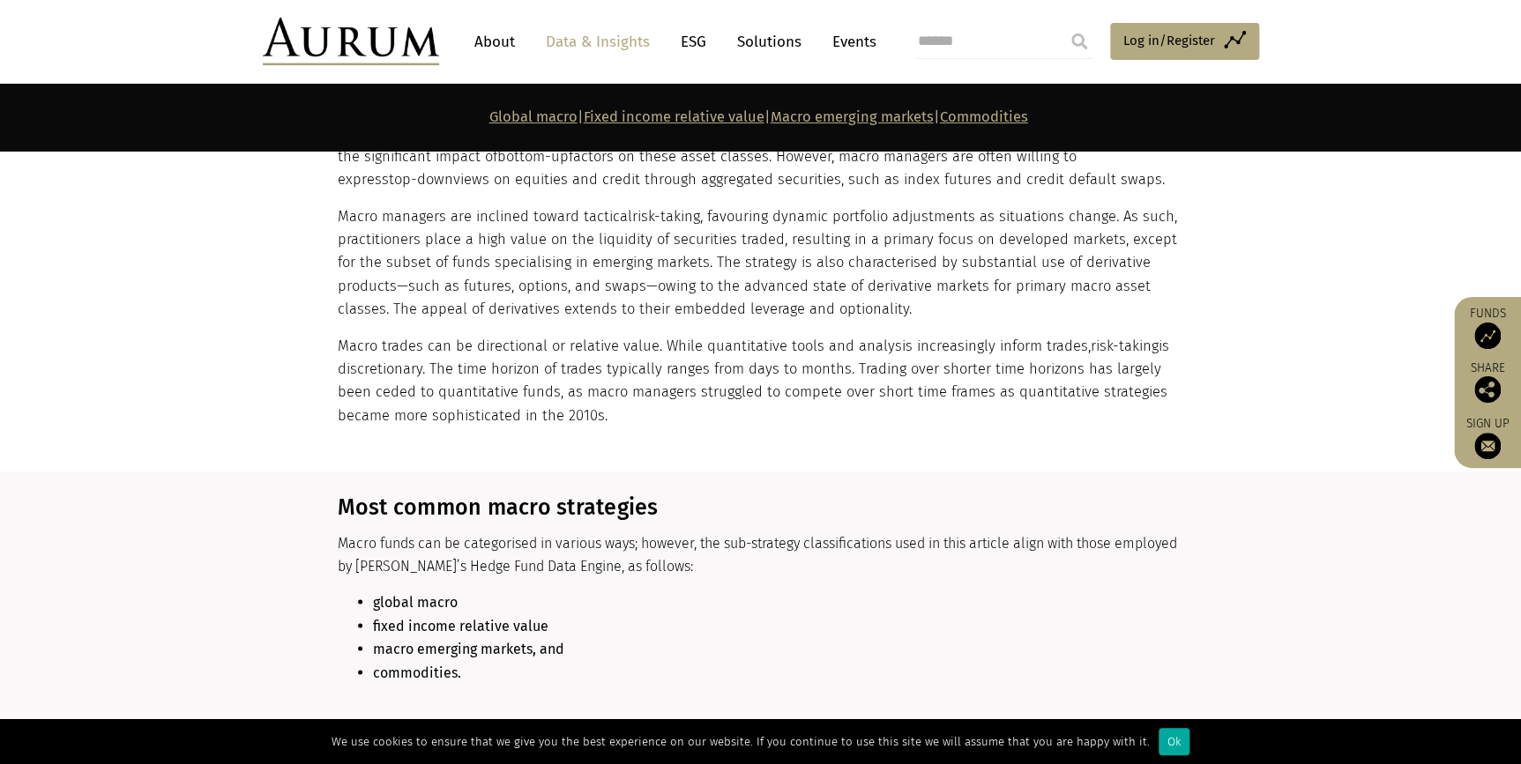
scroll to position [1193, 0]
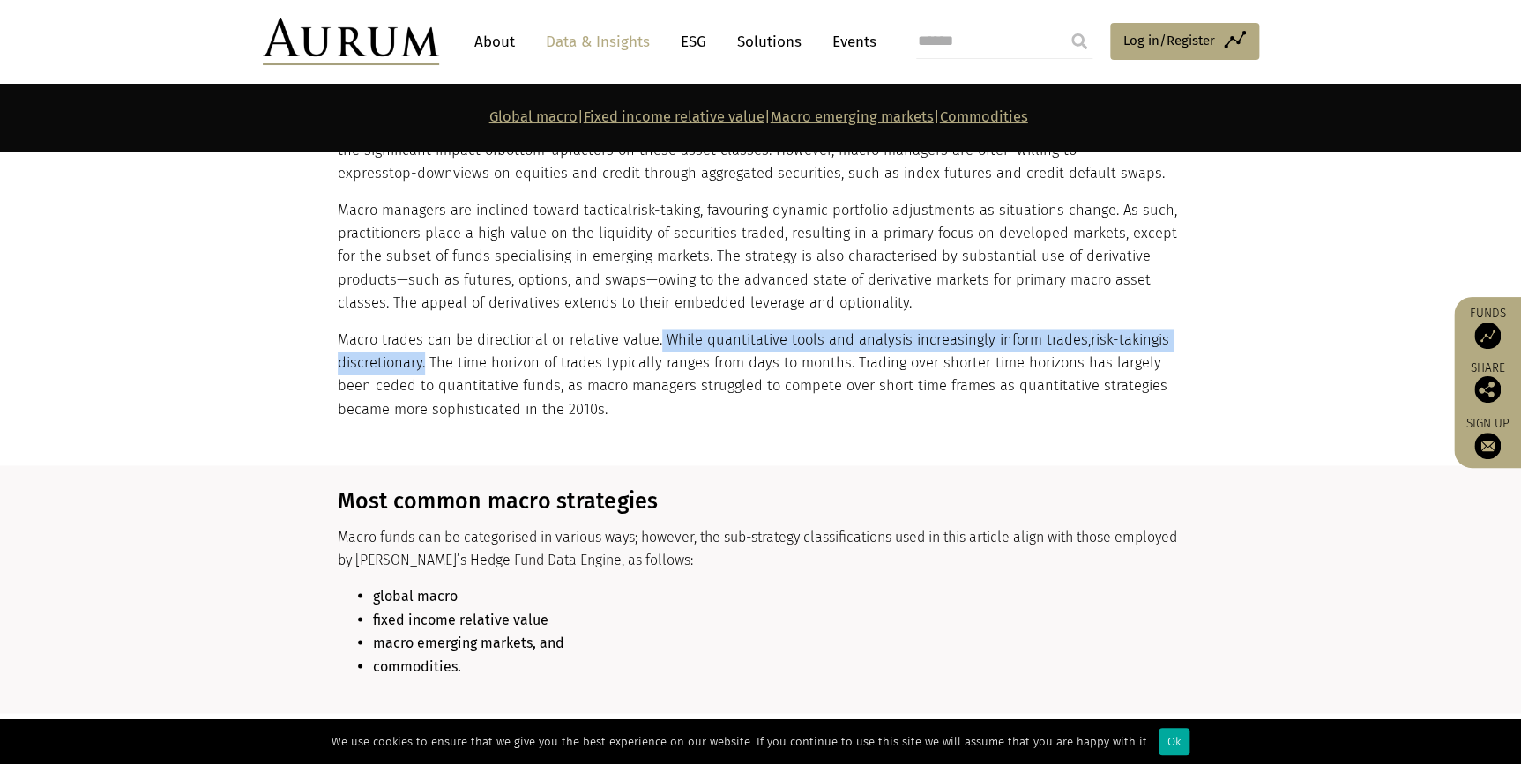
drag, startPoint x: 421, startPoint y: 362, endPoint x: 654, endPoint y: 346, distance: 234.3
click at [654, 346] on p "Macro trades can be directional or relative value. While quantitative tools and…" at bounding box center [759, 375] width 842 height 93
drag, startPoint x: 654, startPoint y: 346, endPoint x: 697, endPoint y: 336, distance: 43.4
copy p "While quantitative tools and analysis increasingly inform trades, risk-taking i…"
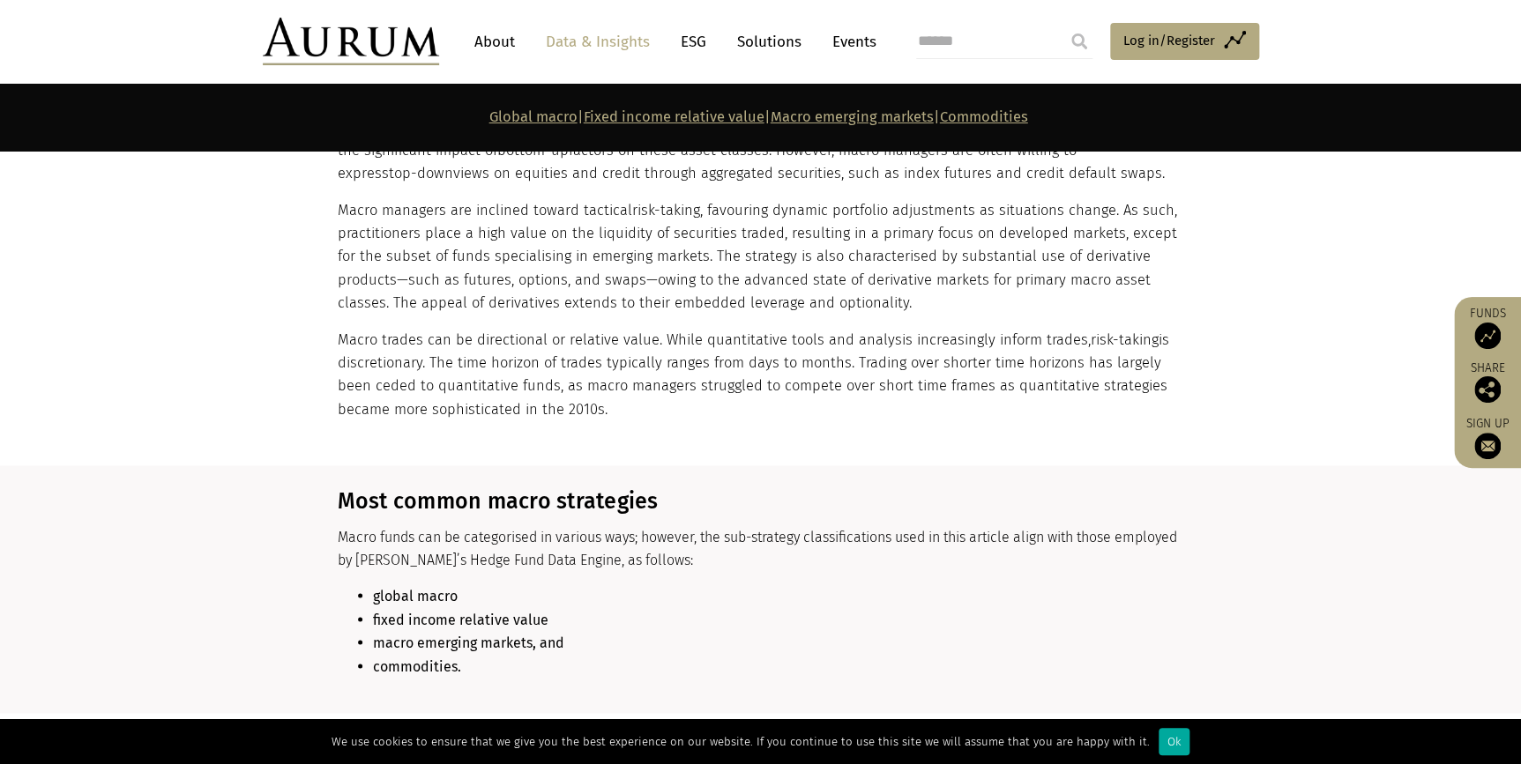
click at [952, 371] on p "Macro trades can be directional or relative value. While quantitative tools and…" at bounding box center [759, 375] width 842 height 93
drag, startPoint x: 567, startPoint y: 391, endPoint x: 635, endPoint y: 406, distance: 69.5
click at [635, 406] on p "Macro trades can be directional or relative value. While quantitative tools and…" at bounding box center [759, 375] width 842 height 93
click at [810, 363] on p "Macro trades can be directional or relative value. While quantitative tools and…" at bounding box center [759, 375] width 842 height 93
drag, startPoint x: 843, startPoint y: 366, endPoint x: 429, endPoint y: 364, distance: 414.4
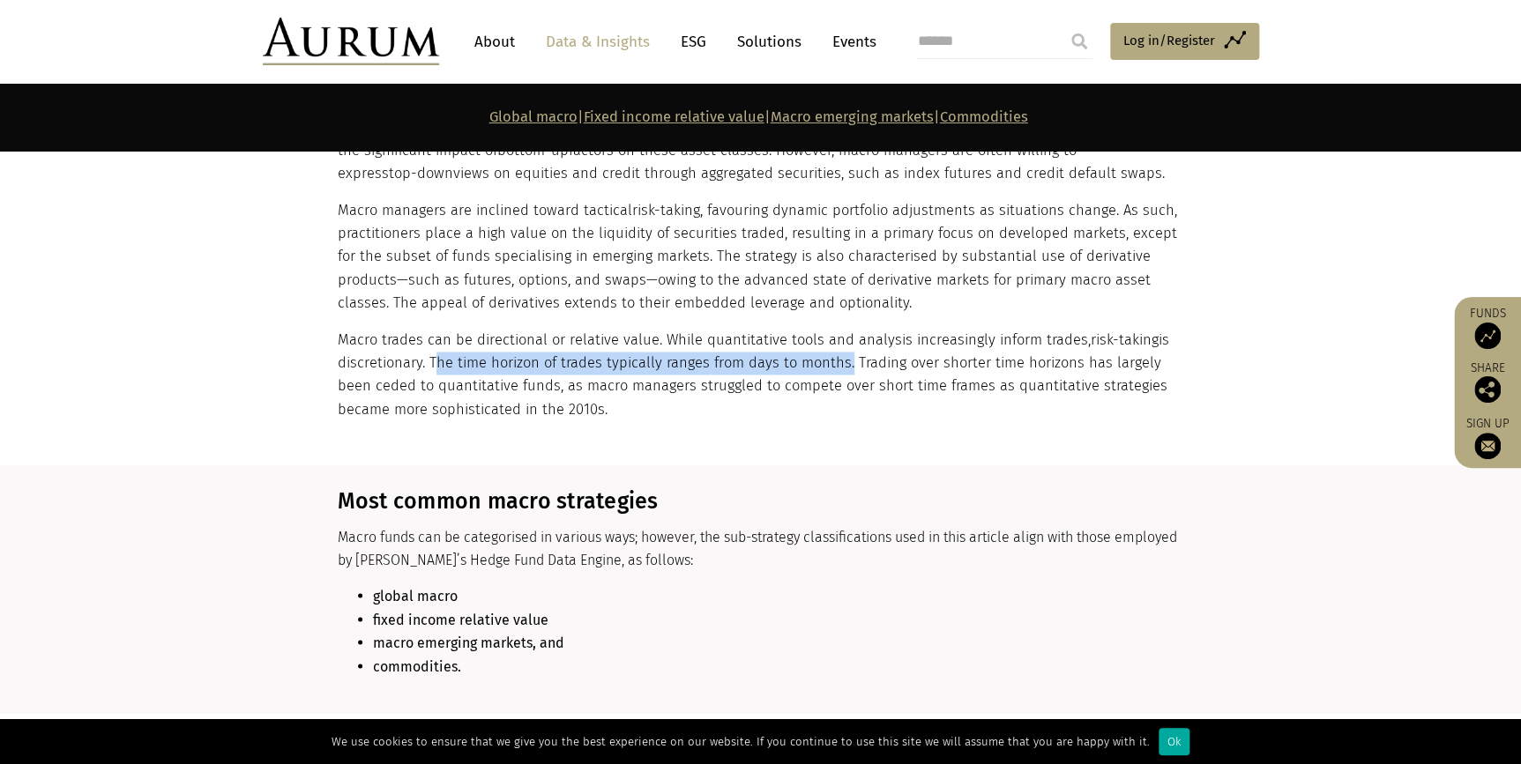
click at [429, 364] on p "Macro trades can be directional or relative value. While quantitative tools and…" at bounding box center [759, 375] width 842 height 93
drag, startPoint x: 429, startPoint y: 364, endPoint x: 447, endPoint y: 369, distance: 19.0
copy p "The time horizon of trades typically ranges from days to months"
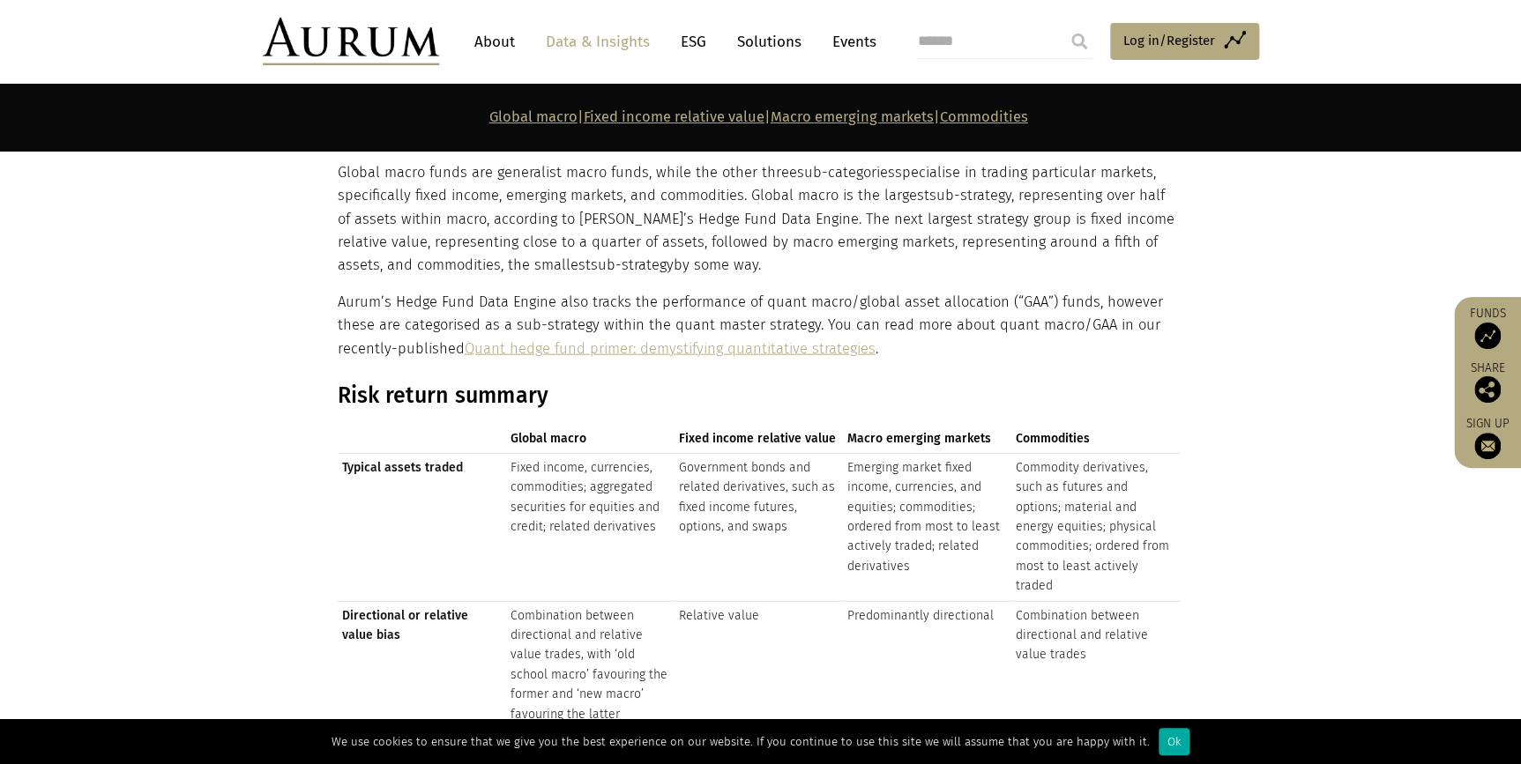
scroll to position [1834, 0]
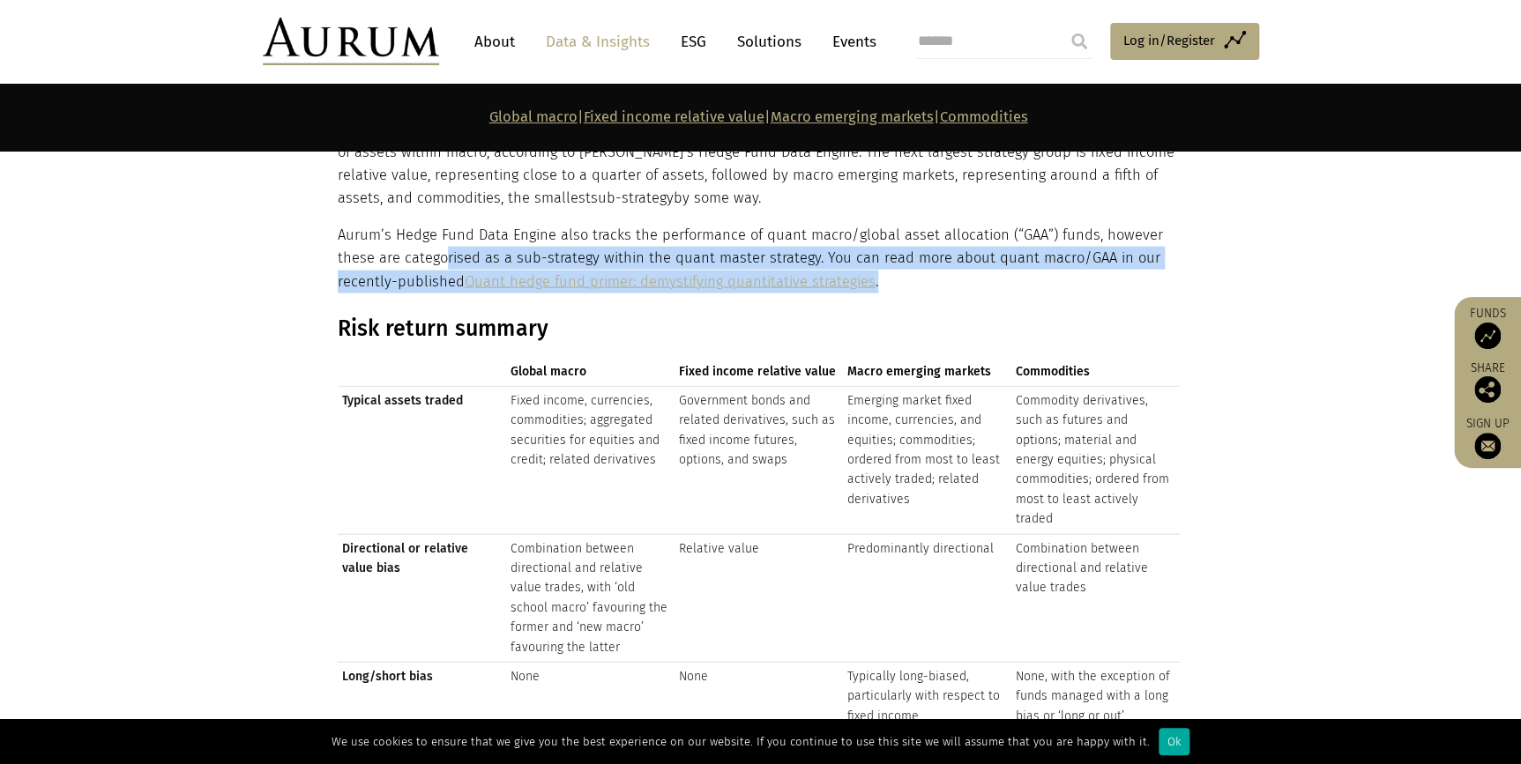
drag, startPoint x: 442, startPoint y: 255, endPoint x: 899, endPoint y: 281, distance: 458.4
click at [899, 281] on p "Aurum’s Hedge Fund Data Engine also tracks the performance of quant macro/globa…" at bounding box center [759, 259] width 842 height 70
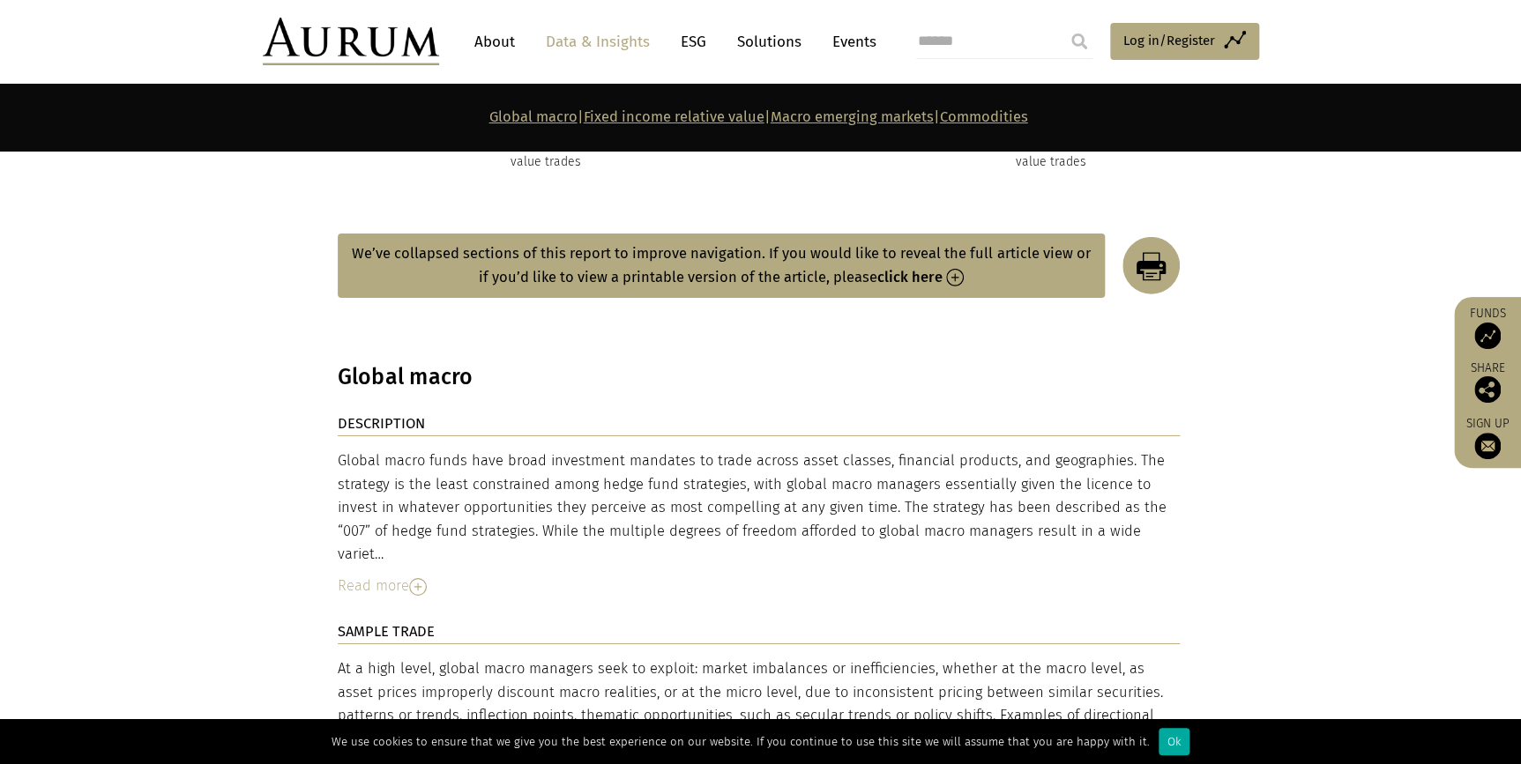
scroll to position [2876, 0]
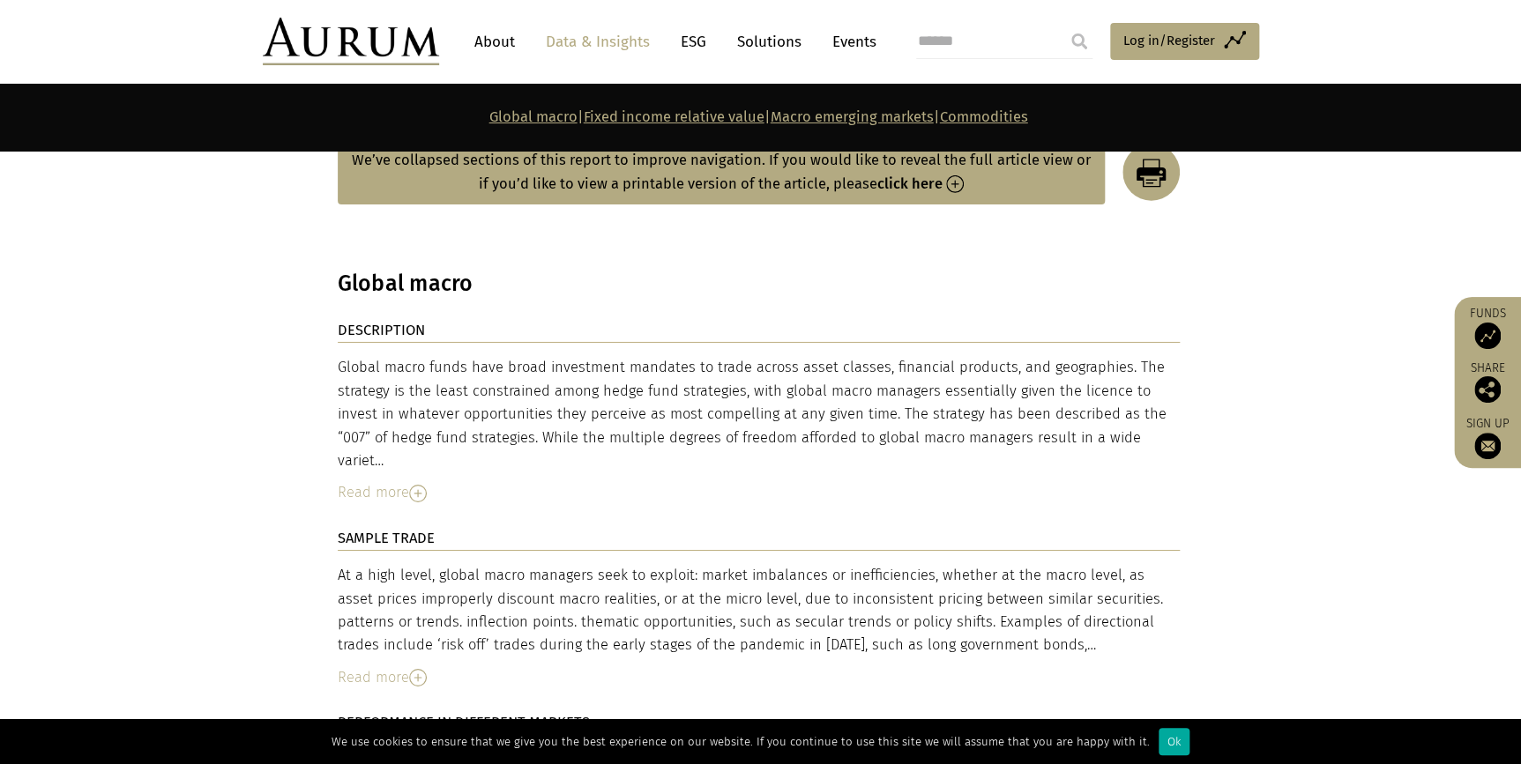
click at [421, 485] on img at bounding box center [418, 494] width 18 height 18
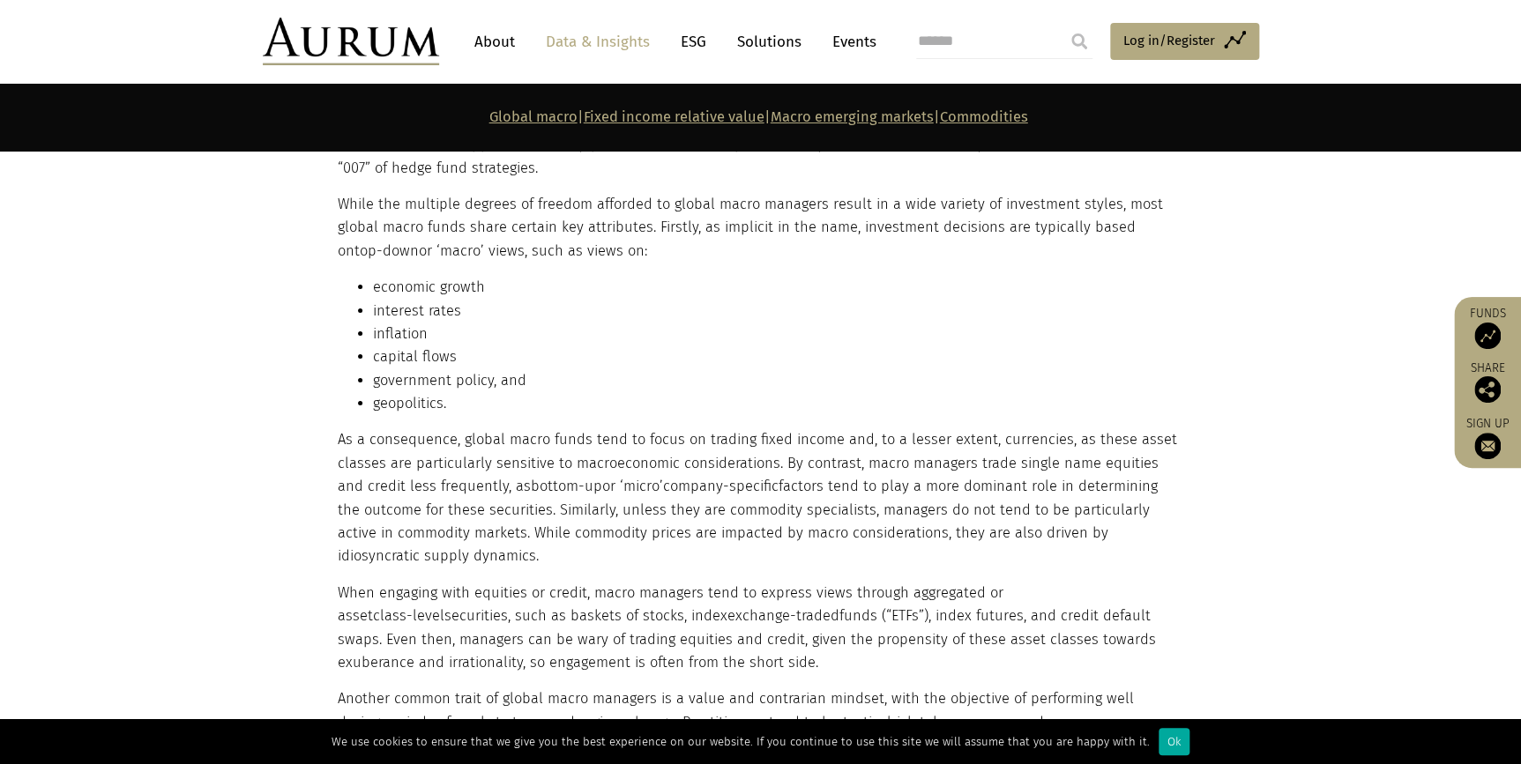
scroll to position [3197, 0]
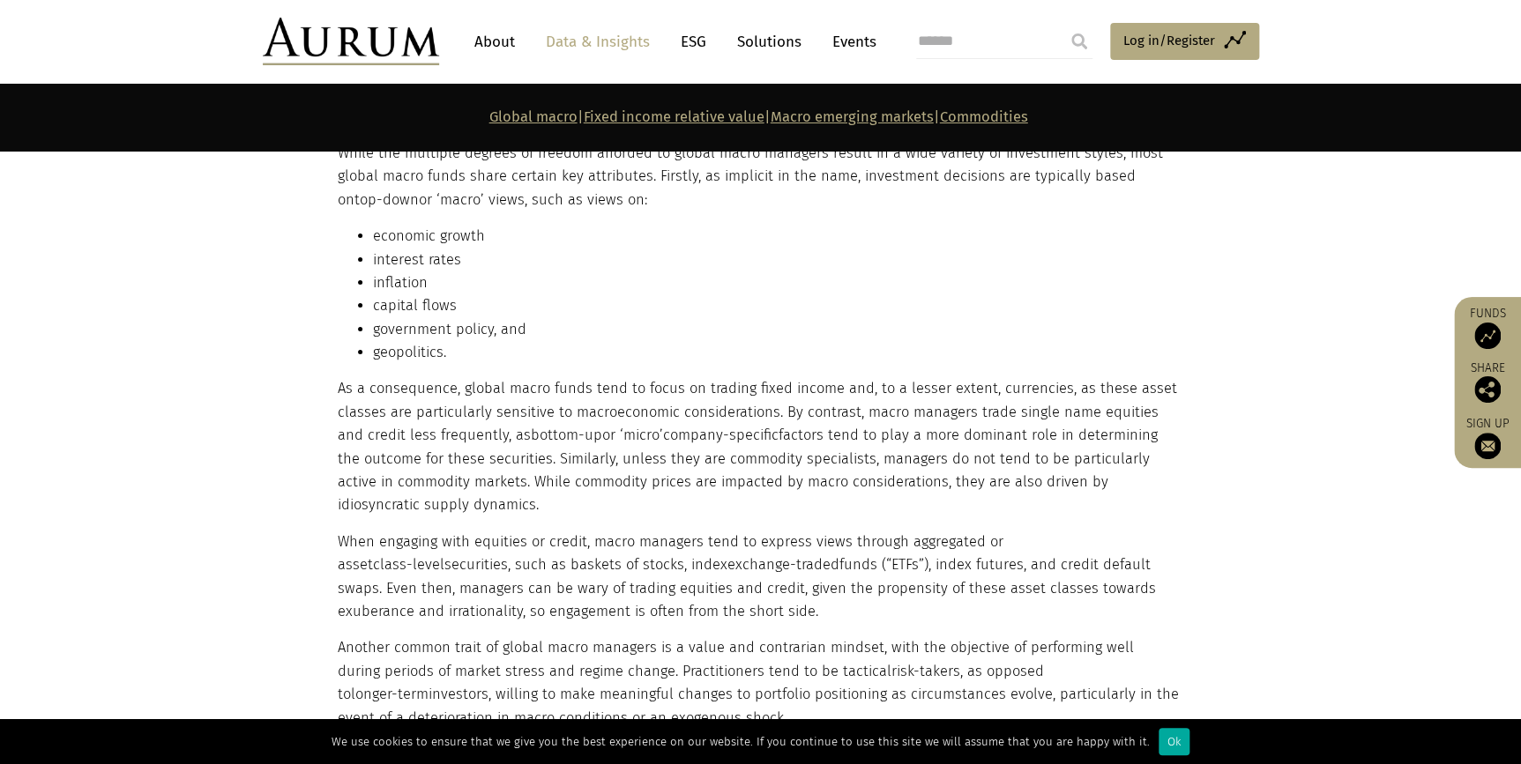
drag, startPoint x: 539, startPoint y: 421, endPoint x: 557, endPoint y: 467, distance: 50.3
click at [557, 467] on p "As a consequence, global macro funds tend to focus on trading fixed income and,…" at bounding box center [759, 446] width 842 height 139
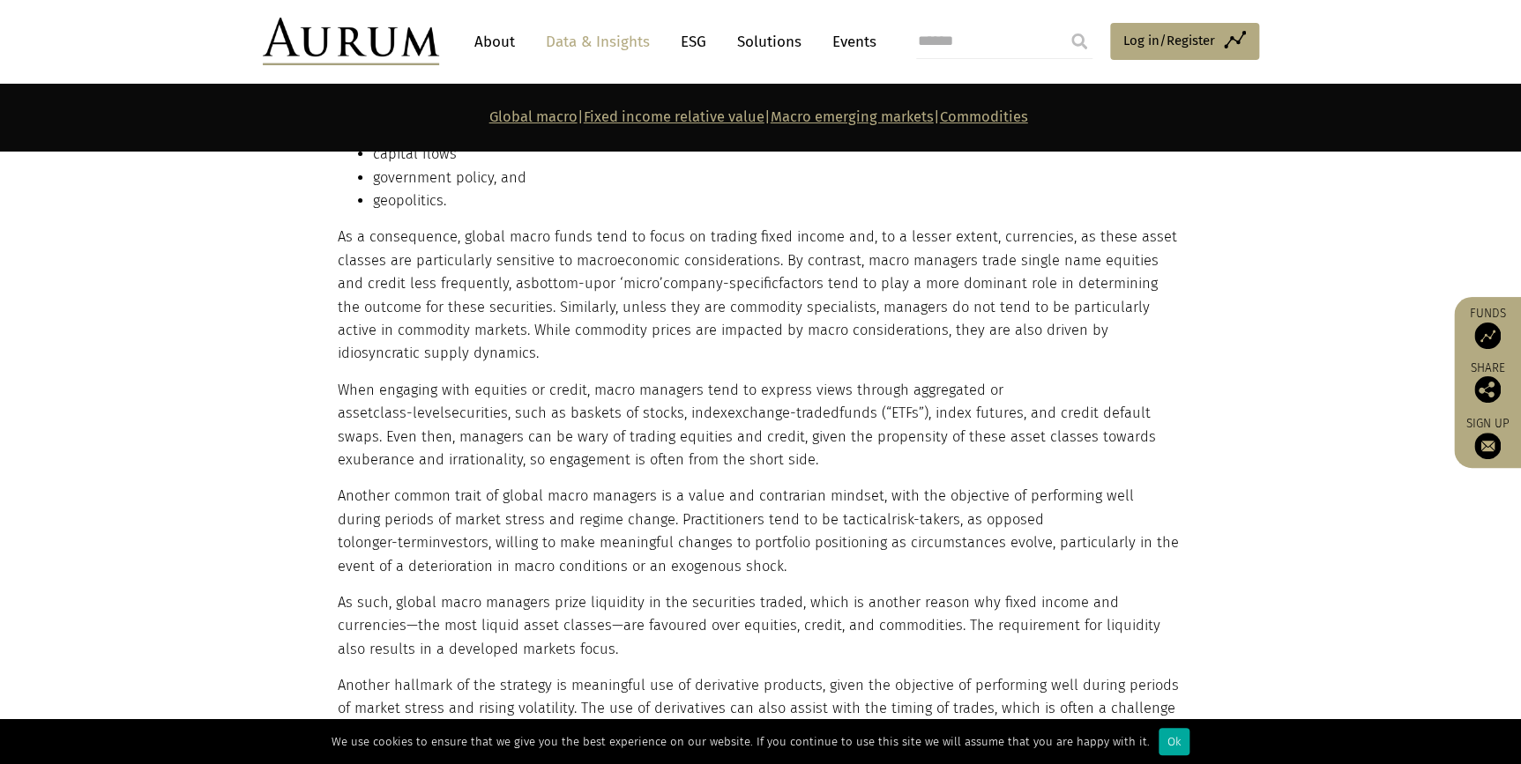
scroll to position [3358, 0]
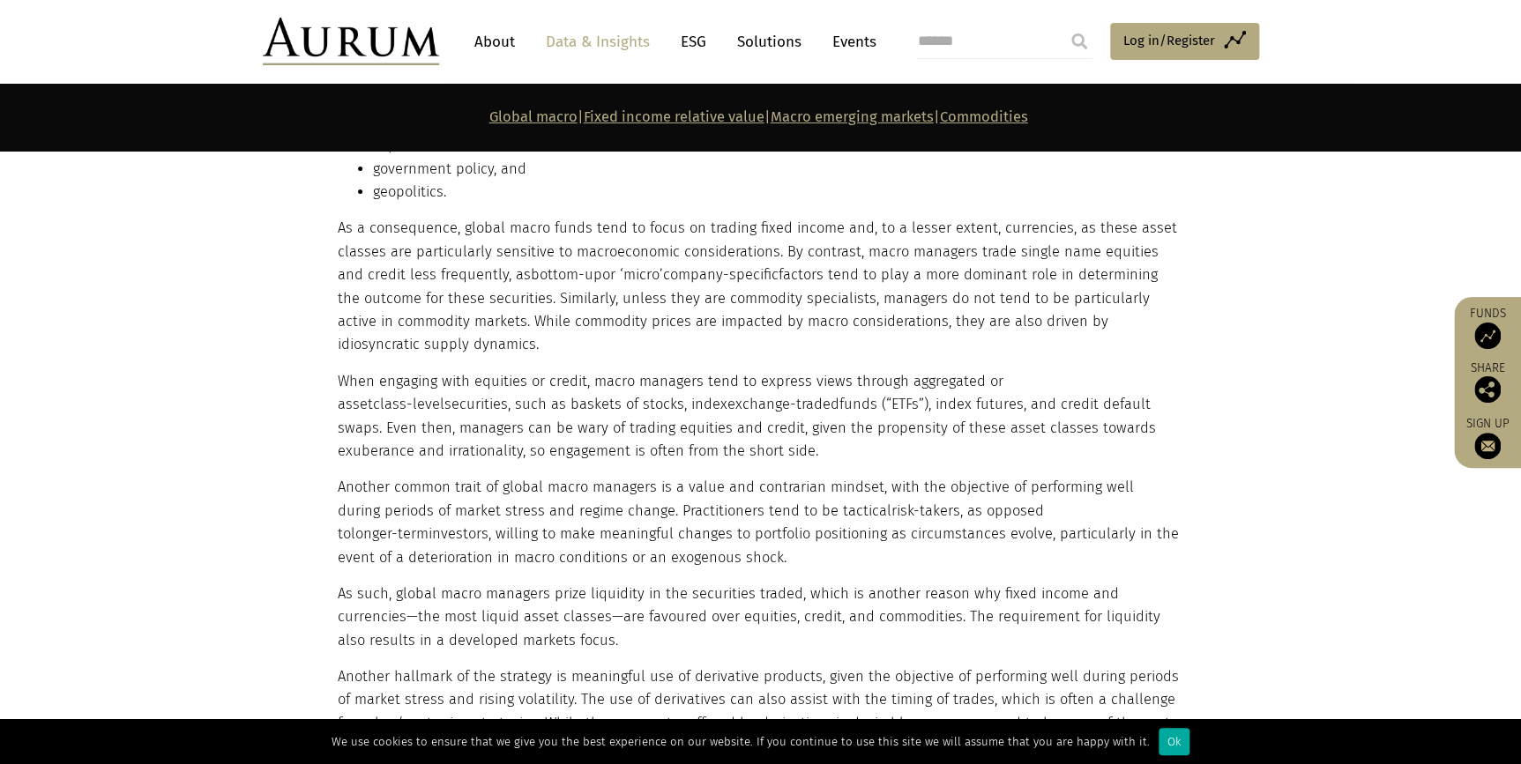
drag, startPoint x: 617, startPoint y: 388, endPoint x: 666, endPoint y: 518, distance: 138.4
click at [666, 518] on div "Global macro funds have broad investment mandates to trade across asset classes…" at bounding box center [759, 722] width 842 height 1695
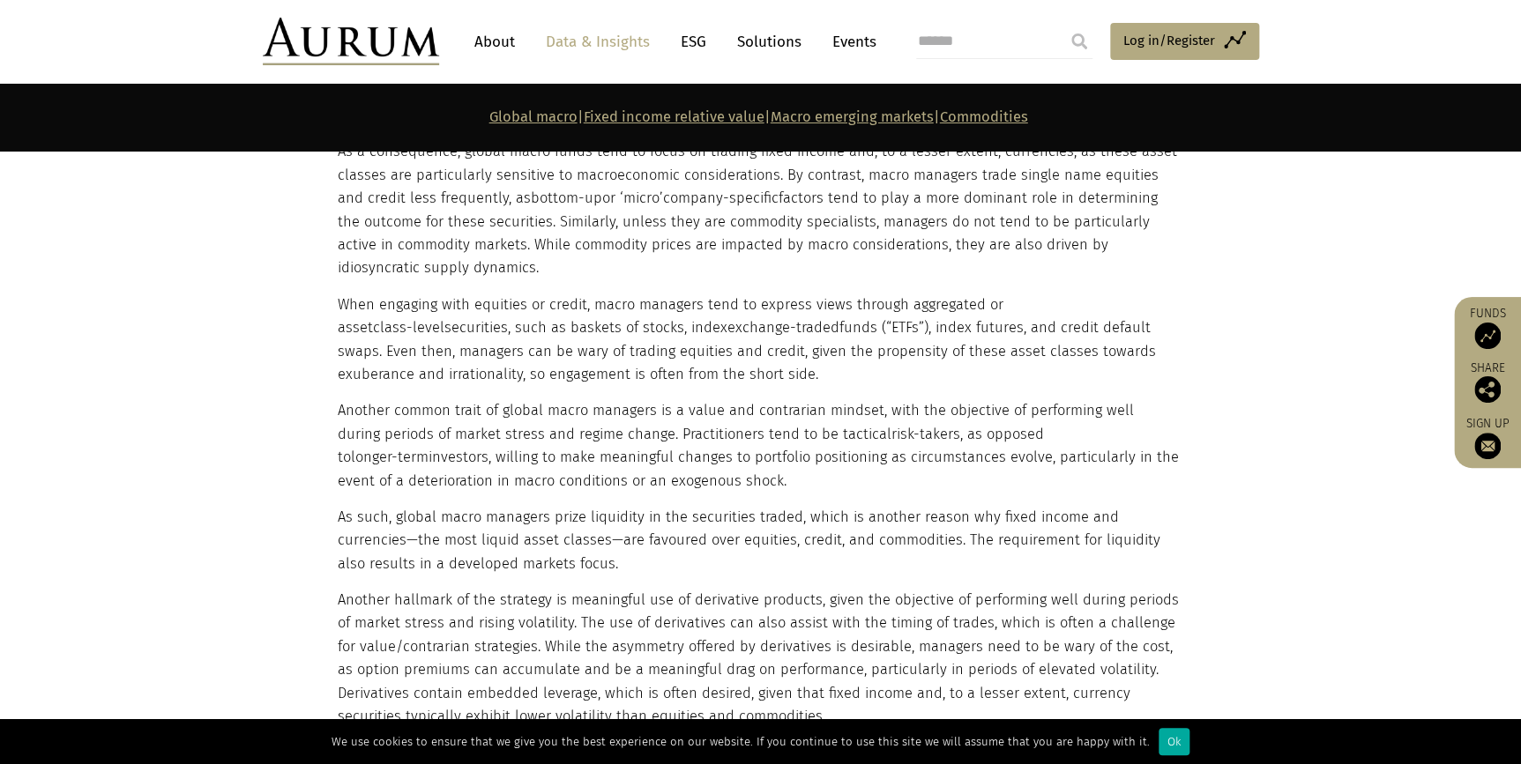
scroll to position [3438, 0]
click at [488, 411] on p "Another common trait of global macro managers is a value and contrarian mindset…" at bounding box center [759, 442] width 842 height 93
click at [663, 396] on p "Another common trait of global macro managers is a value and contrarian mindset…" at bounding box center [759, 442] width 842 height 93
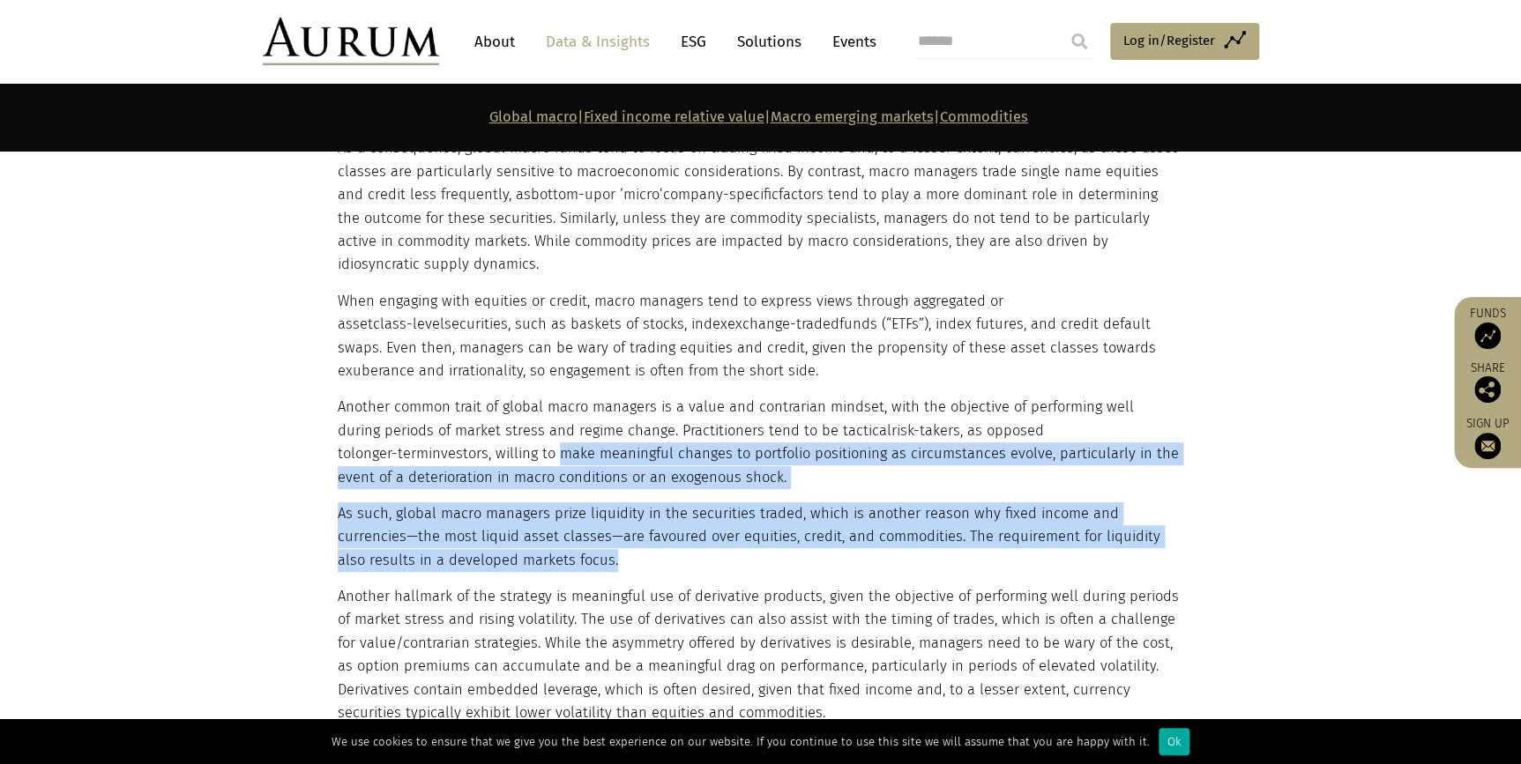
drag, startPoint x: 396, startPoint y: 417, endPoint x: 657, endPoint y: 519, distance: 280.3
click at [657, 519] on div "Global macro funds have broad investment mandates to trade across asset classes…" at bounding box center [759, 642] width 842 height 1695
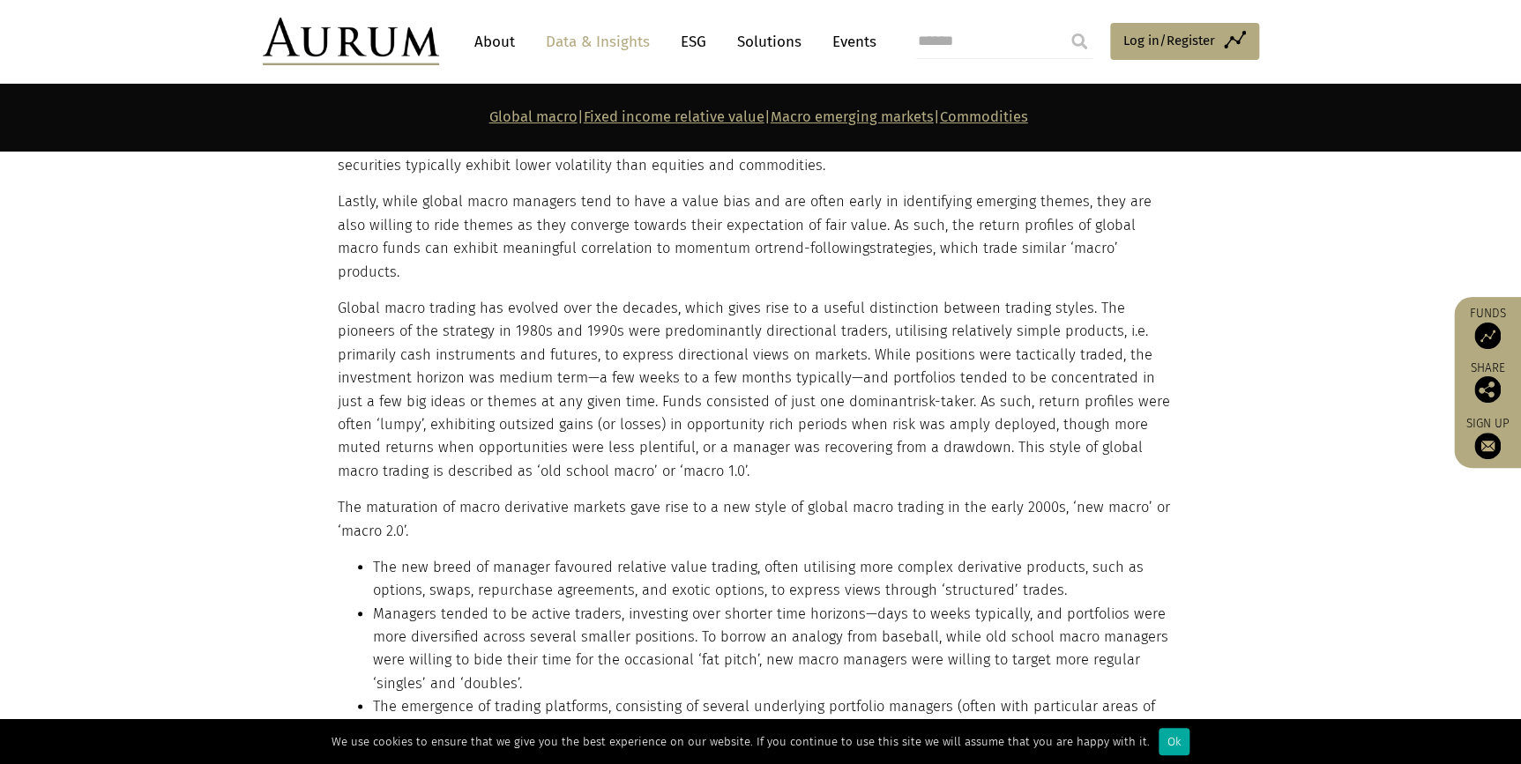
scroll to position [3999, 0]
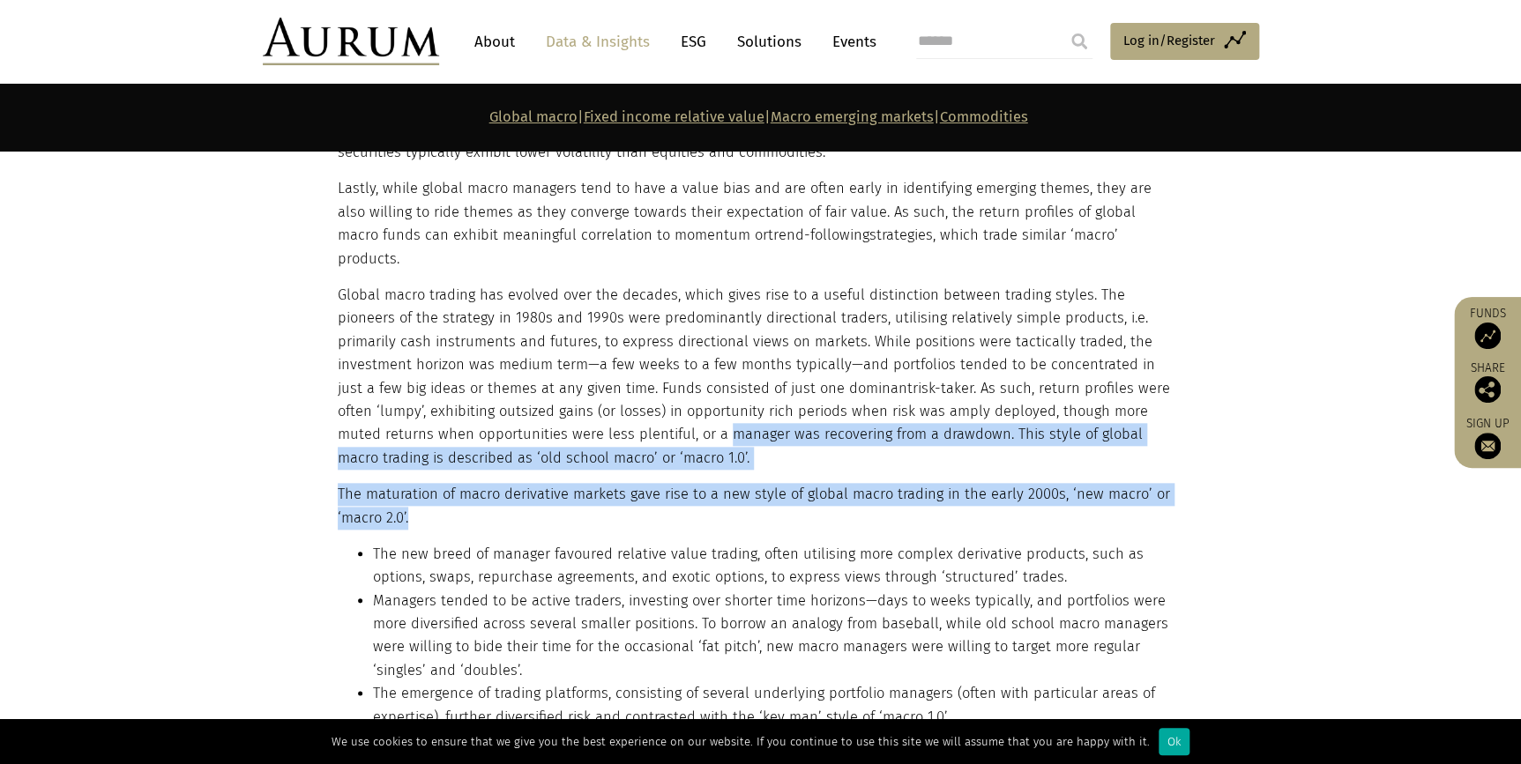
drag, startPoint x: 599, startPoint y: 379, endPoint x: 647, endPoint y: 456, distance: 90.8
click at [647, 456] on div "Global macro funds have broad investment mandates to trade across asset classes…" at bounding box center [759, 81] width 842 height 1695
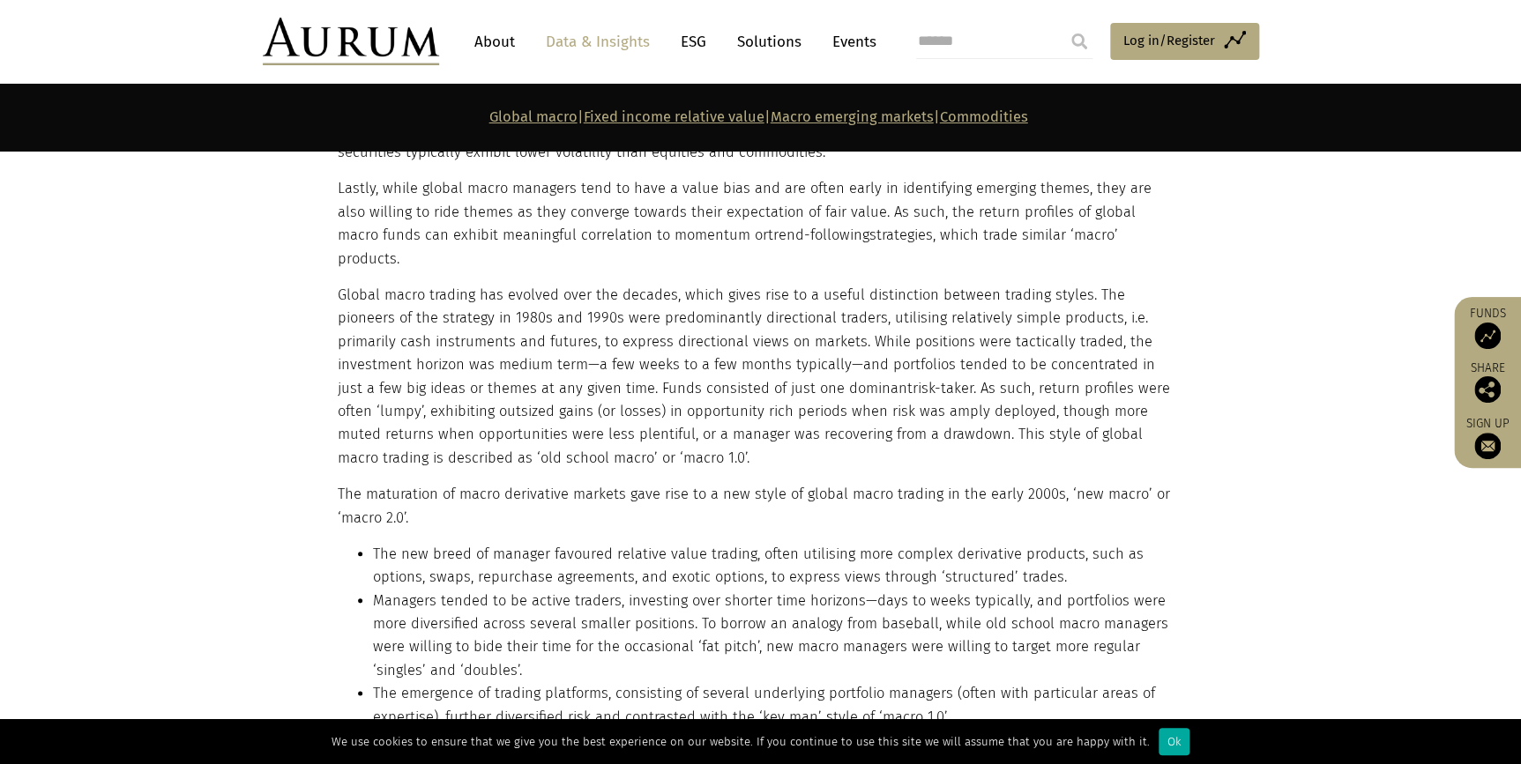
drag, startPoint x: 647, startPoint y: 456, endPoint x: 947, endPoint y: 358, distance: 315.4
click at [947, 358] on p "Global macro trading has evolved over the decades, which gives rise to a useful…" at bounding box center [759, 377] width 842 height 186
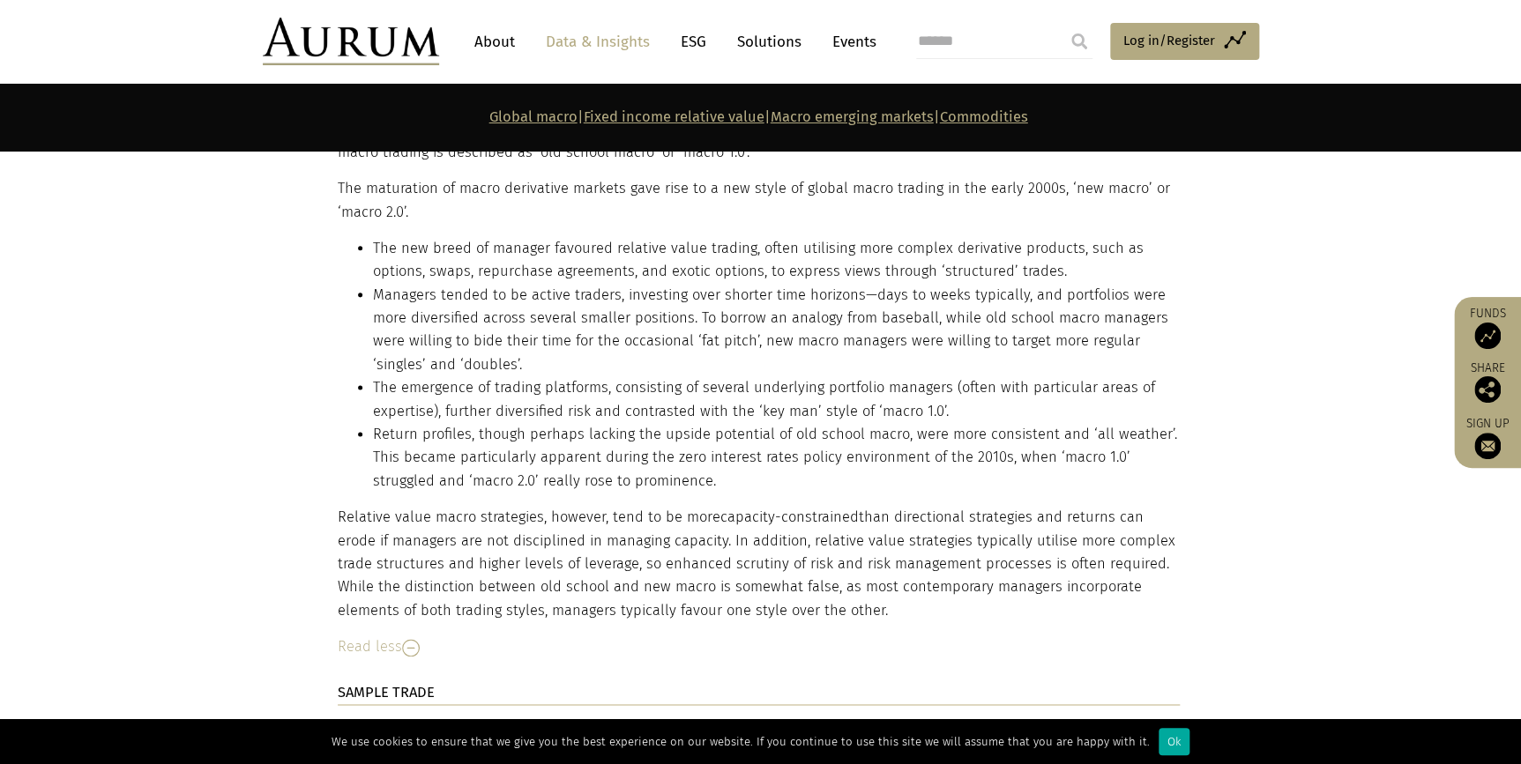
scroll to position [4320, 0]
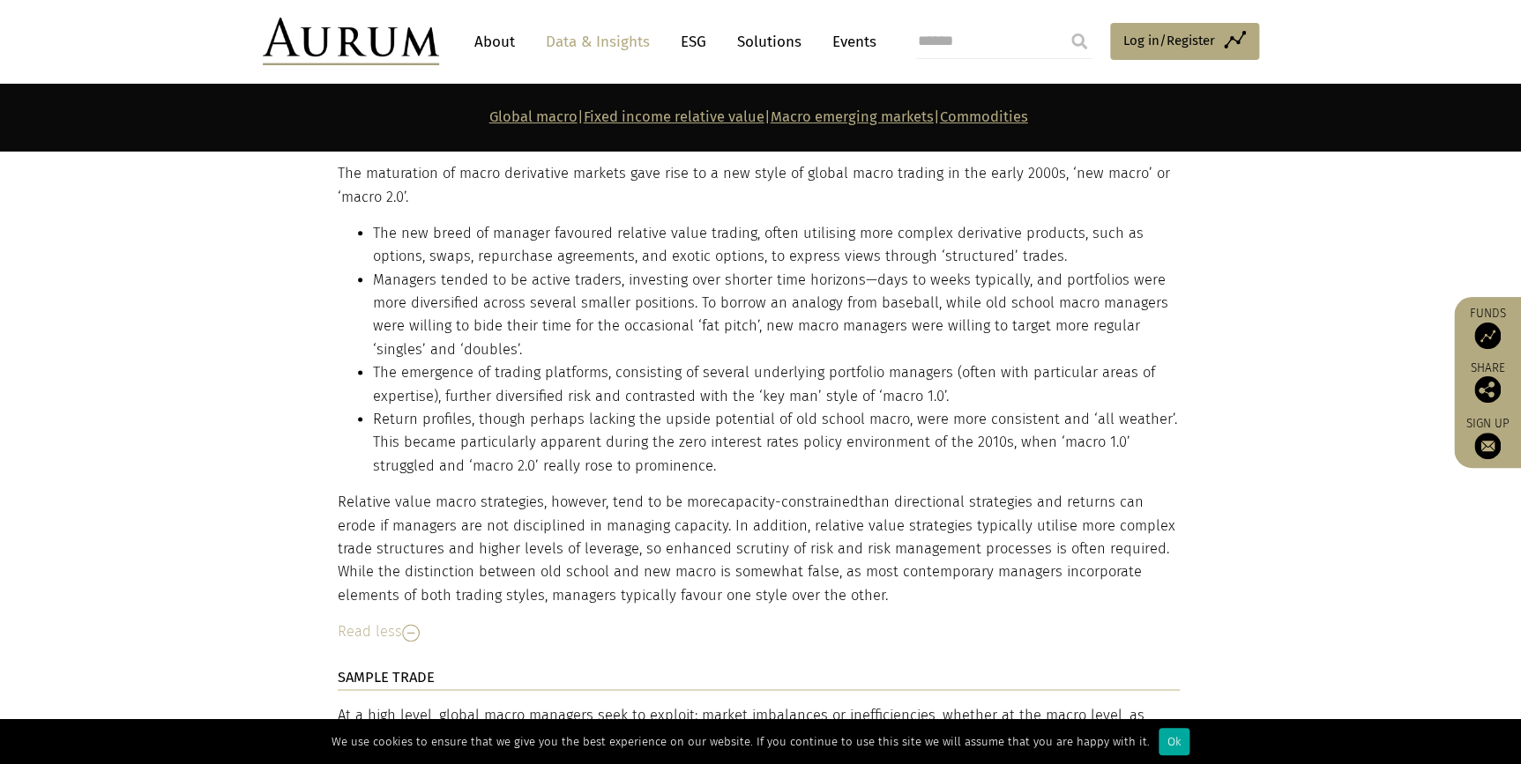
drag, startPoint x: 574, startPoint y: 388, endPoint x: 771, endPoint y: 537, distance: 246.7
click at [582, 491] on p "Relative value macro strategies, however, tend to be more capacity-constrained …" at bounding box center [759, 549] width 842 height 116
drag, startPoint x: 642, startPoint y: 496, endPoint x: 786, endPoint y: 546, distance: 152.0
click at [786, 546] on p "Relative value macro strategies, however, tend to be more capacity-constrained …" at bounding box center [759, 549] width 842 height 116
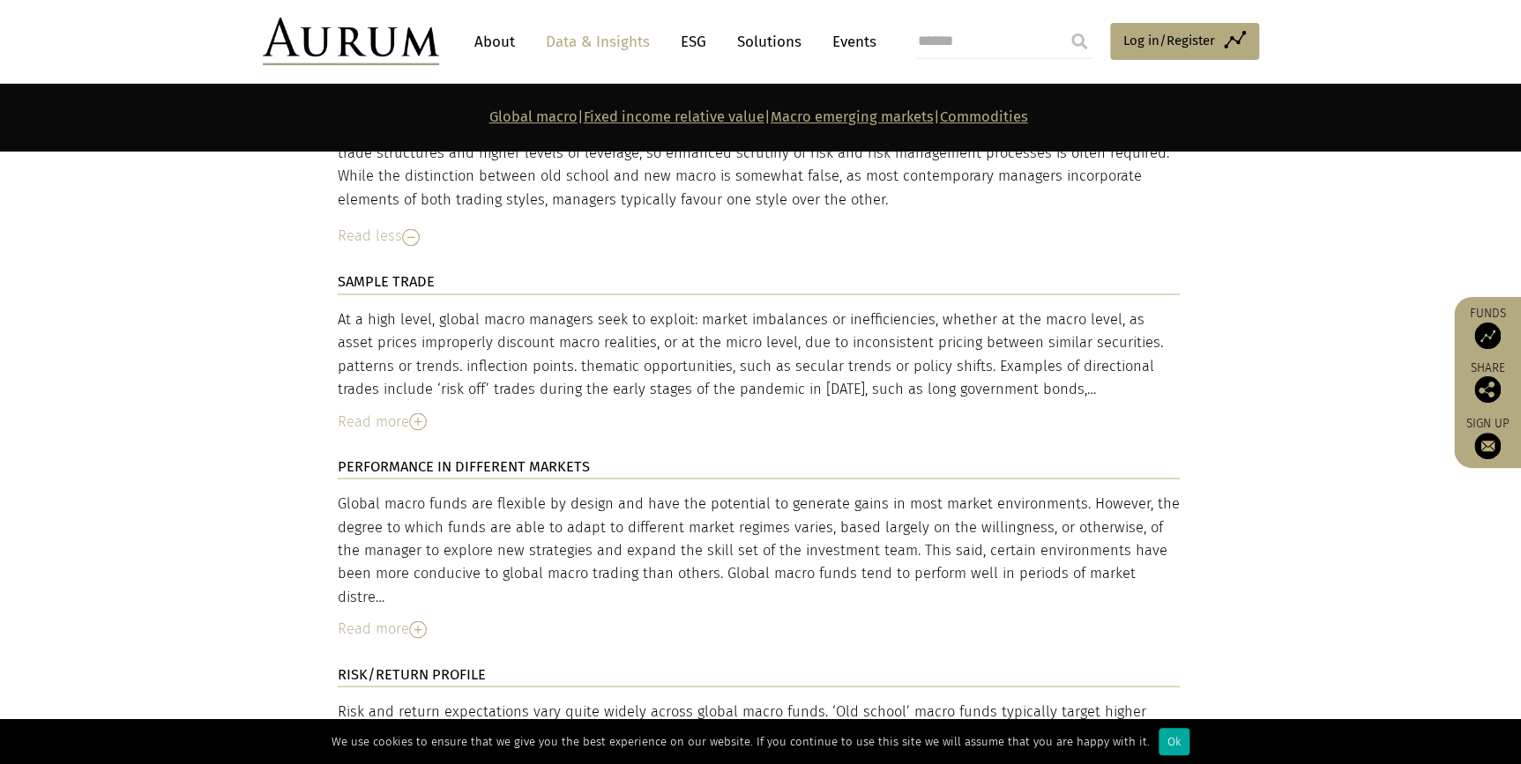
scroll to position [4720, 0]
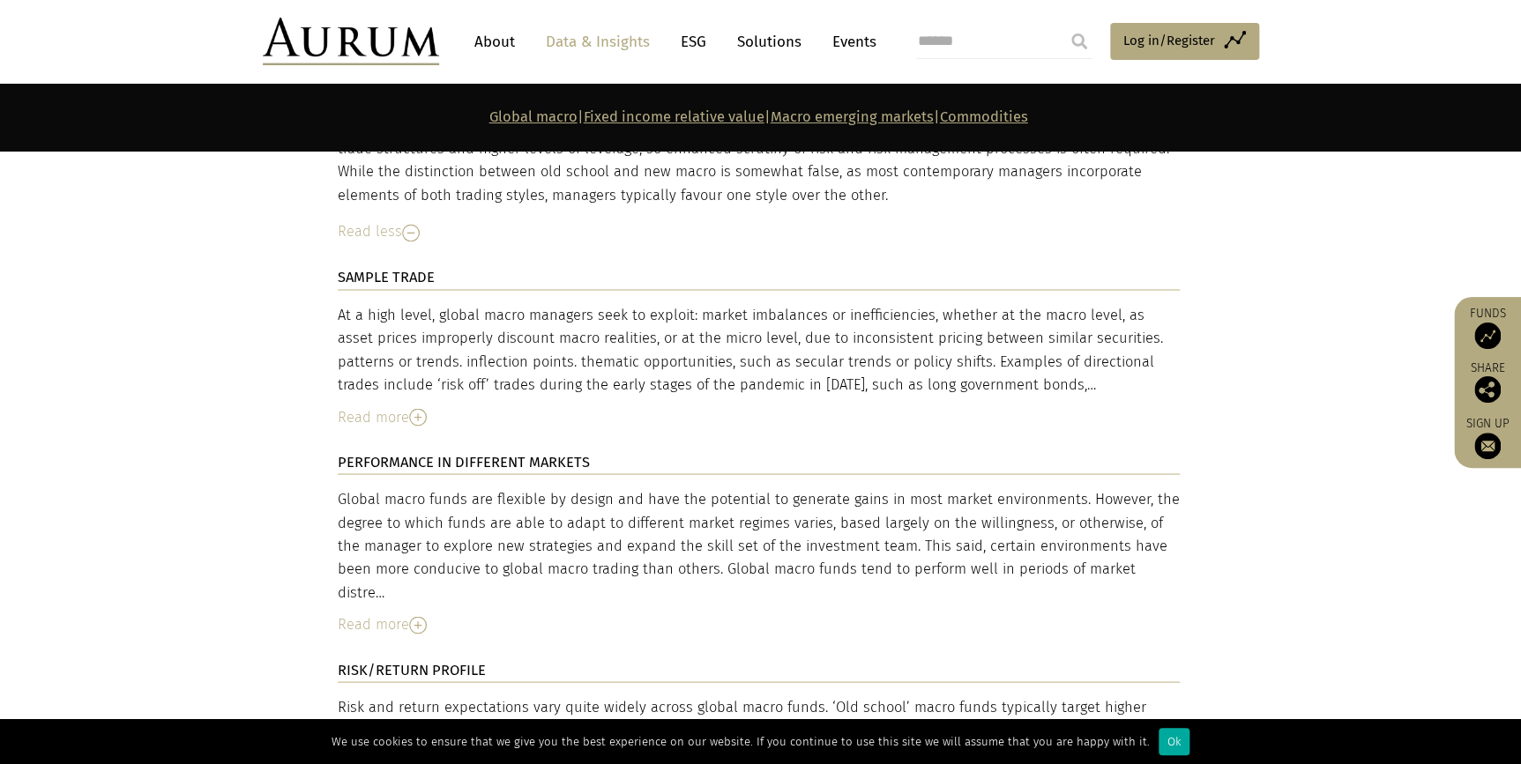
click at [418, 408] on img at bounding box center [418, 417] width 18 height 18
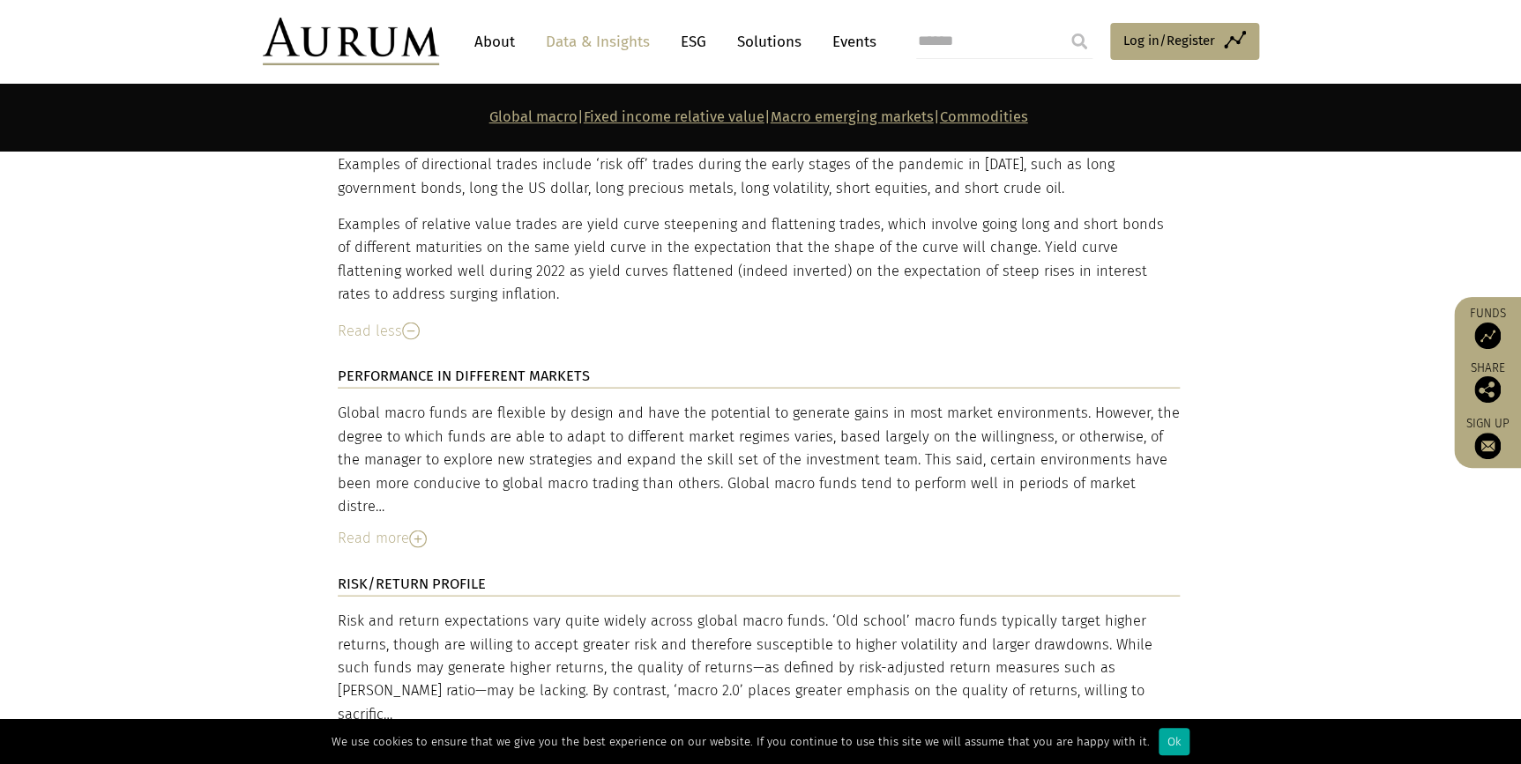
scroll to position [5041, 0]
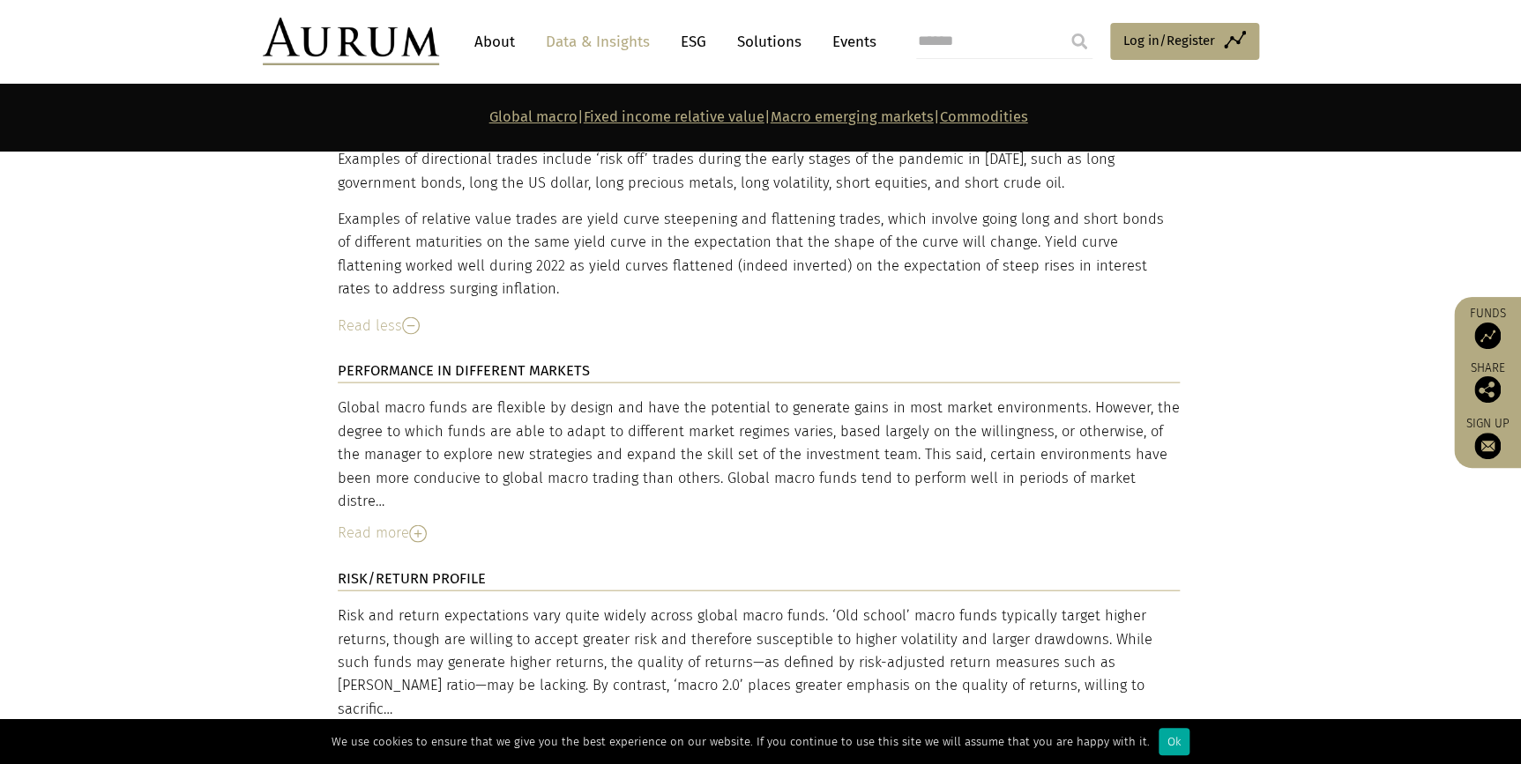
click at [427, 526] on img at bounding box center [418, 535] width 18 height 18
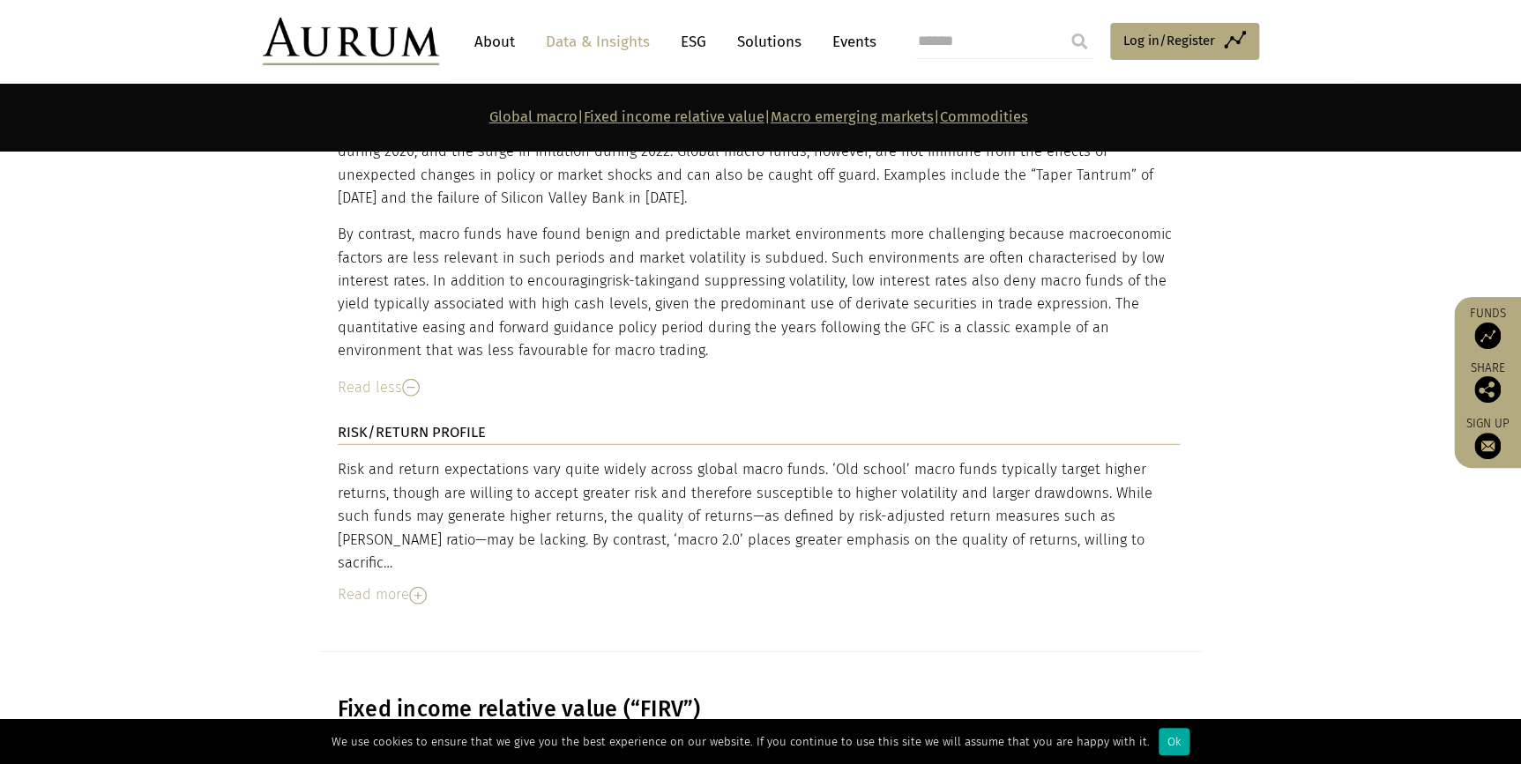
scroll to position [5521, 0]
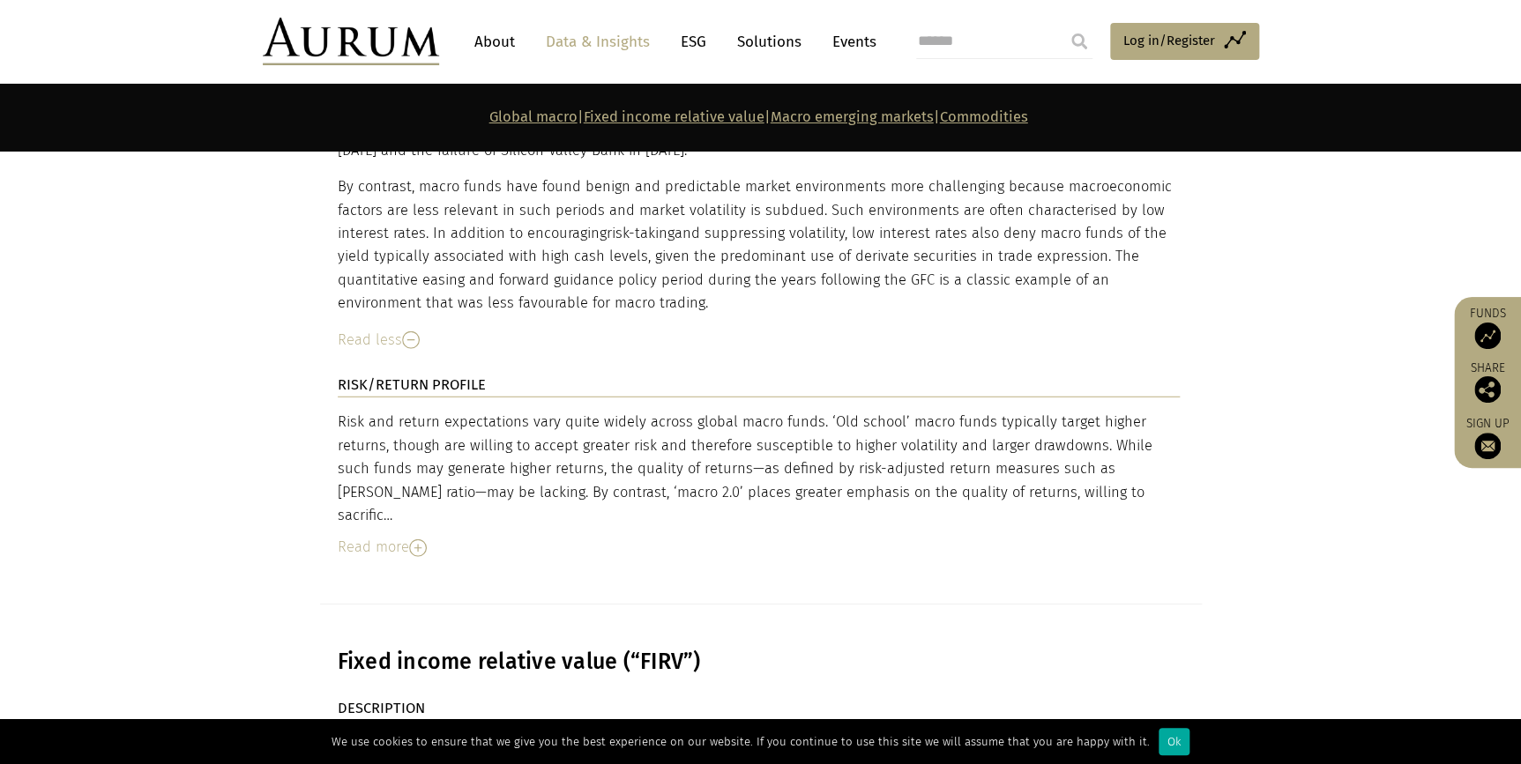
click at [415, 540] on img at bounding box center [418, 549] width 18 height 18
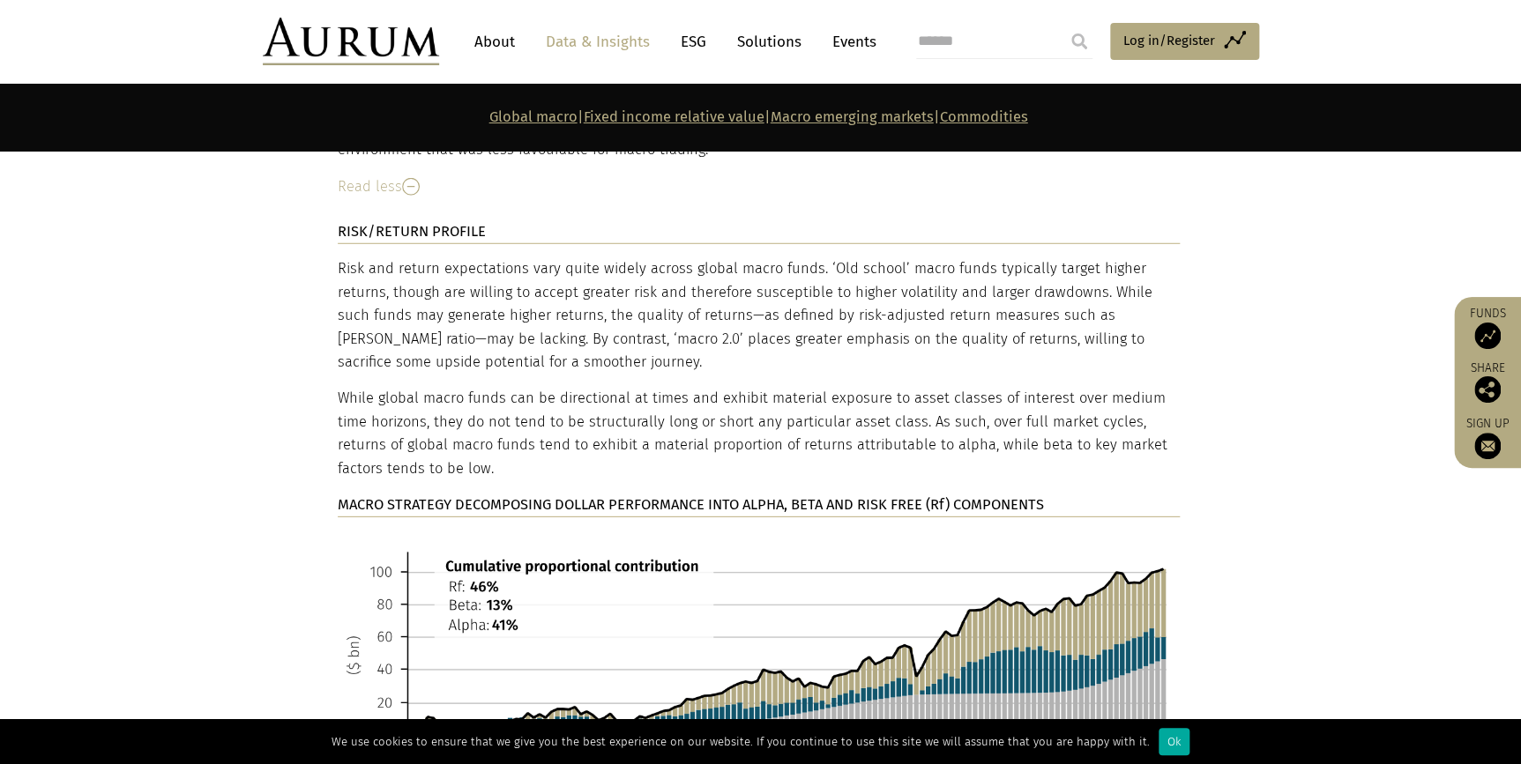
scroll to position [5682, 0]
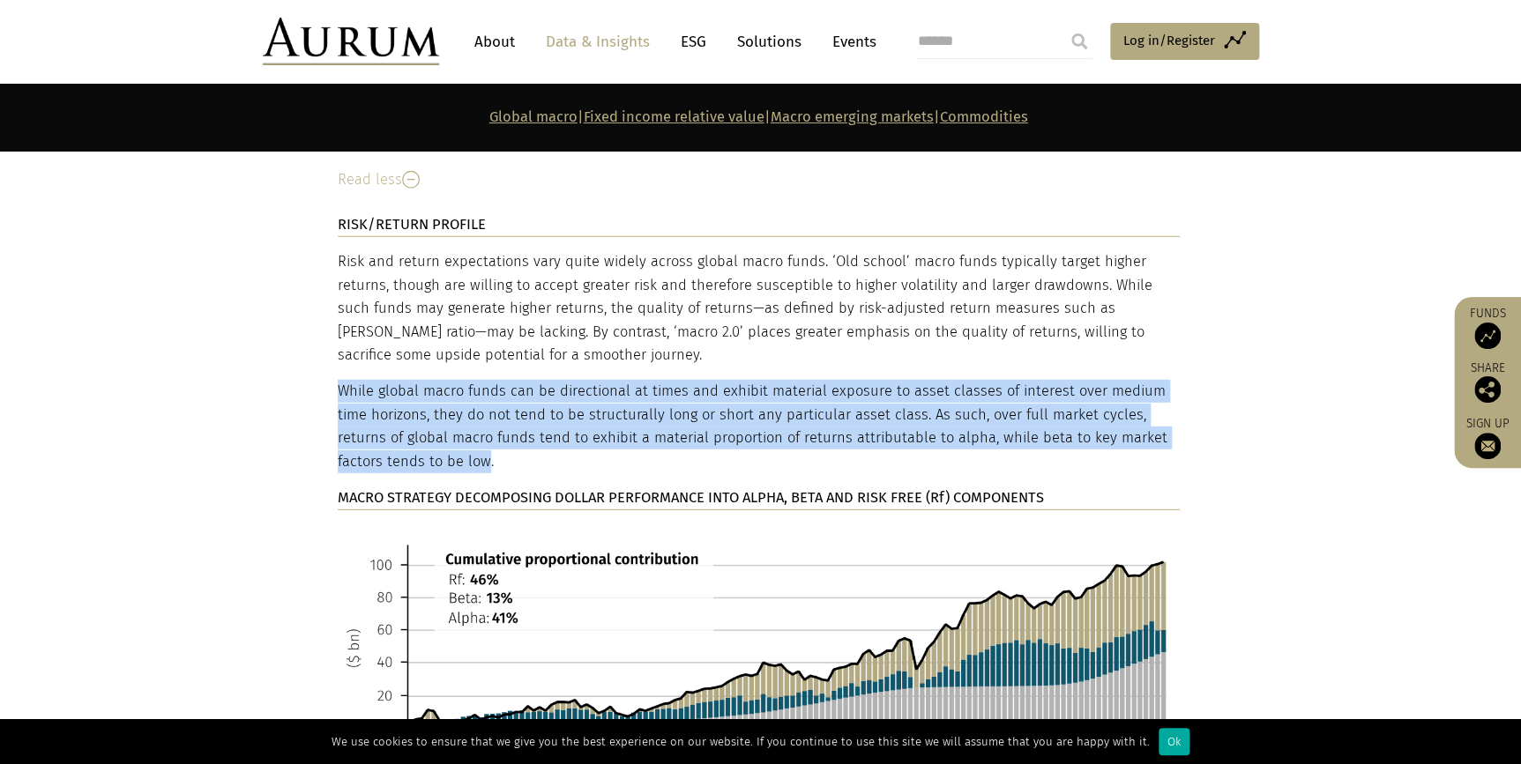
drag, startPoint x: 337, startPoint y: 332, endPoint x: 395, endPoint y: 396, distance: 86.1
click at [395, 396] on p "While global macro funds can be directional at times and exhibit material expos…" at bounding box center [759, 426] width 842 height 93
click at [404, 380] on p "While global macro funds can be directional at times and exhibit material expos…" at bounding box center [759, 426] width 842 height 93
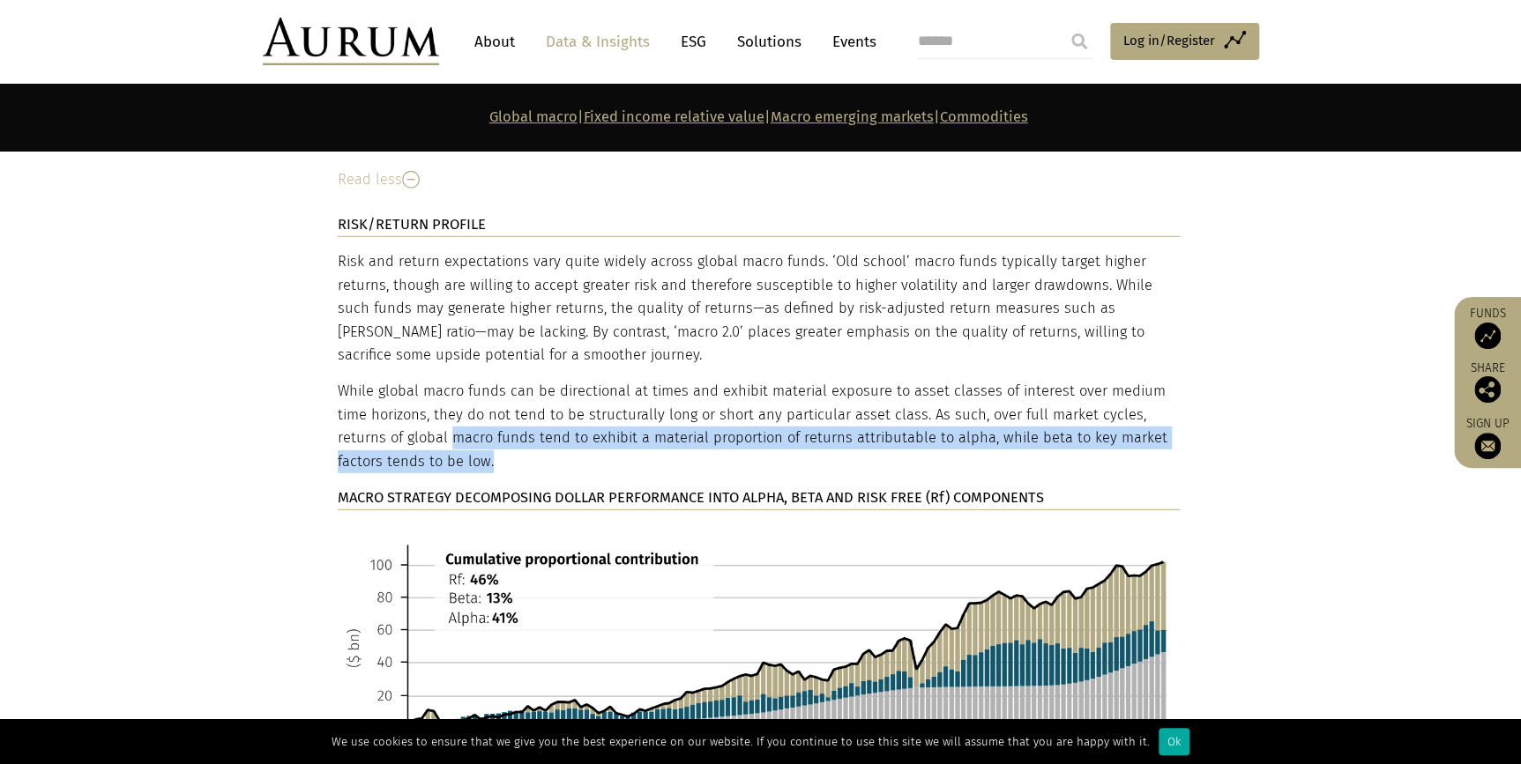
drag, startPoint x: 381, startPoint y: 384, endPoint x: 414, endPoint y: 399, distance: 36.4
click at [414, 399] on p "While global macro funds can be directional at times and exhibit material expos…" at bounding box center [759, 426] width 842 height 93
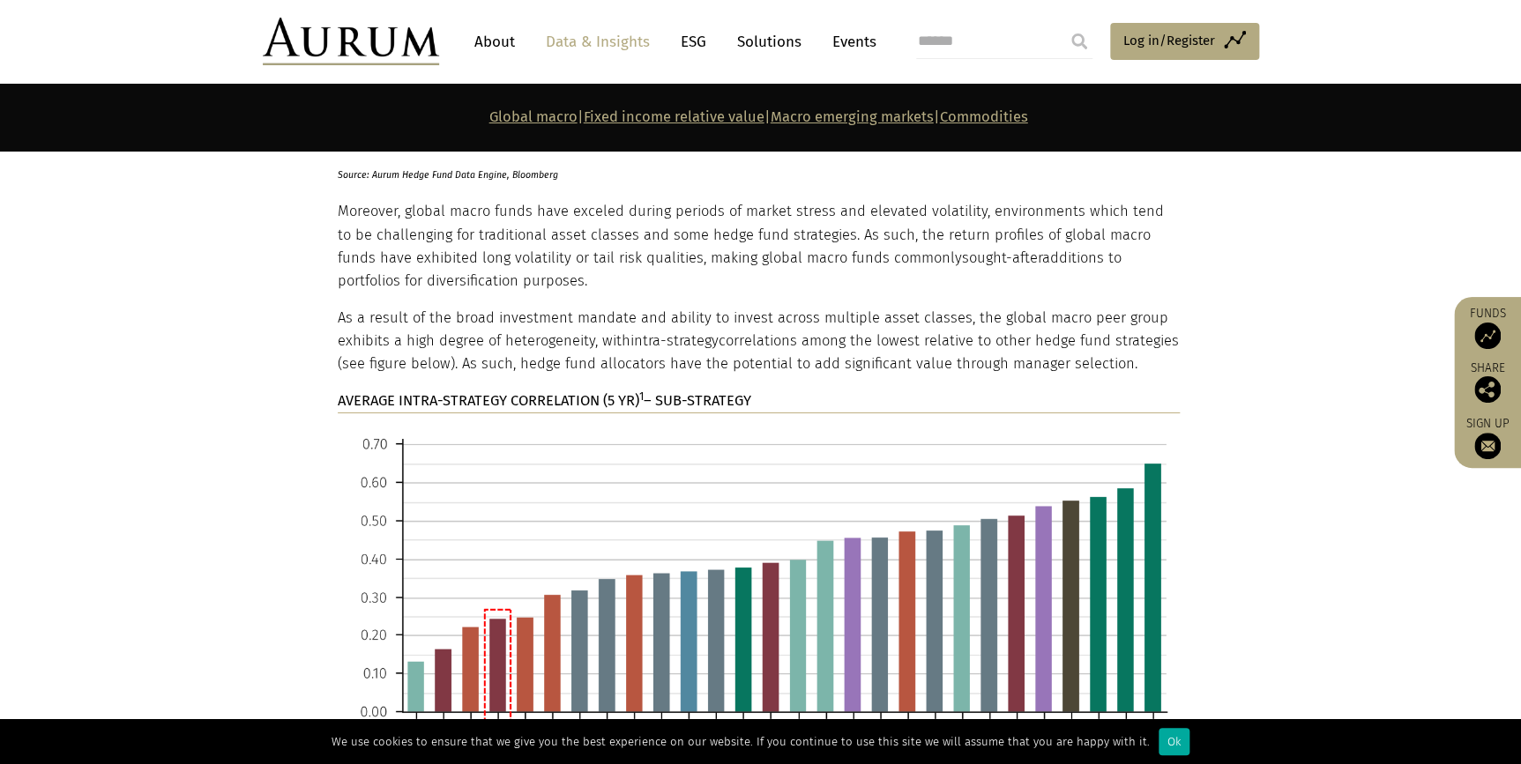
scroll to position [6403, 0]
drag, startPoint x: 429, startPoint y: 260, endPoint x: 1129, endPoint y: 312, distance: 702.0
click at [1129, 312] on p "As a result of the broad investment mandate and ability to invest across multip…" at bounding box center [759, 341] width 842 height 70
click at [425, 306] on p "As a result of the broad investment mandate and ability to invest across multip…" at bounding box center [759, 341] width 842 height 70
drag, startPoint x: 465, startPoint y: 306, endPoint x: 1122, endPoint y: 295, distance: 657.9
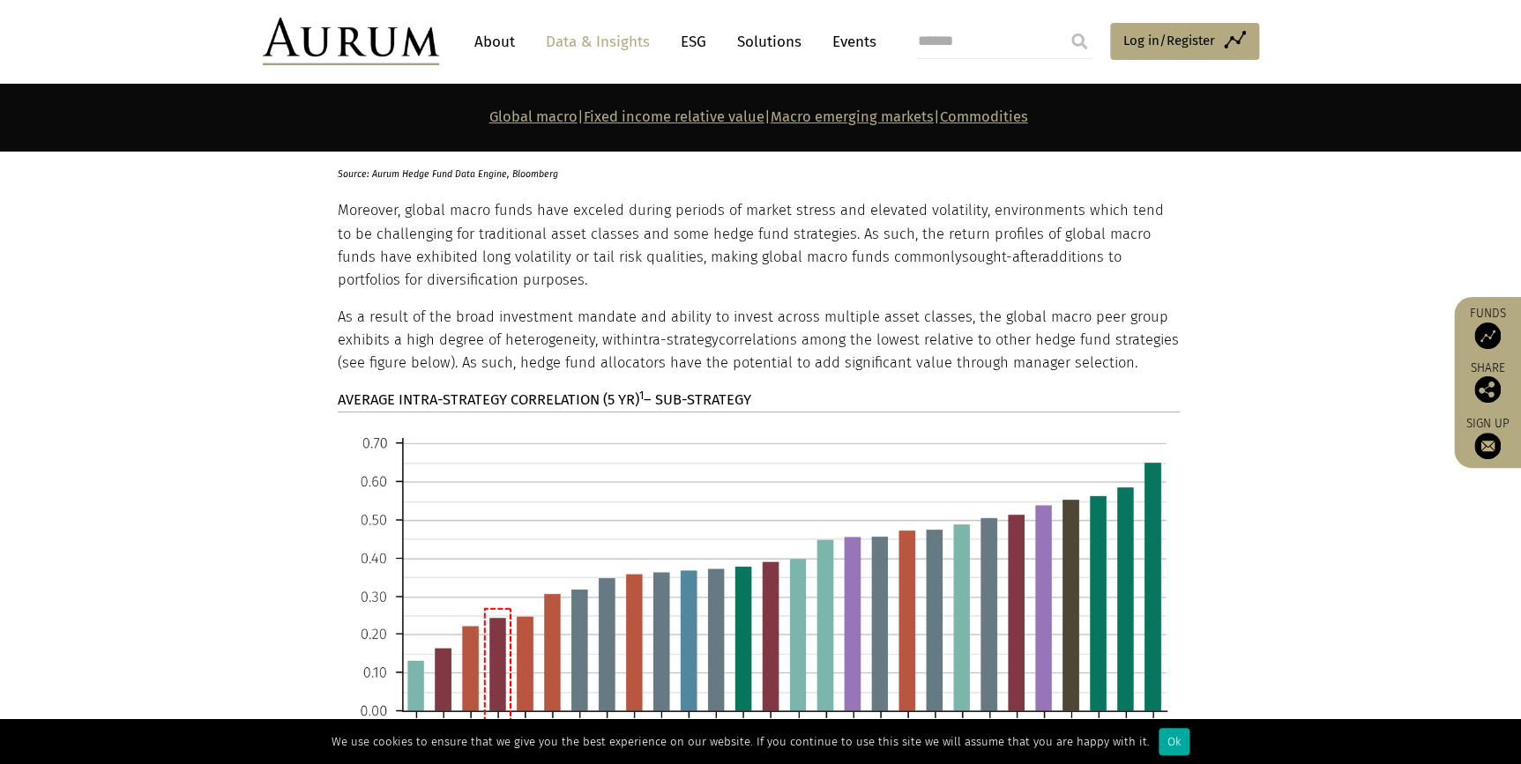
click at [1122, 306] on p "As a result of the broad investment mandate and ability to invest across multip…" at bounding box center [759, 341] width 842 height 70
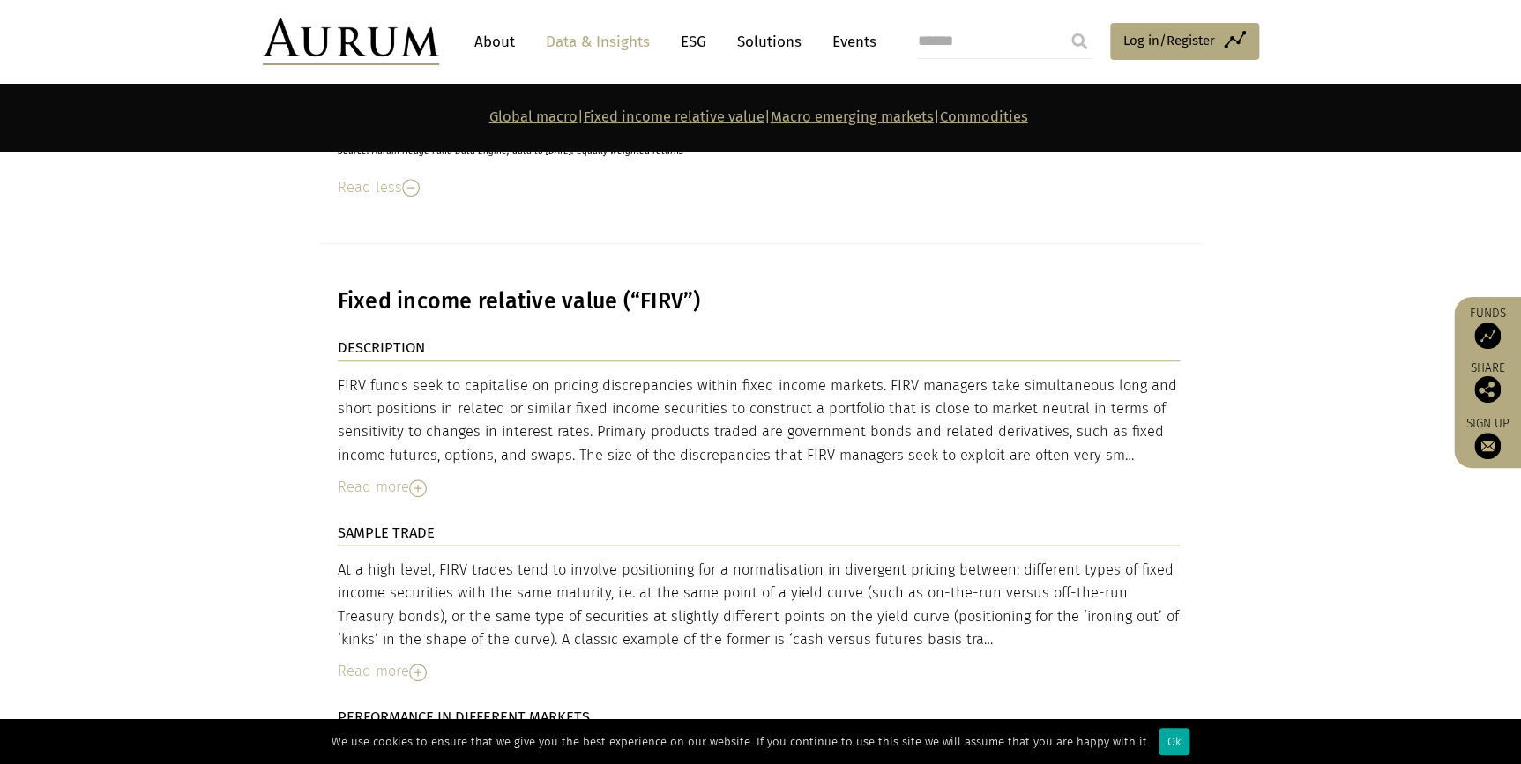
scroll to position [7124, 0]
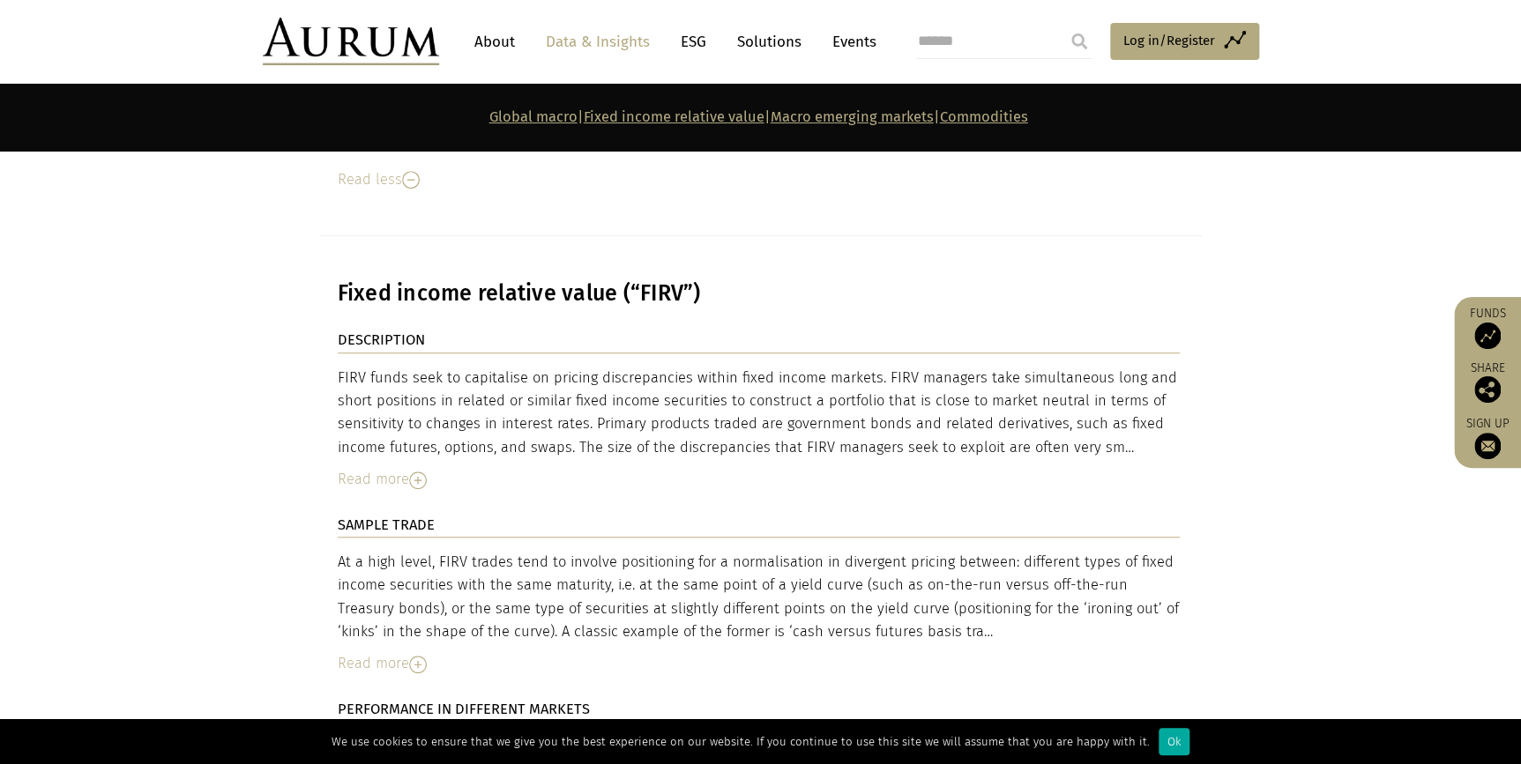
click at [422, 472] on img at bounding box center [418, 481] width 18 height 18
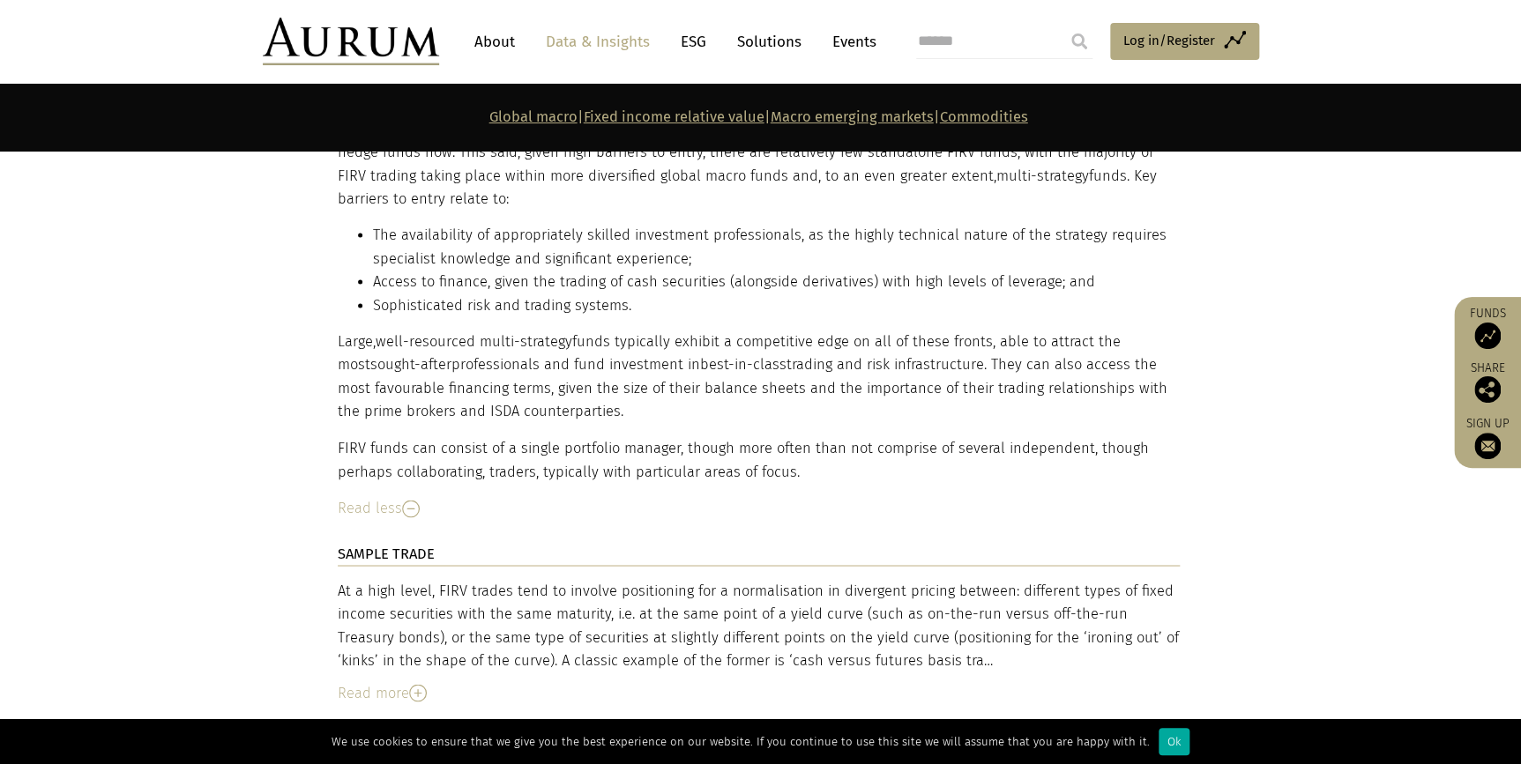
scroll to position [8086, 0]
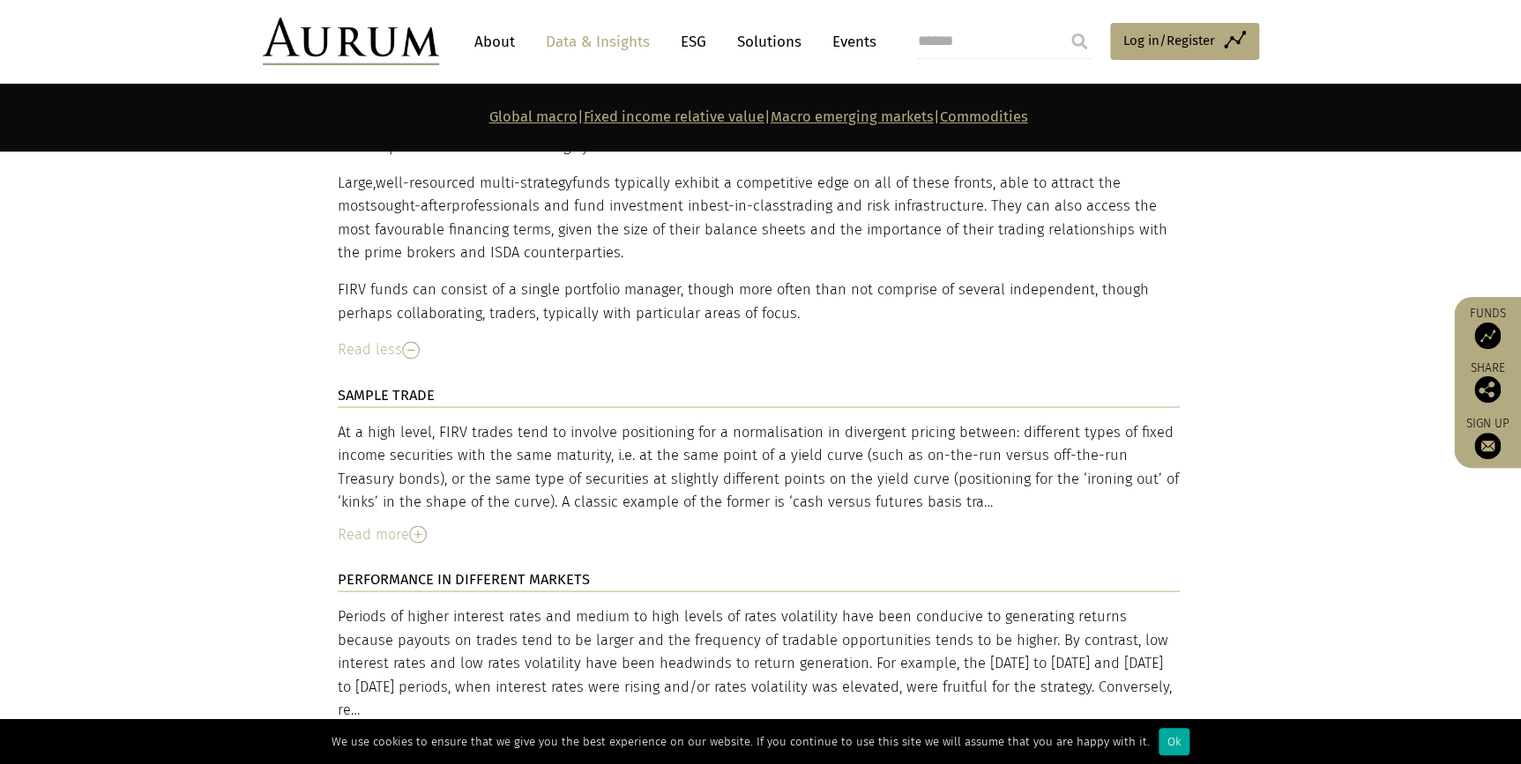
click at [414, 526] on img at bounding box center [418, 535] width 18 height 18
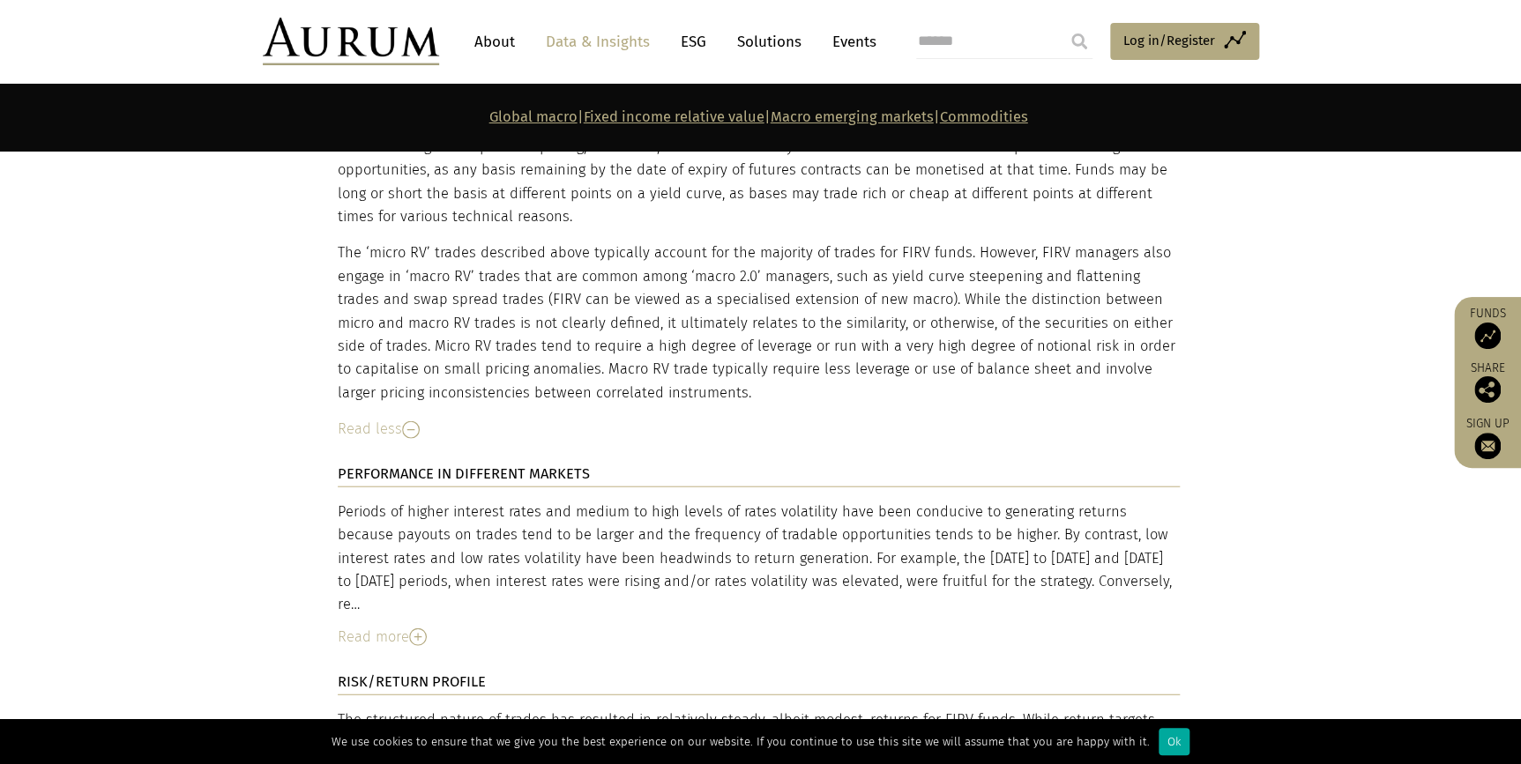
scroll to position [8648, 0]
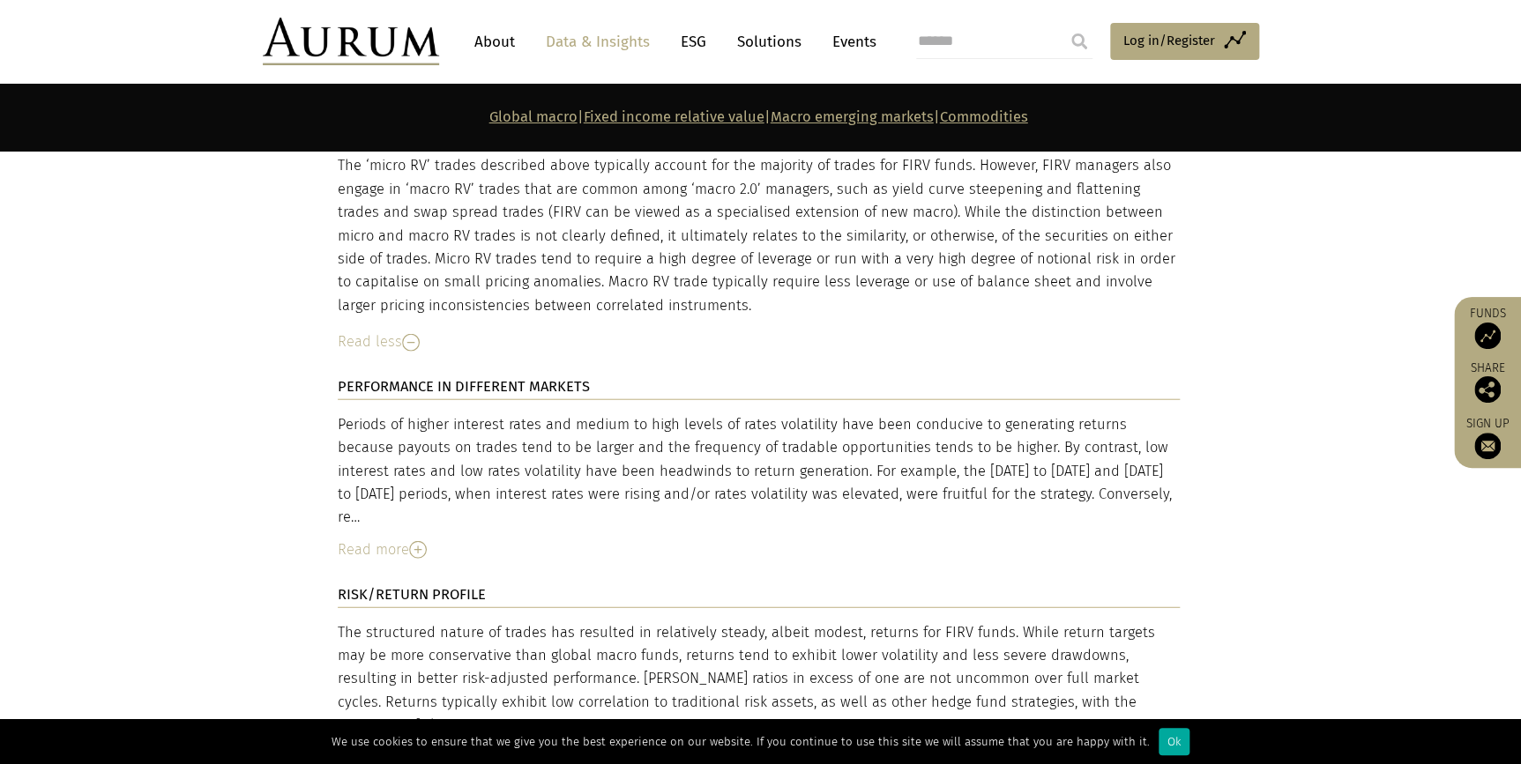
click at [414, 541] on img at bounding box center [418, 550] width 18 height 18
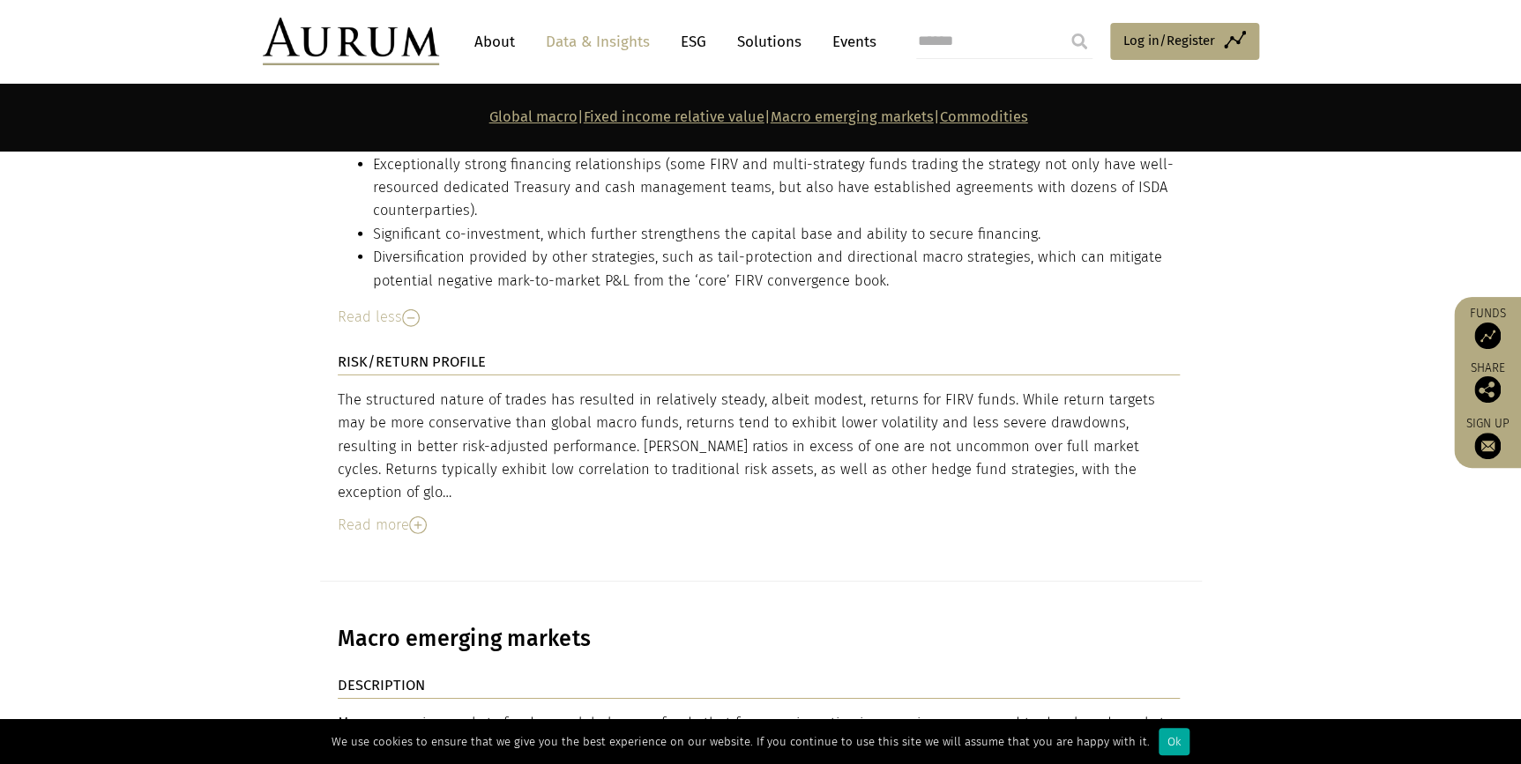
scroll to position [9369, 0]
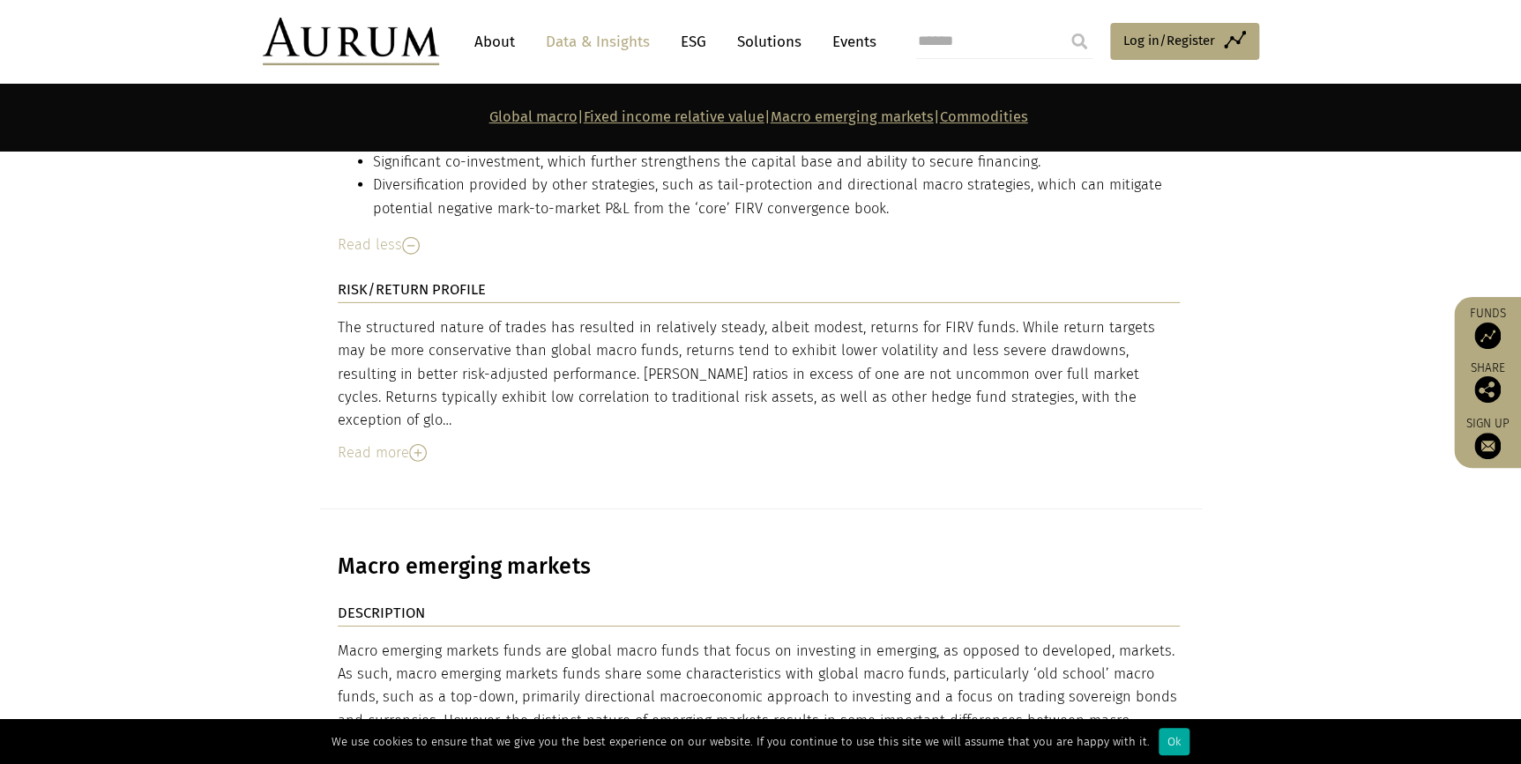
click at [418, 444] on img at bounding box center [418, 453] width 18 height 18
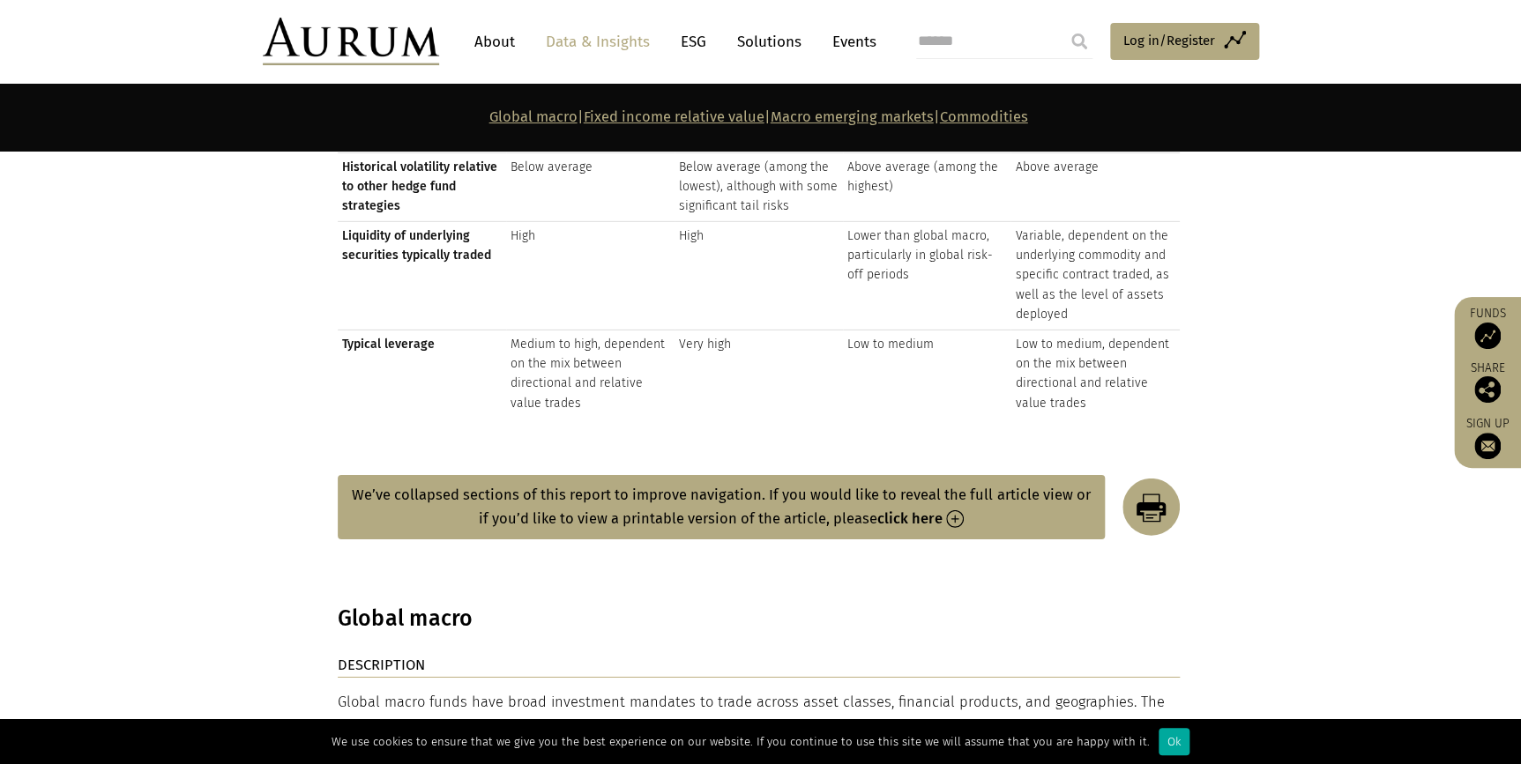
scroll to position [1914, 0]
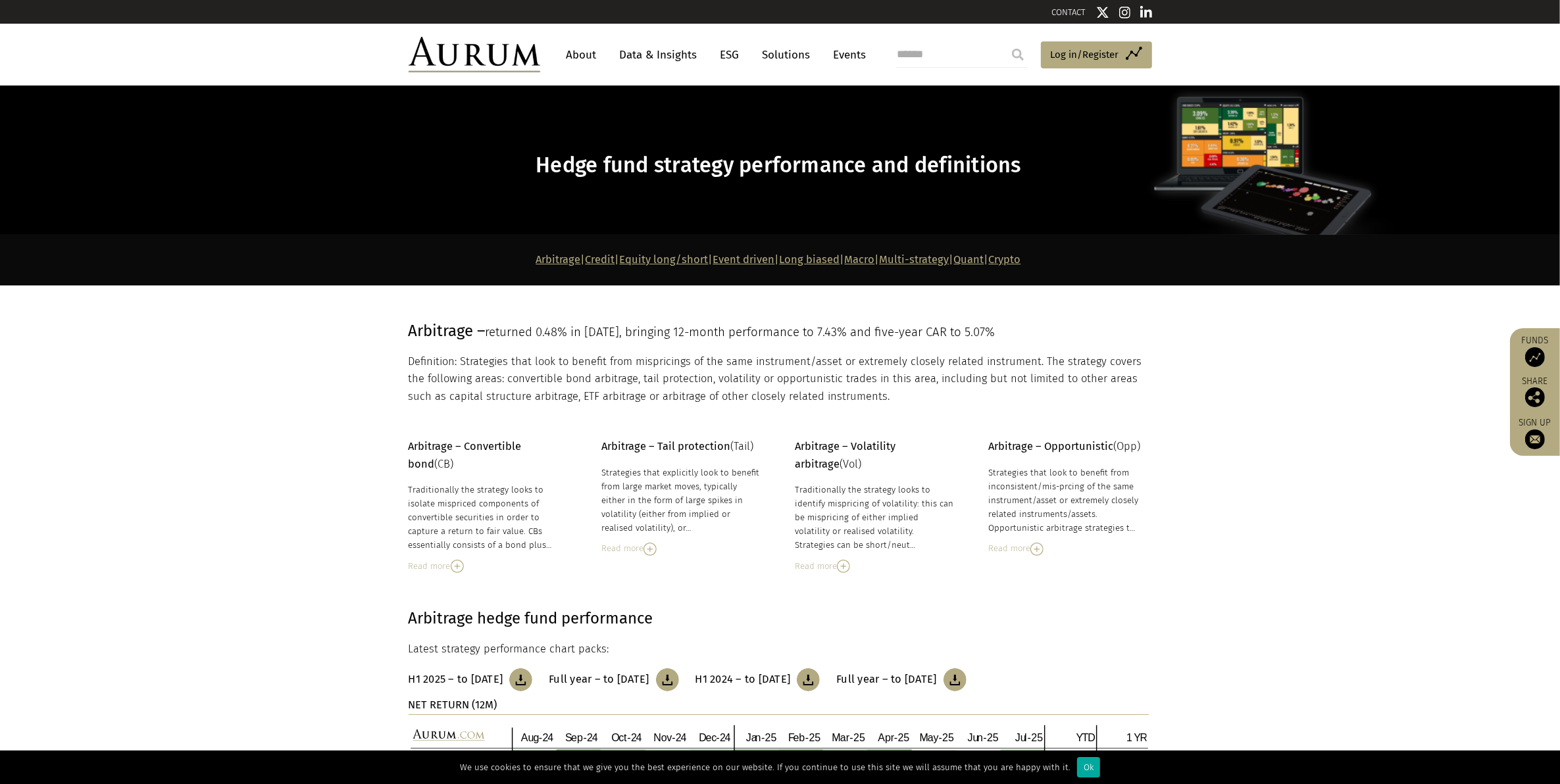
click at [636, 260] on link "Equity long/short" at bounding box center [664, 259] width 89 height 13
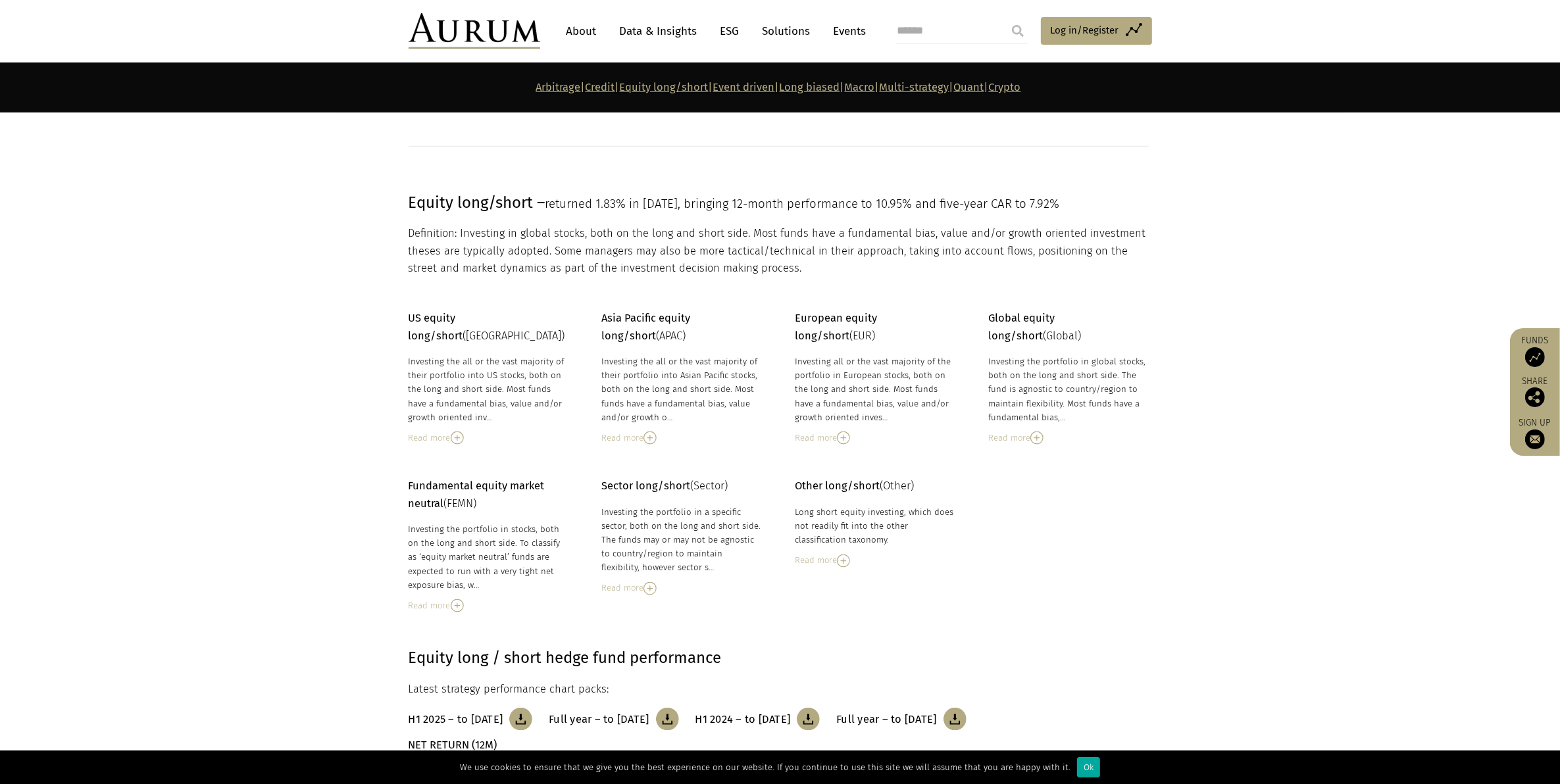
scroll to position [1853, 0]
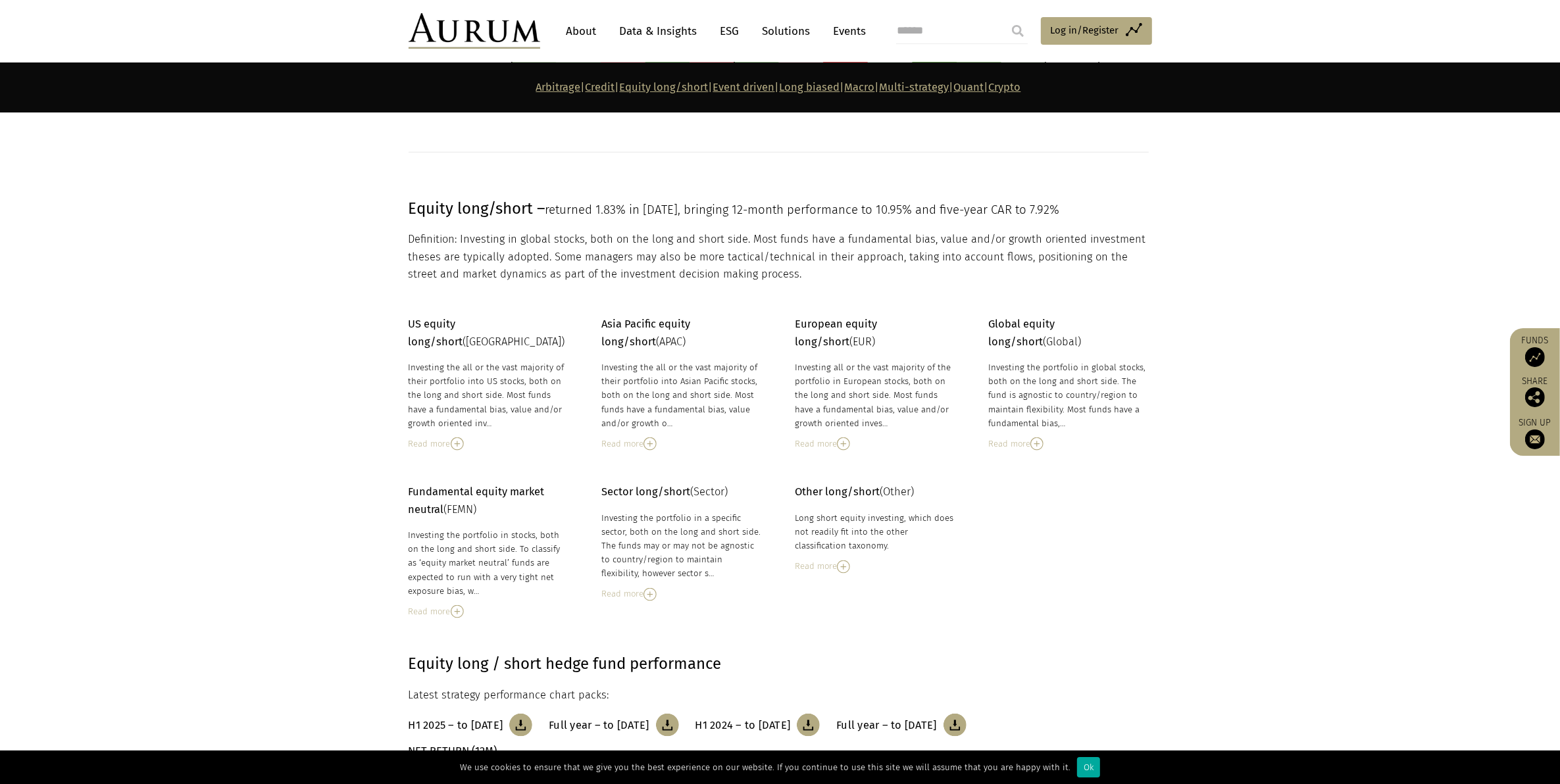
click at [460, 437] on img at bounding box center [457, 444] width 13 height 13
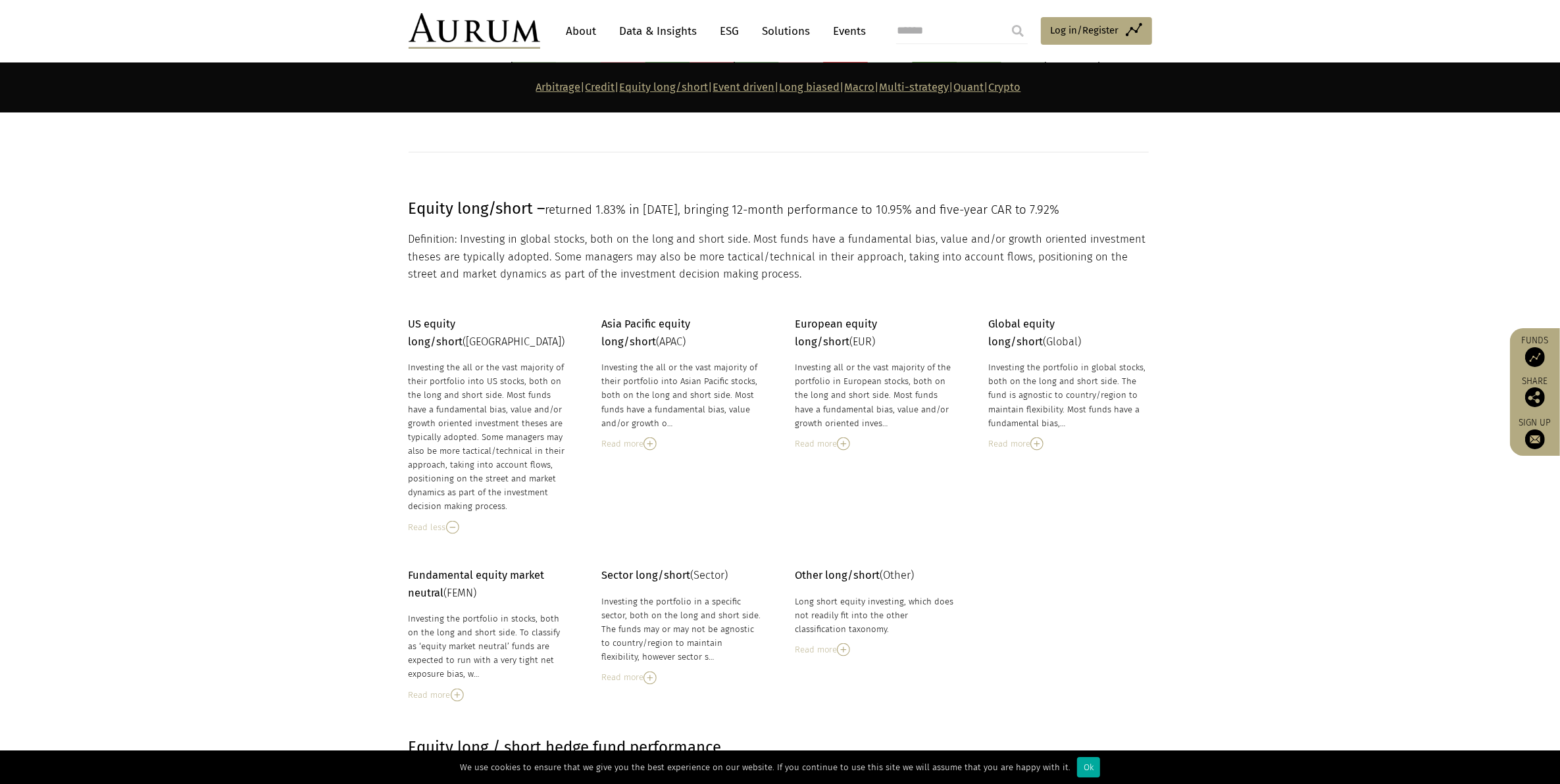
click at [656, 439] on img at bounding box center [650, 444] width 13 height 13
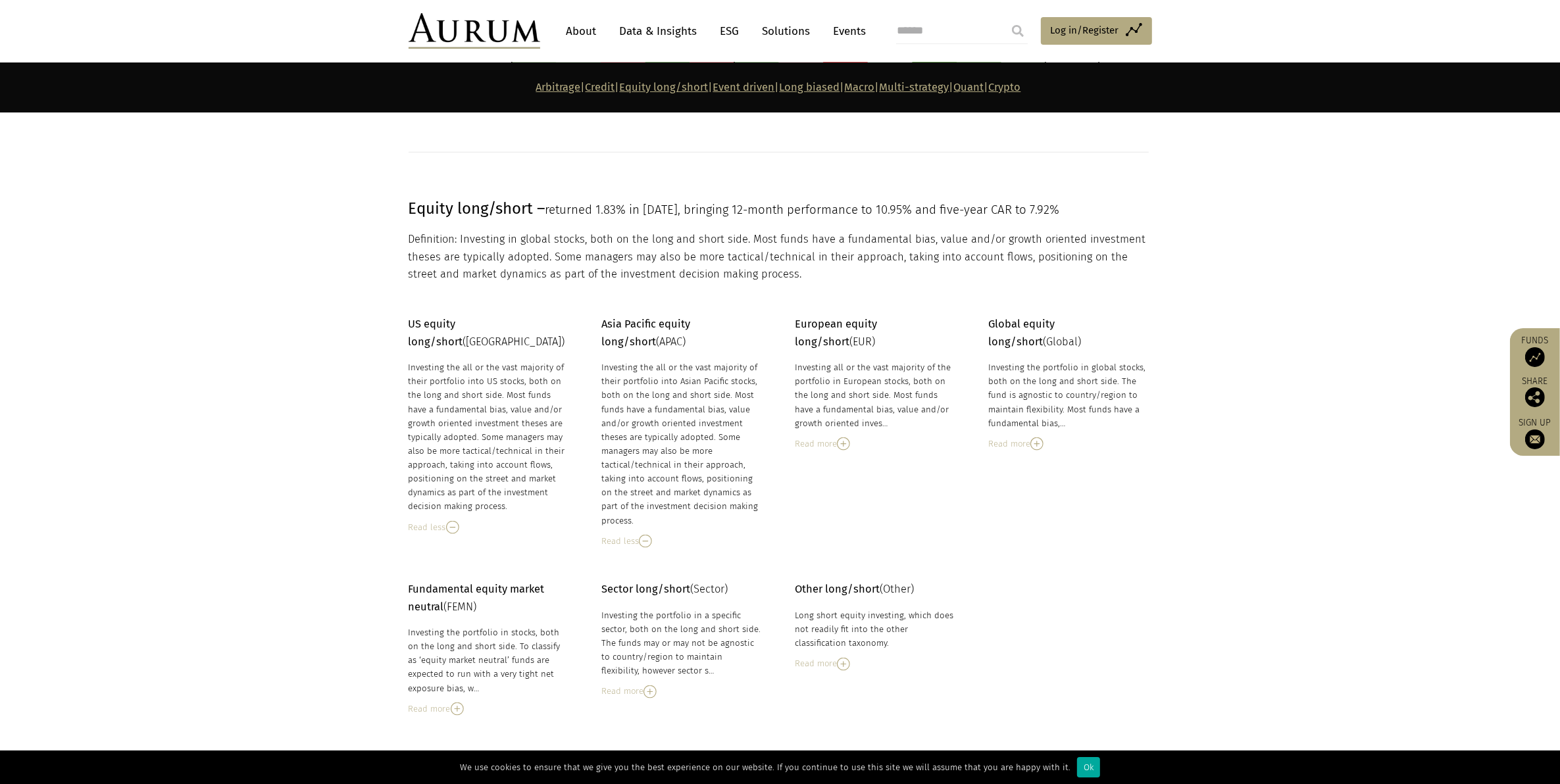
click at [846, 444] on img at bounding box center [844, 444] width 13 height 13
click at [1039, 446] on img at bounding box center [1037, 444] width 13 height 13
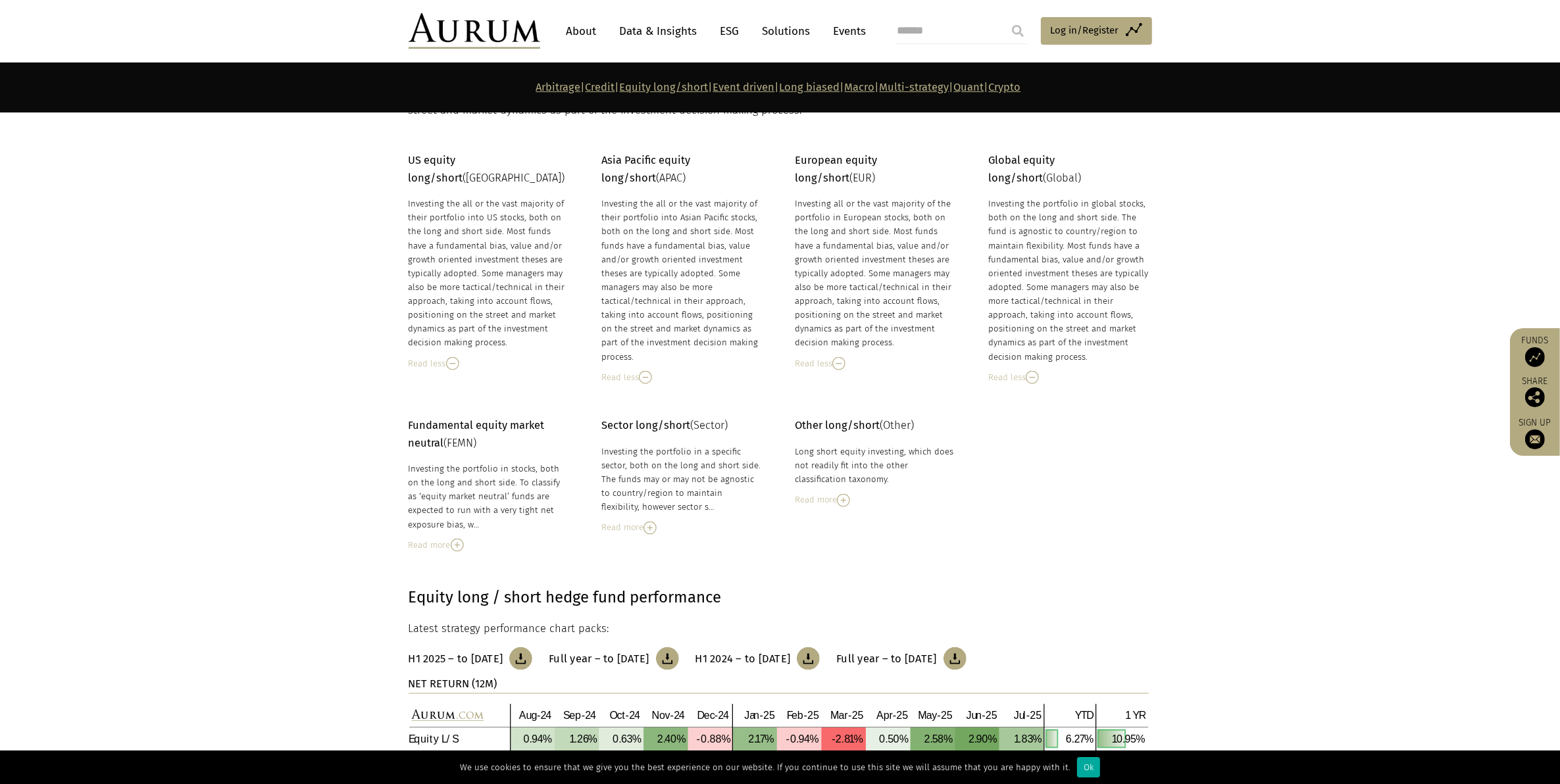
scroll to position [2017, 0]
click at [455, 539] on img at bounding box center [457, 545] width 13 height 13
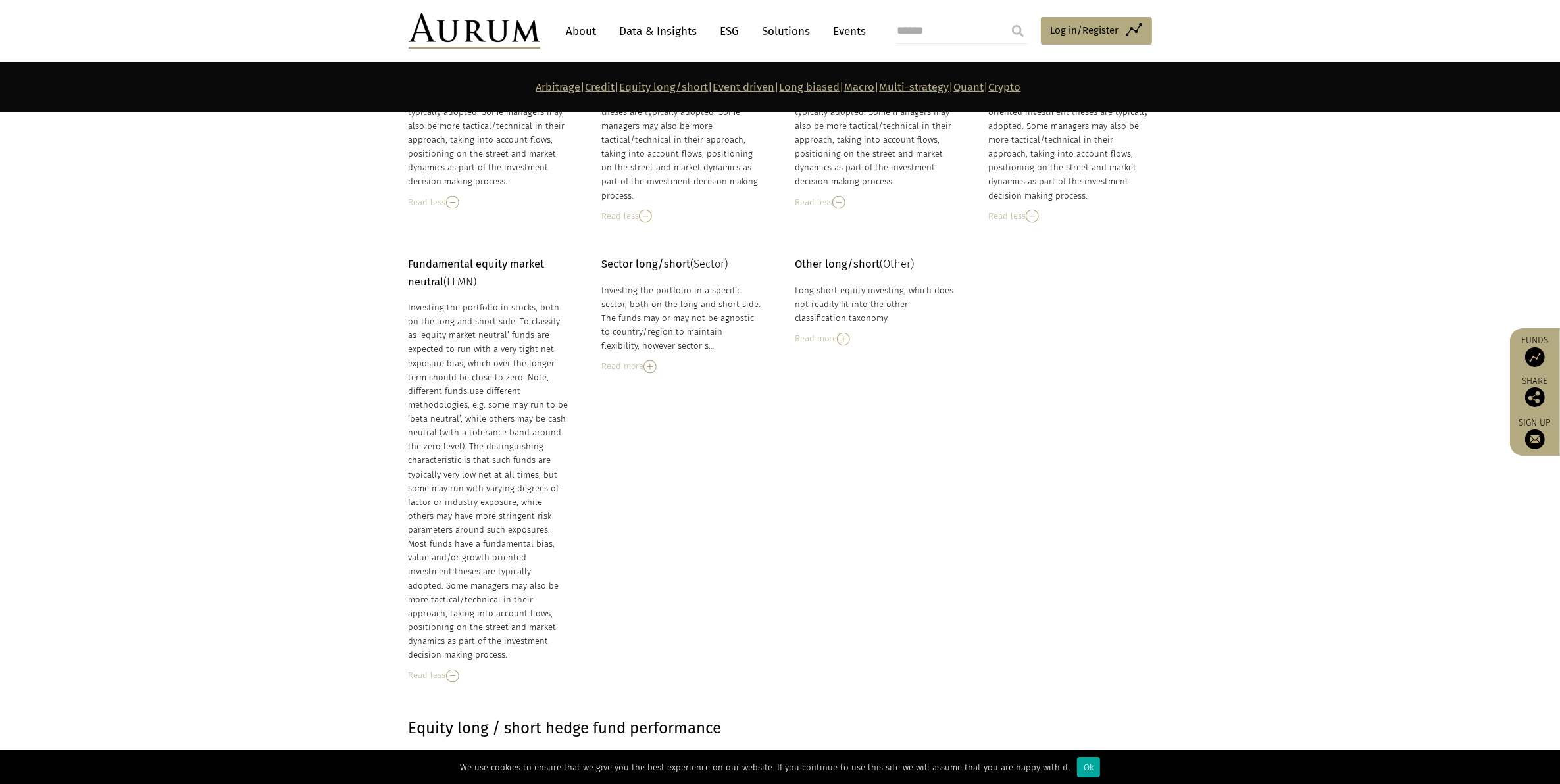
scroll to position [2182, 0]
click at [650, 359] on img at bounding box center [650, 363] width 13 height 13
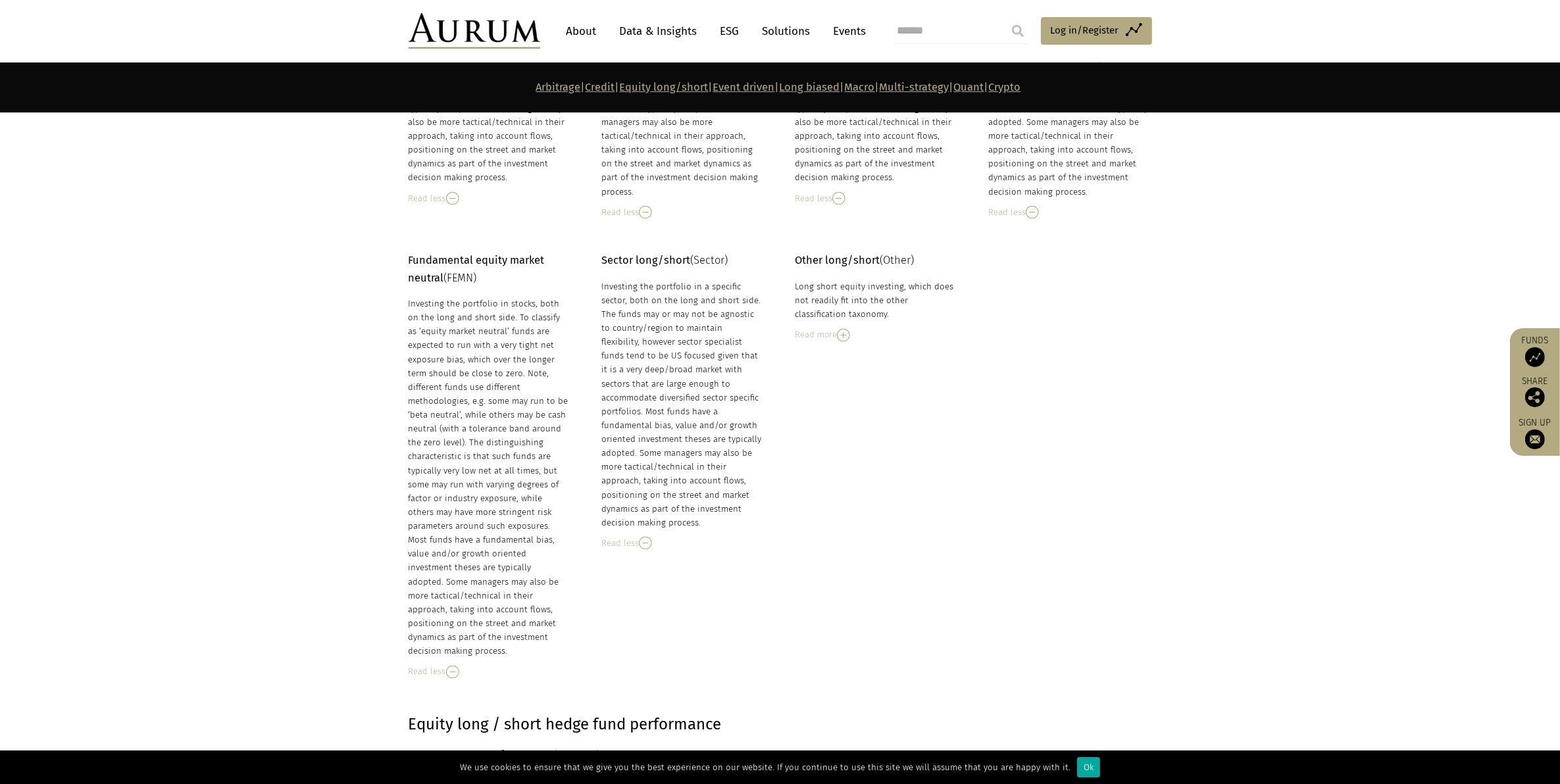
click at [843, 330] on img at bounding box center [844, 336] width 13 height 13
click at [842, 330] on img at bounding box center [839, 336] width 13 height 13
click at [842, 330] on img at bounding box center [844, 336] width 13 height 13
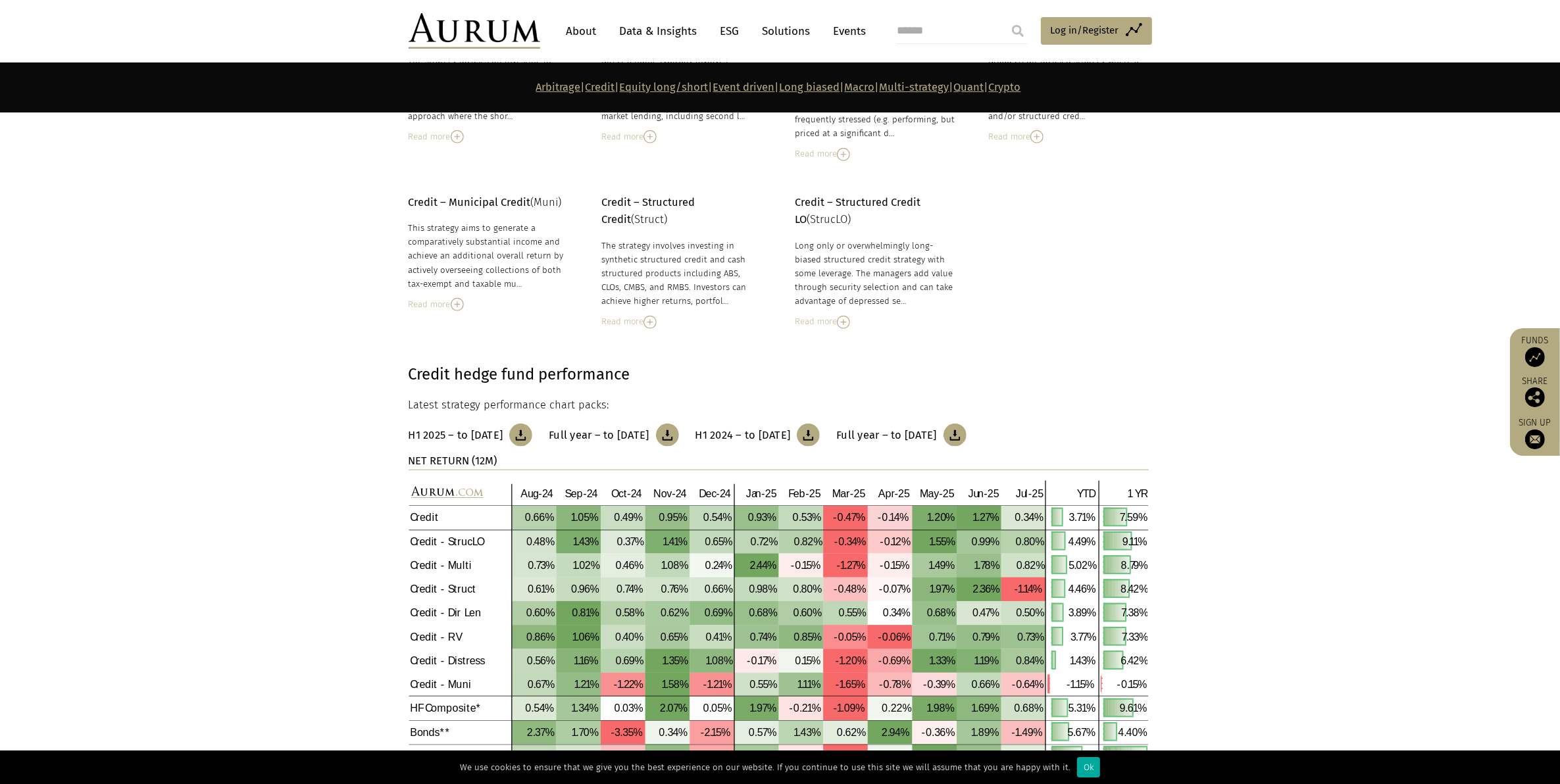
scroll to position [1113, 0]
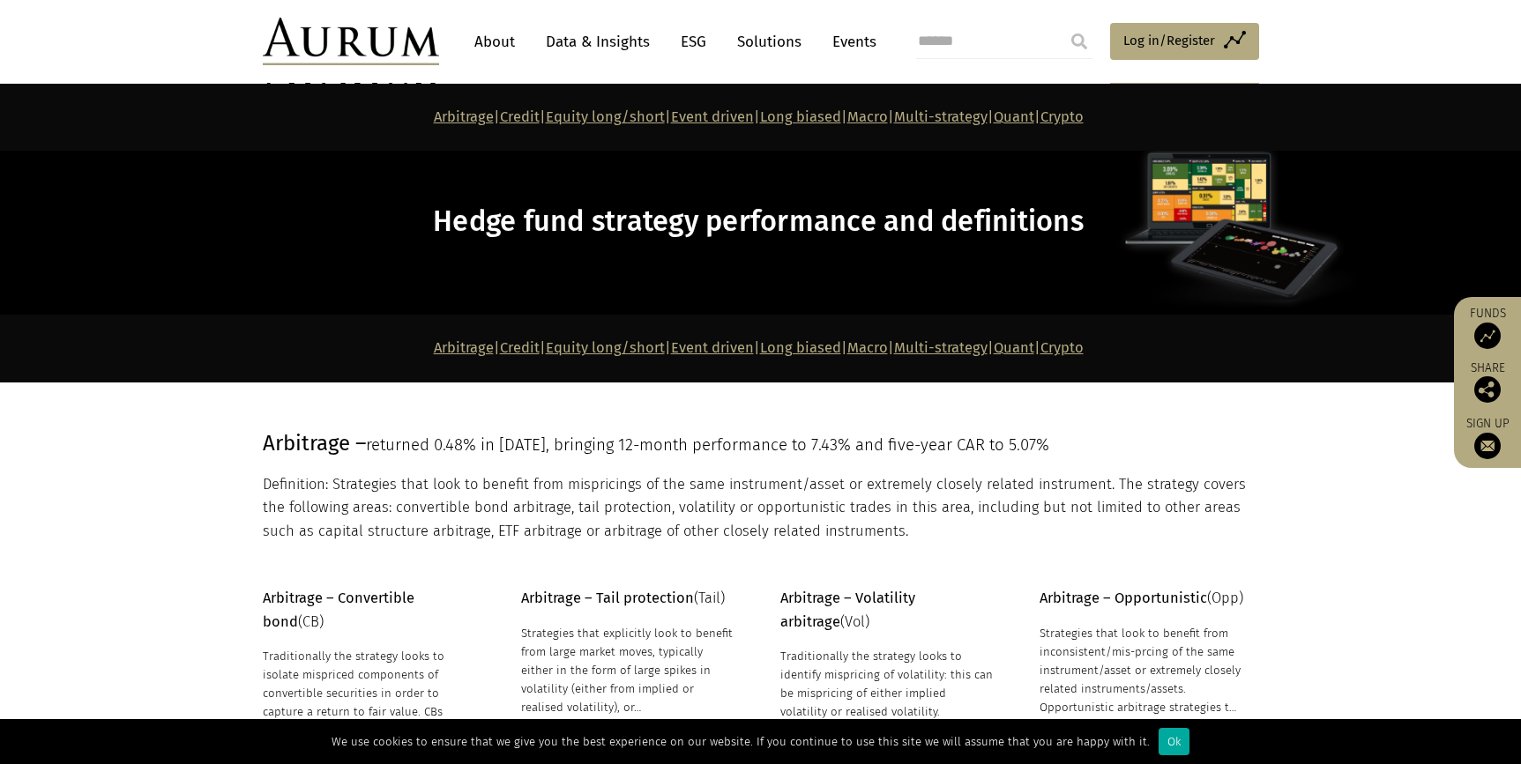
scroll to position [1492, 0]
